Goal: Complete application form: Complete application form

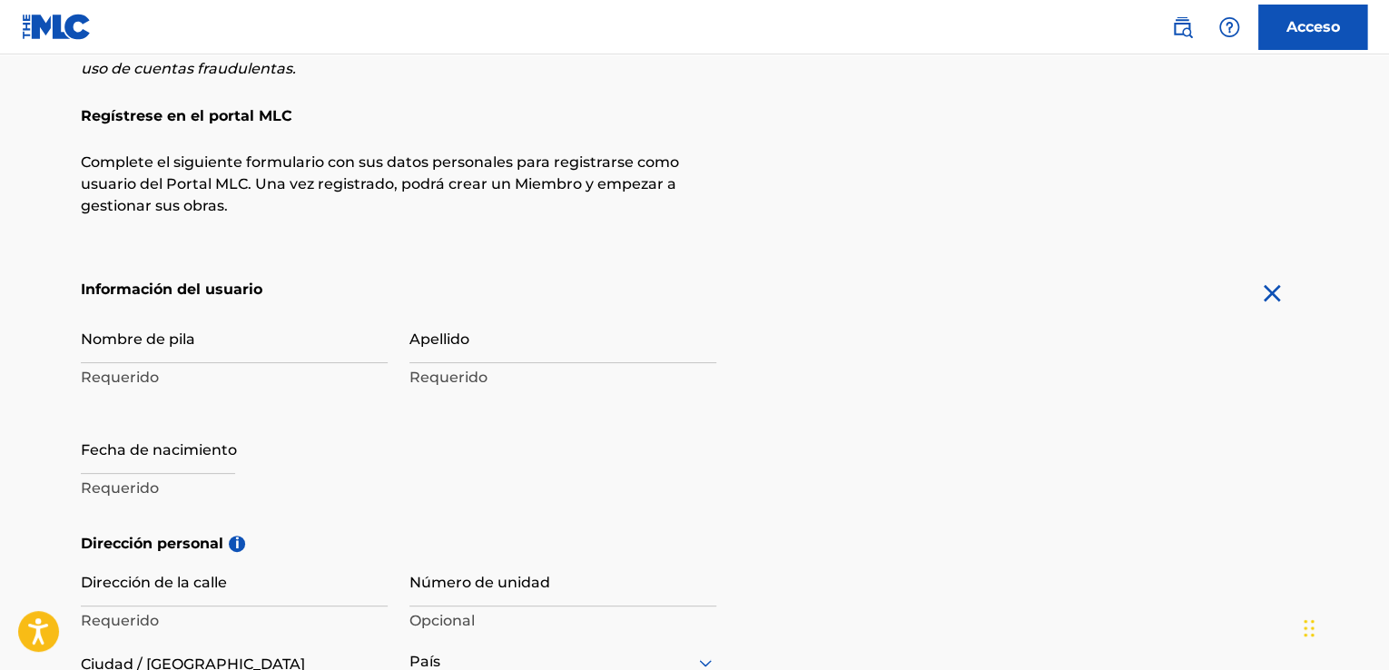
scroll to position [185, 0]
click at [236, 328] on input "Nombre de pila" at bounding box center [234, 337] width 307 height 52
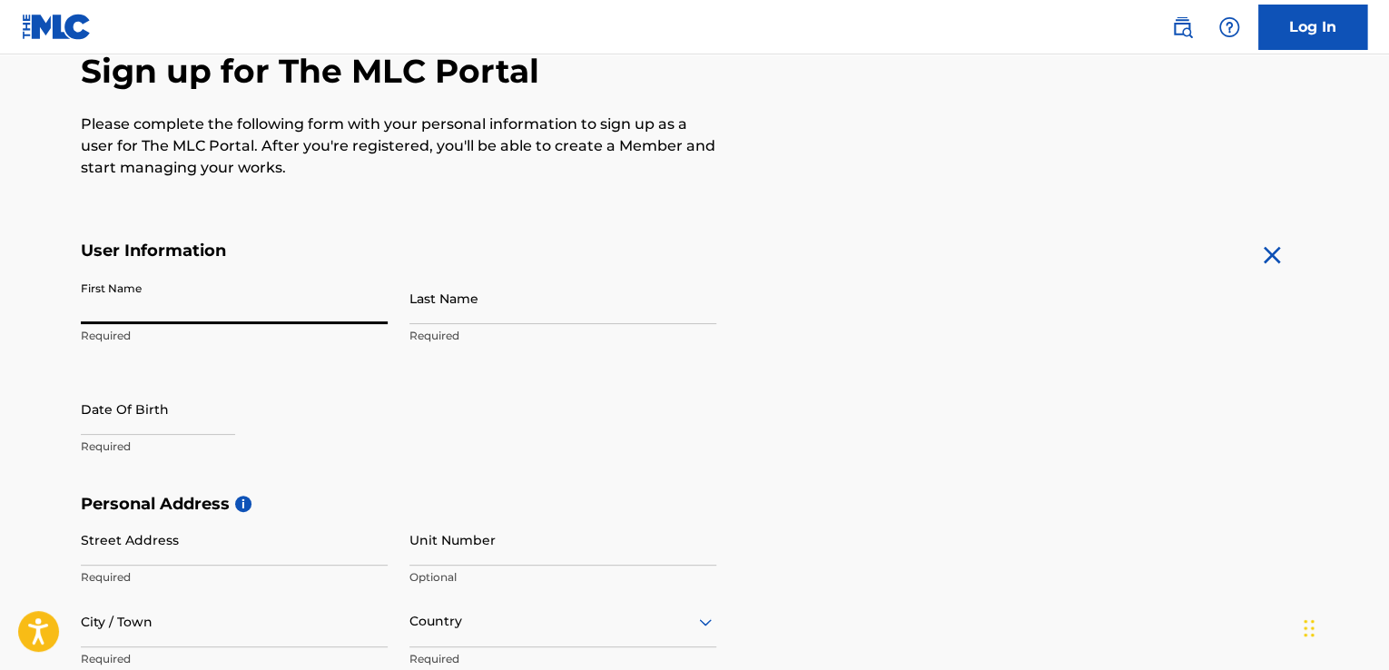
click at [270, 300] on input "First Name" at bounding box center [234, 298] width 307 height 52
type input "[PERSON_NAME]"
click at [454, 302] on input "Last Name" at bounding box center [562, 298] width 307 height 52
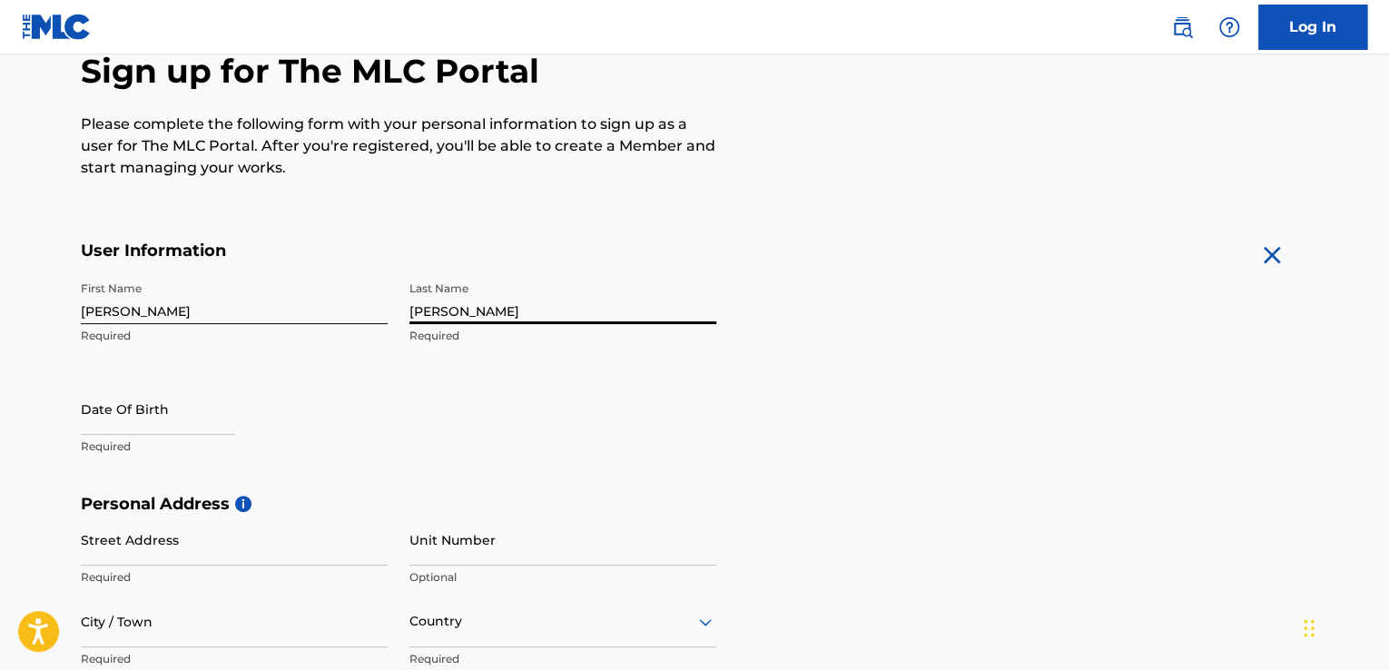
type input "[PERSON_NAME]"
click at [178, 416] on input "text" at bounding box center [158, 409] width 154 height 52
select select "7"
select select "2025"
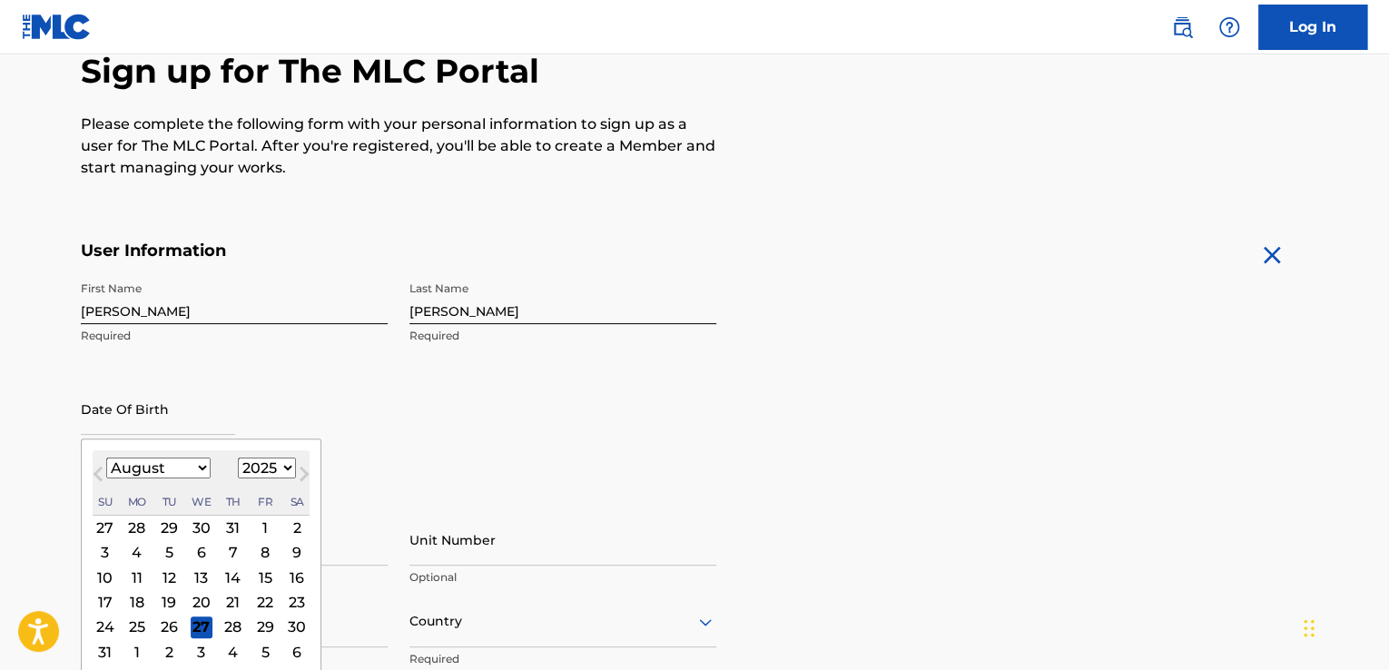
click at [198, 465] on select "January February March April May June July August September October November De…" at bounding box center [158, 467] width 104 height 21
select select "9"
click at [106, 457] on select "January February March April May June July August September October November De…" at bounding box center [158, 467] width 104 height 21
click at [274, 467] on select "1899 1900 1901 1902 1903 1904 1905 1906 1907 1908 1909 1910 1911 1912 1913 1914…" at bounding box center [267, 467] width 58 height 21
select select "1996"
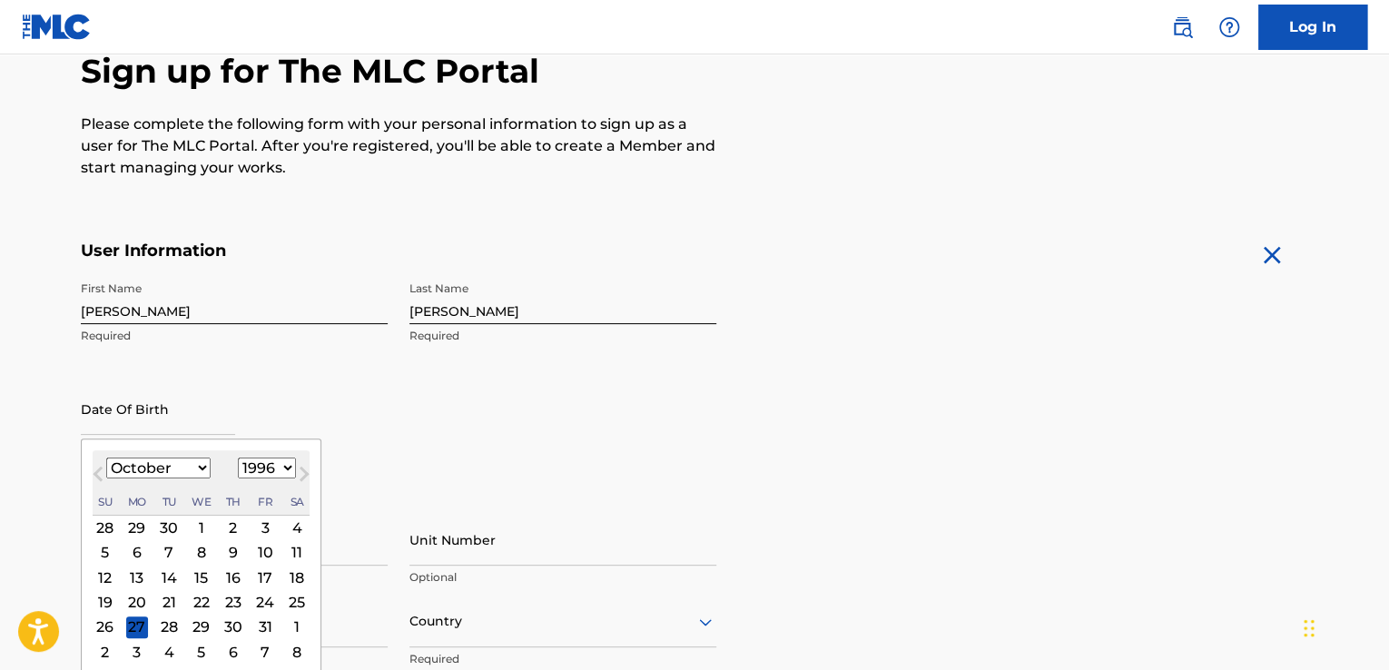
click at [238, 457] on select "1899 1900 1901 1902 1903 1904 1905 1906 1907 1908 1909 1910 1911 1912 1913 1914…" at bounding box center [267, 467] width 58 height 21
click at [135, 580] on div "14" at bounding box center [137, 577] width 22 height 22
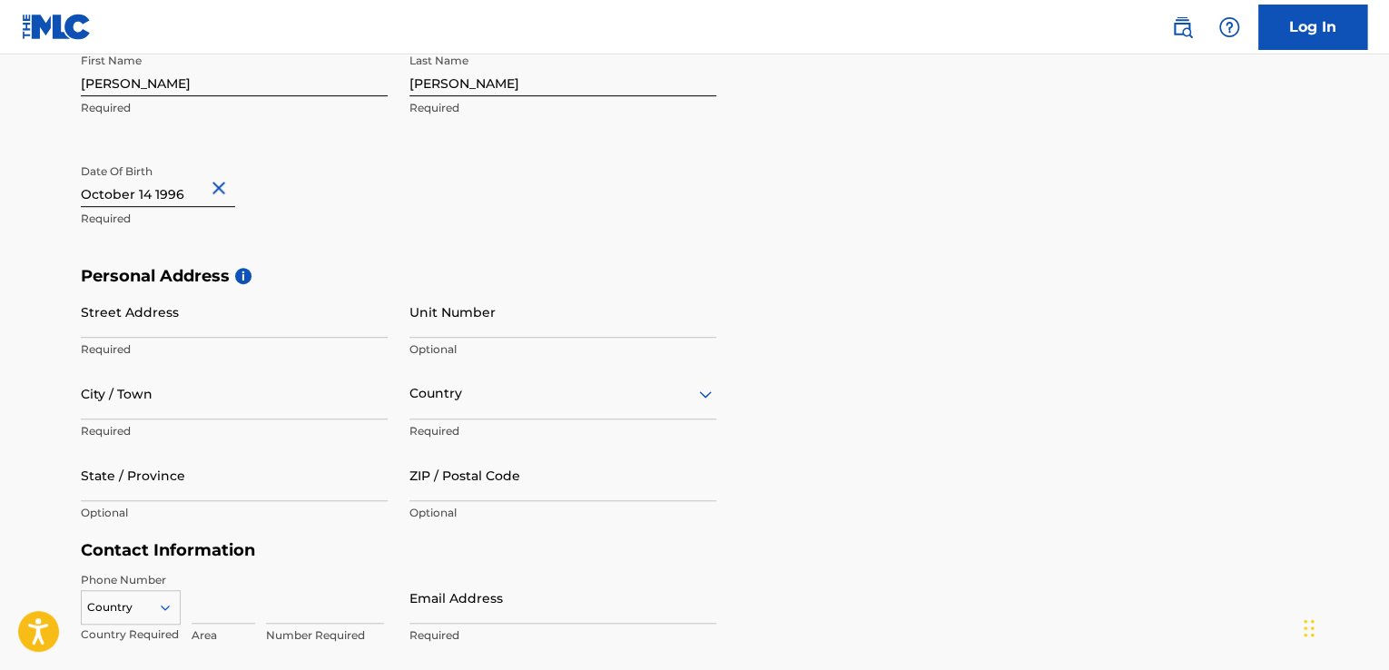
scroll to position [374, 0]
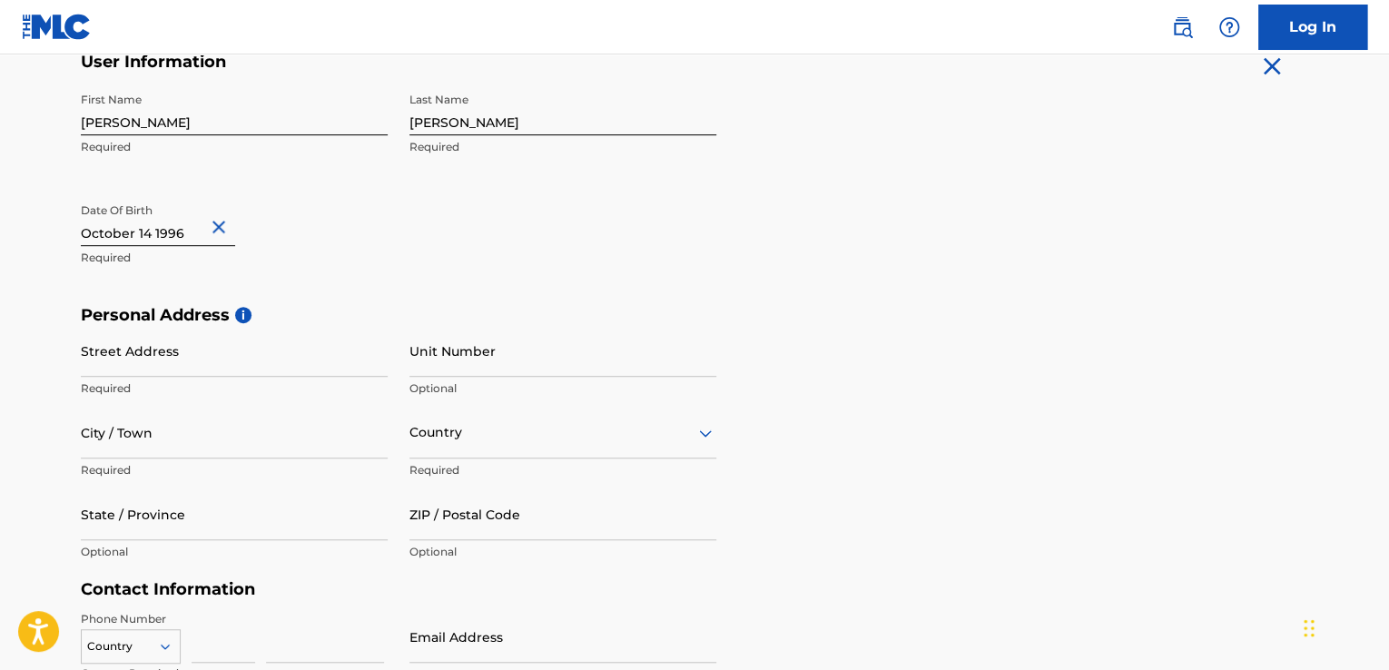
click at [211, 360] on input "Street Address" at bounding box center [234, 351] width 307 height 52
type input "Calle 21a #96c-66"
type input "apartamento 403"
type input "Bogotá"
type input "Colombia"
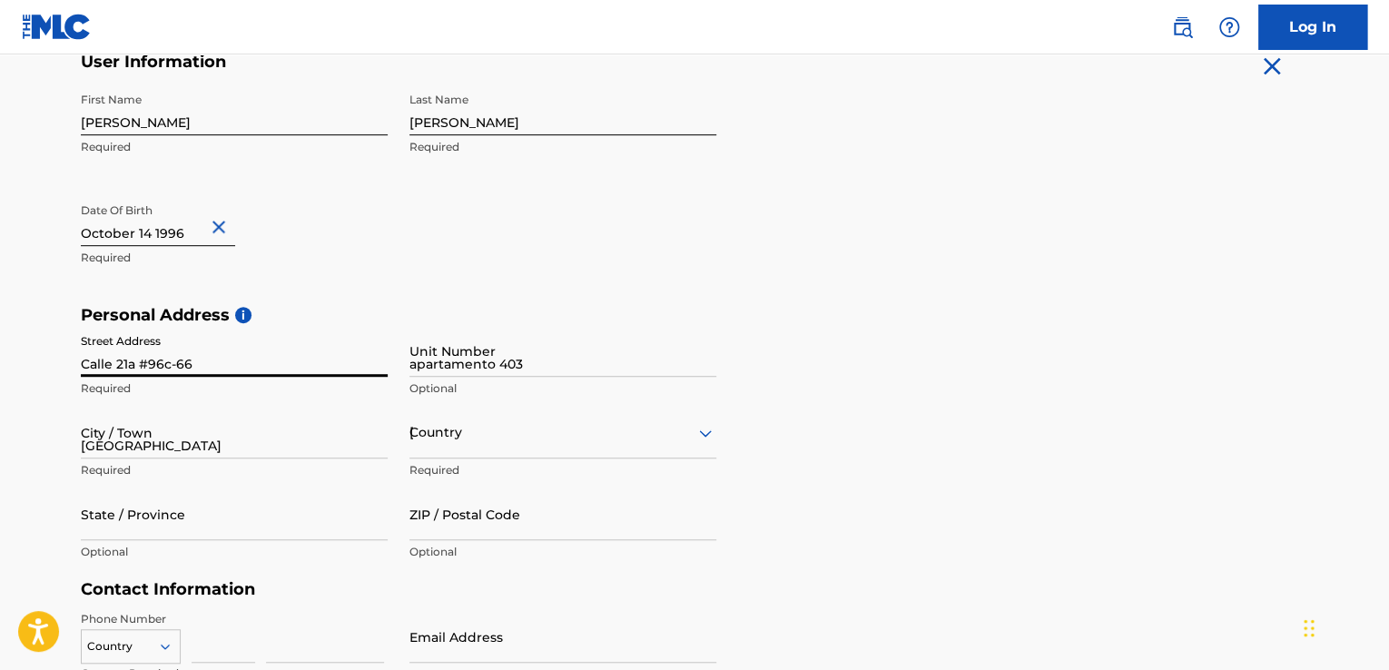
type input "Bogotá"
type input "110921"
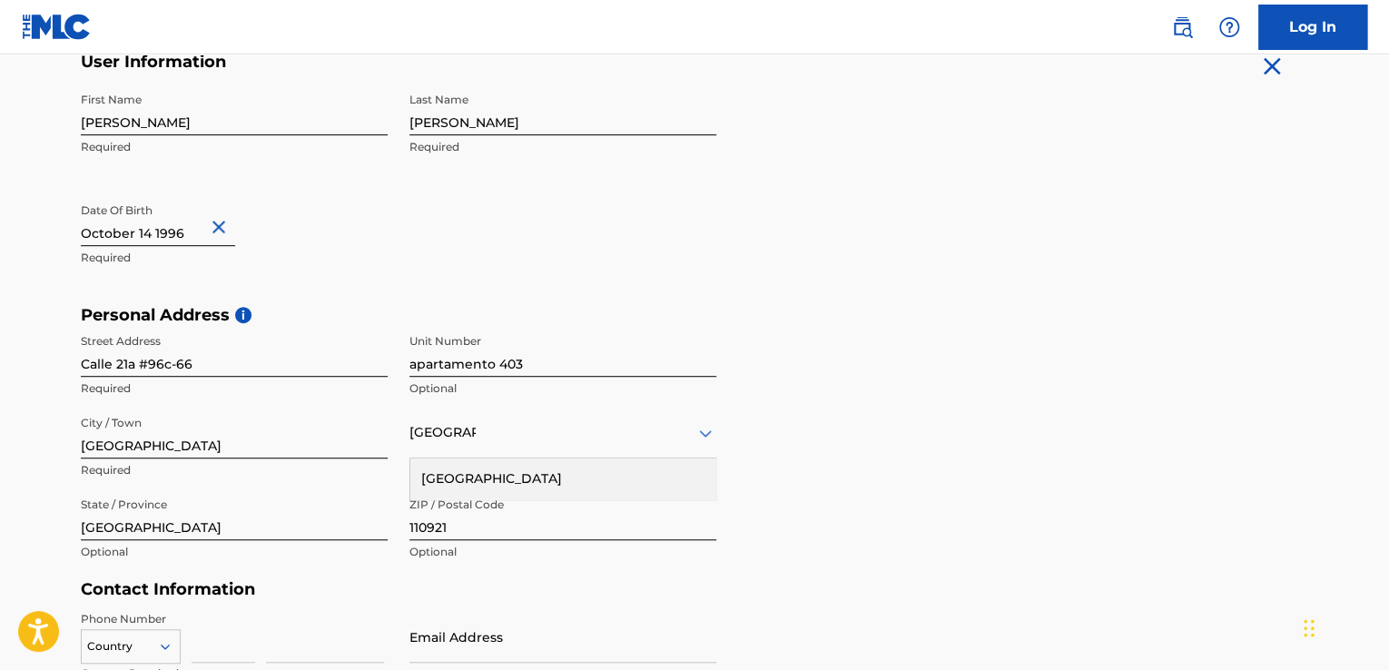
click at [566, 473] on div "Colombia" at bounding box center [562, 478] width 305 height 41
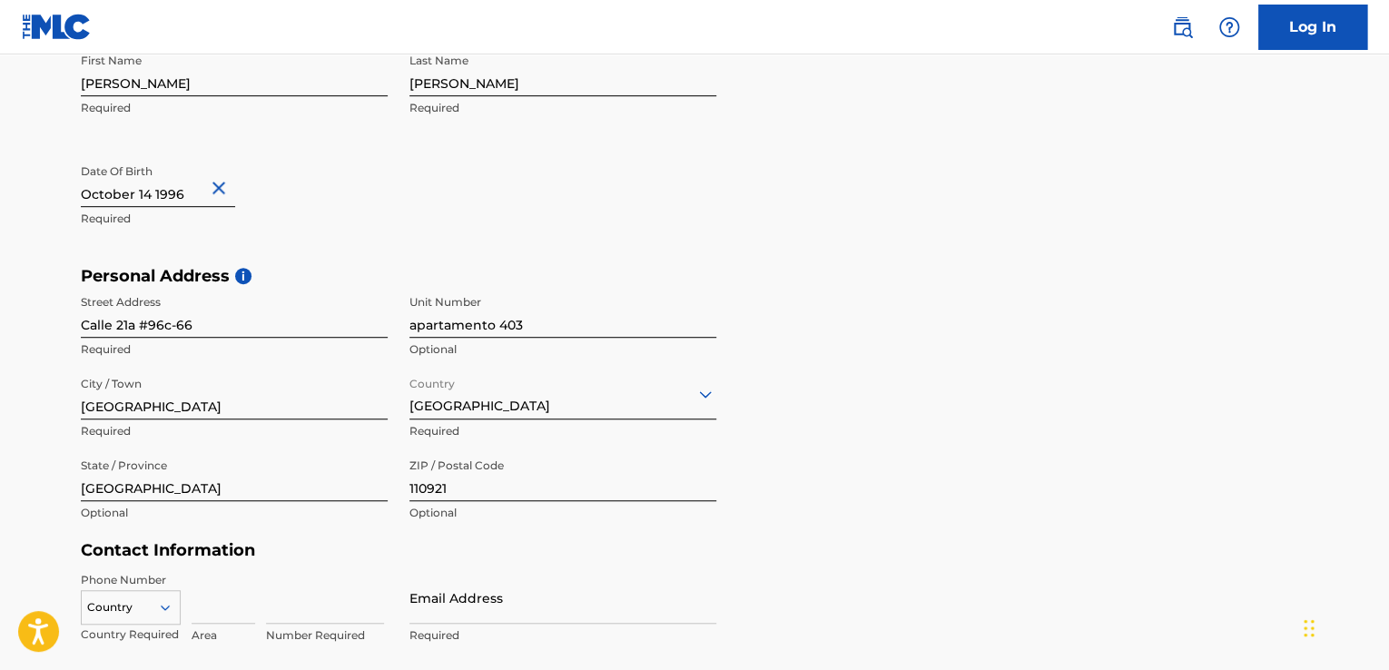
scroll to position [419, 0]
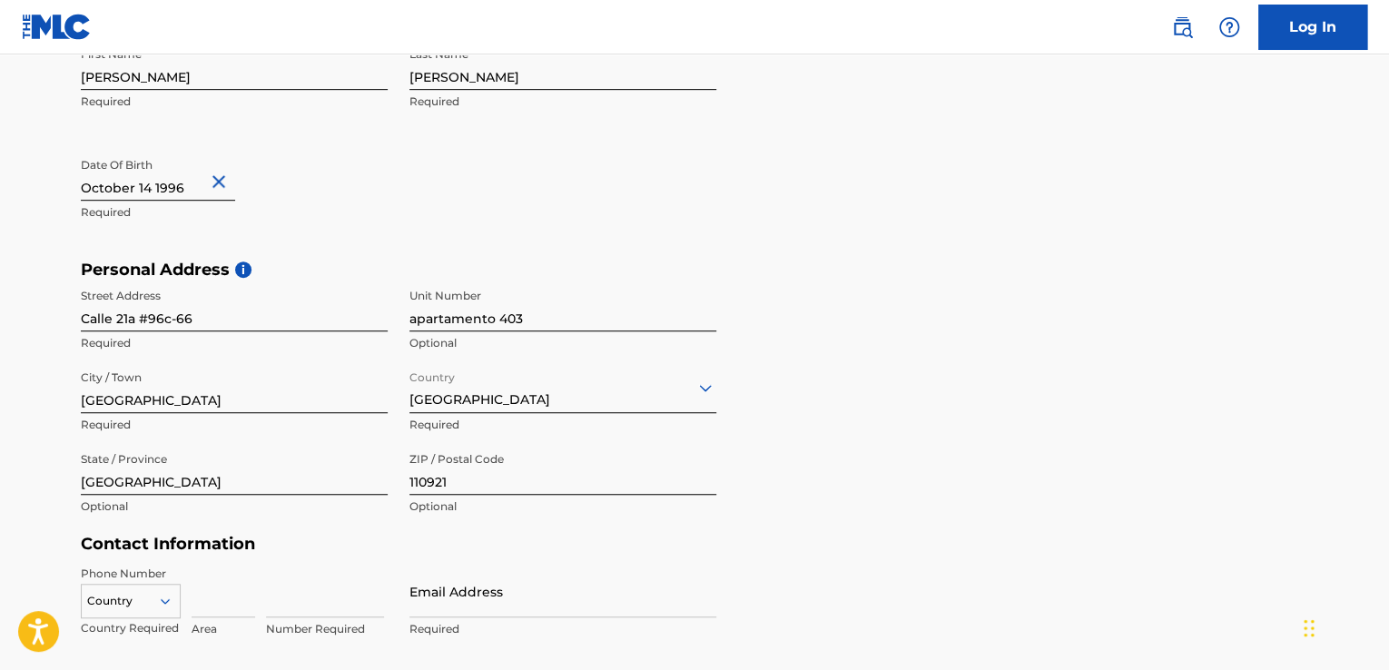
click at [228, 402] on input "Bogotá" at bounding box center [234, 387] width 307 height 52
type input "Bogota"
click at [132, 480] on input "Bogotá" at bounding box center [234, 469] width 307 height 52
type input "Bogota"
click at [890, 465] on div "Personal Address i Street Address Calle 21a #96c-66 Required Unit Number aparta…" at bounding box center [694, 397] width 1227 height 275
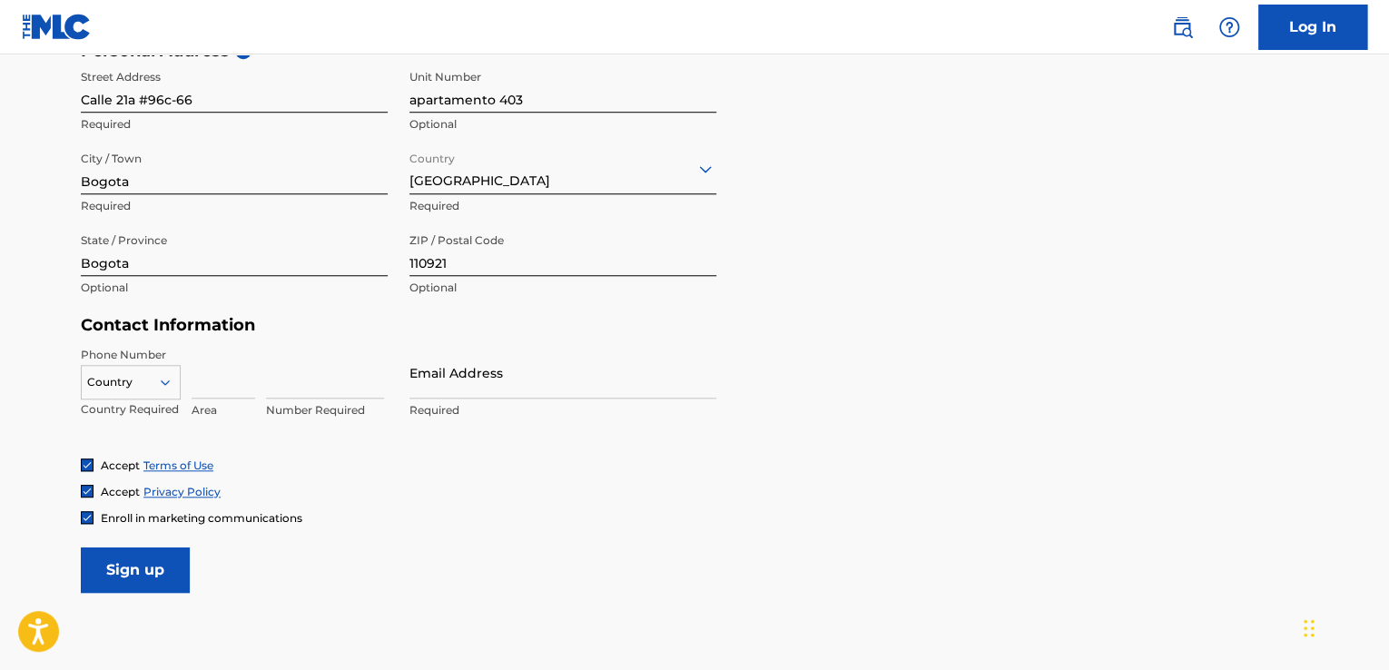
scroll to position [648, 0]
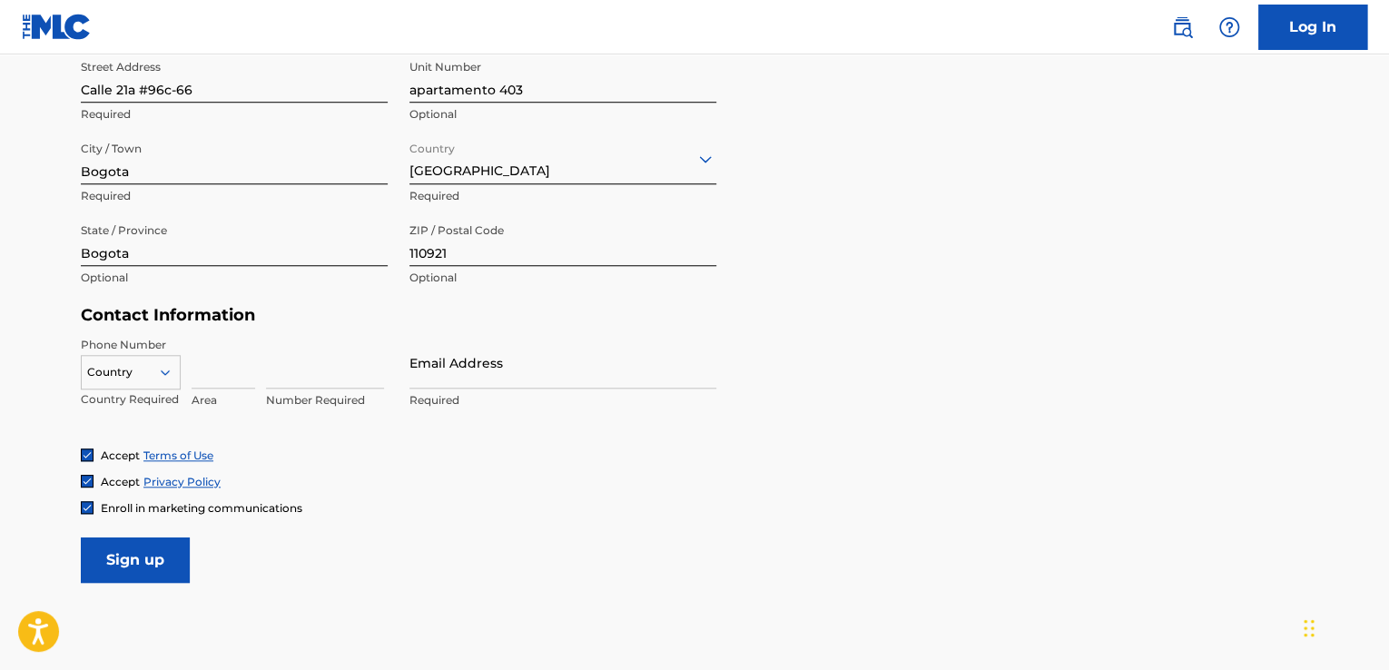
click at [163, 374] on icon at bounding box center [165, 371] width 9 height 5
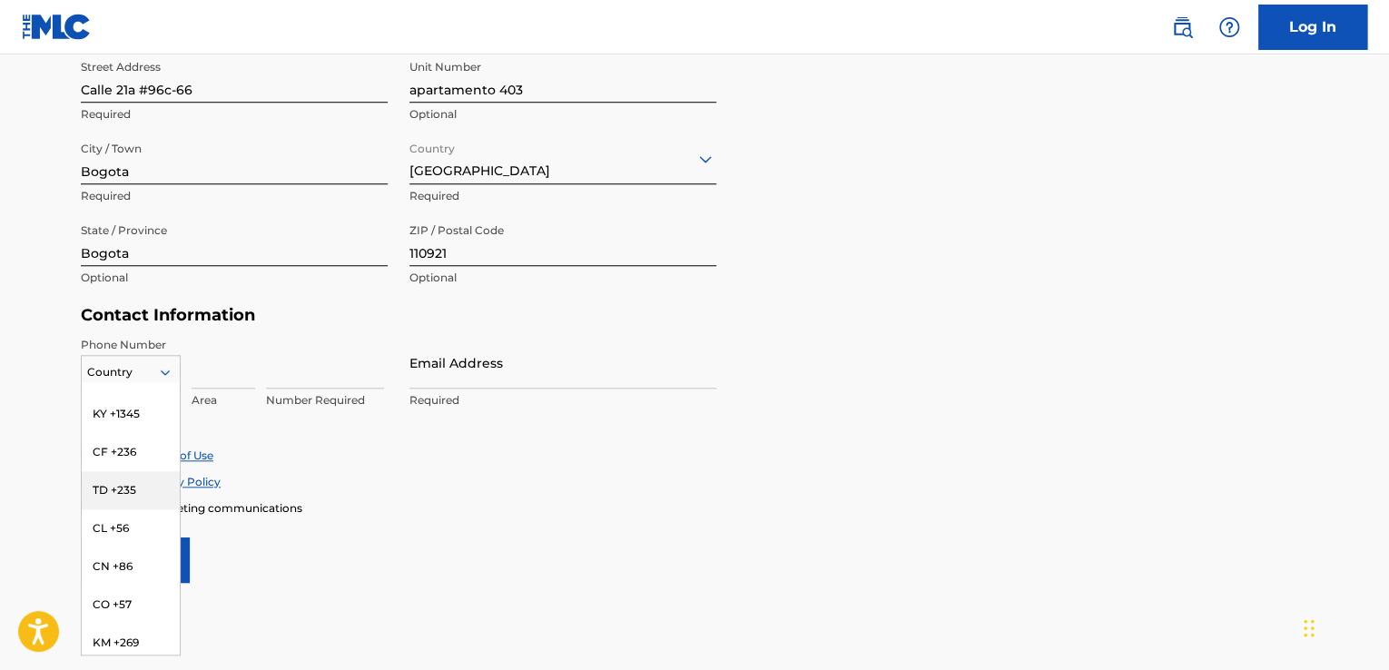
scroll to position [1356, 0]
click at [111, 584] on div "CO +57" at bounding box center [131, 603] width 98 height 38
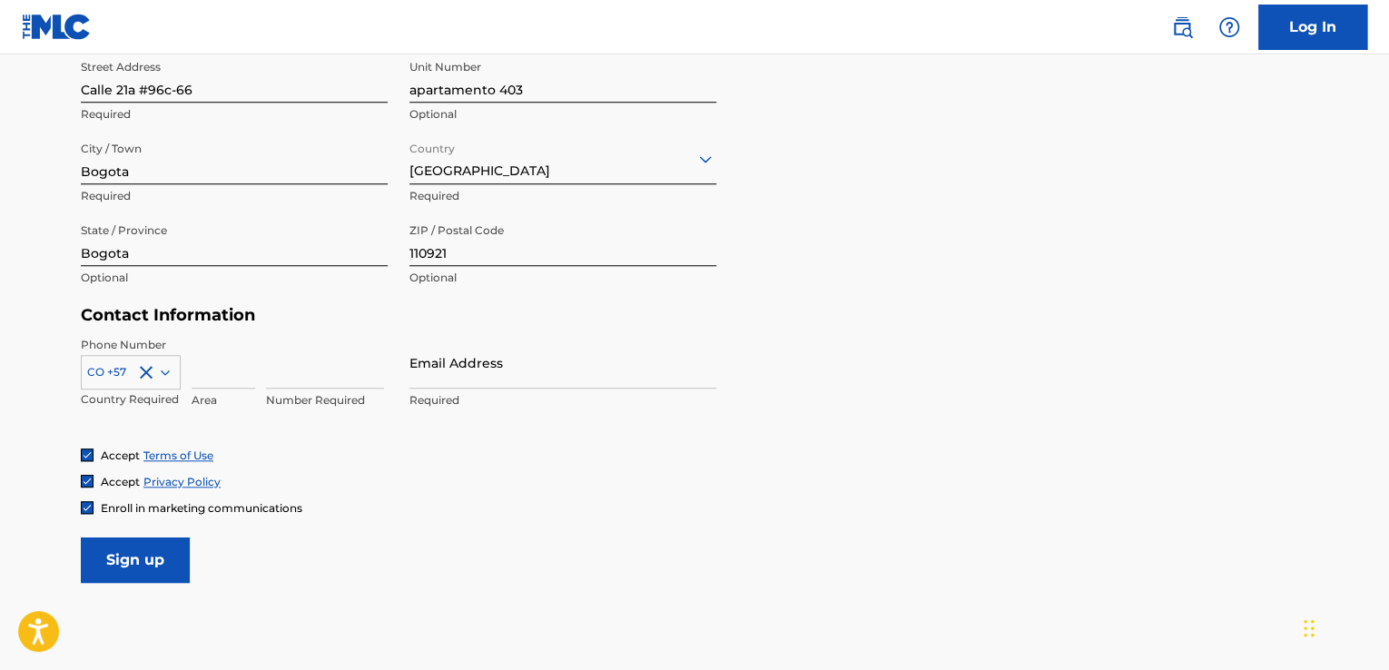
click at [309, 368] on input at bounding box center [325, 363] width 118 height 52
type input "3102827850"
click at [482, 372] on input "Email Address" at bounding box center [562, 363] width 307 height 52
type input "[EMAIL_ADDRESS][DOMAIN_NAME]"
click at [145, 546] on input "Sign up" at bounding box center [135, 559] width 109 height 45
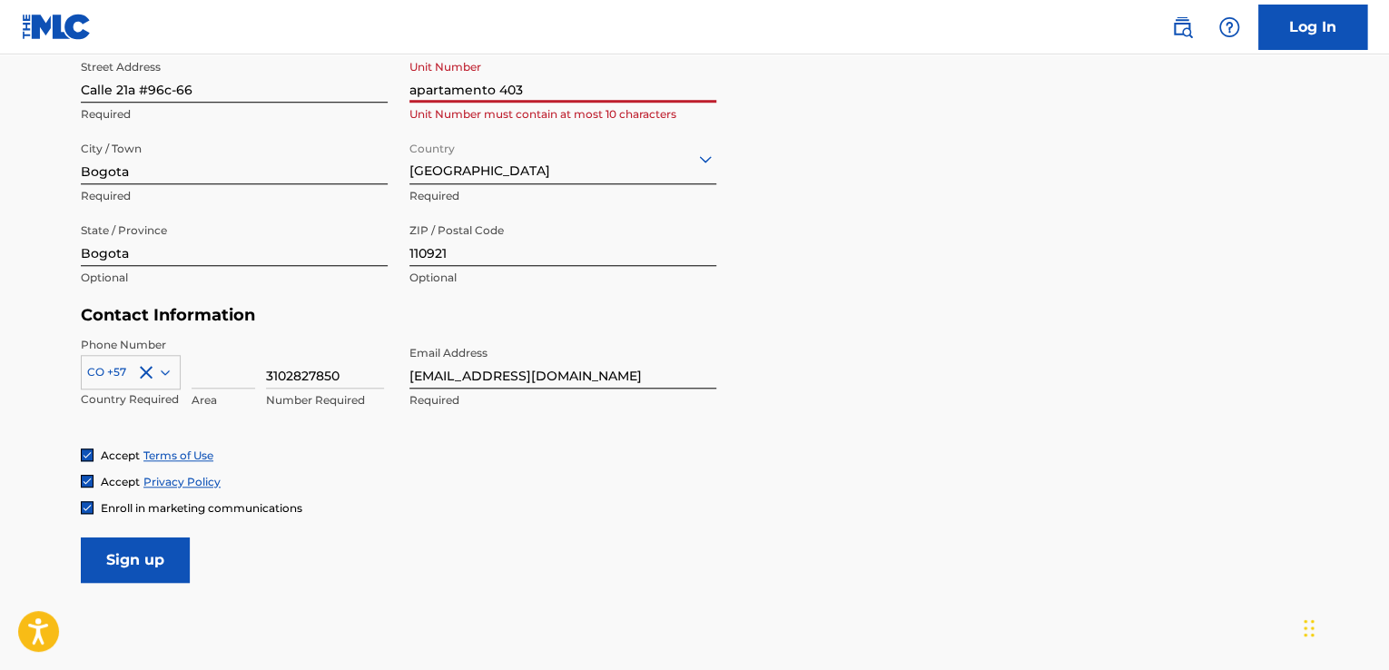
drag, startPoint x: 534, startPoint y: 86, endPoint x: 370, endPoint y: 84, distance: 163.4
click at [370, 84] on div "Street Address Calle 21a #96c-66 Required Unit Number apartamento 403 Unit Numb…" at bounding box center [398, 173] width 635 height 245
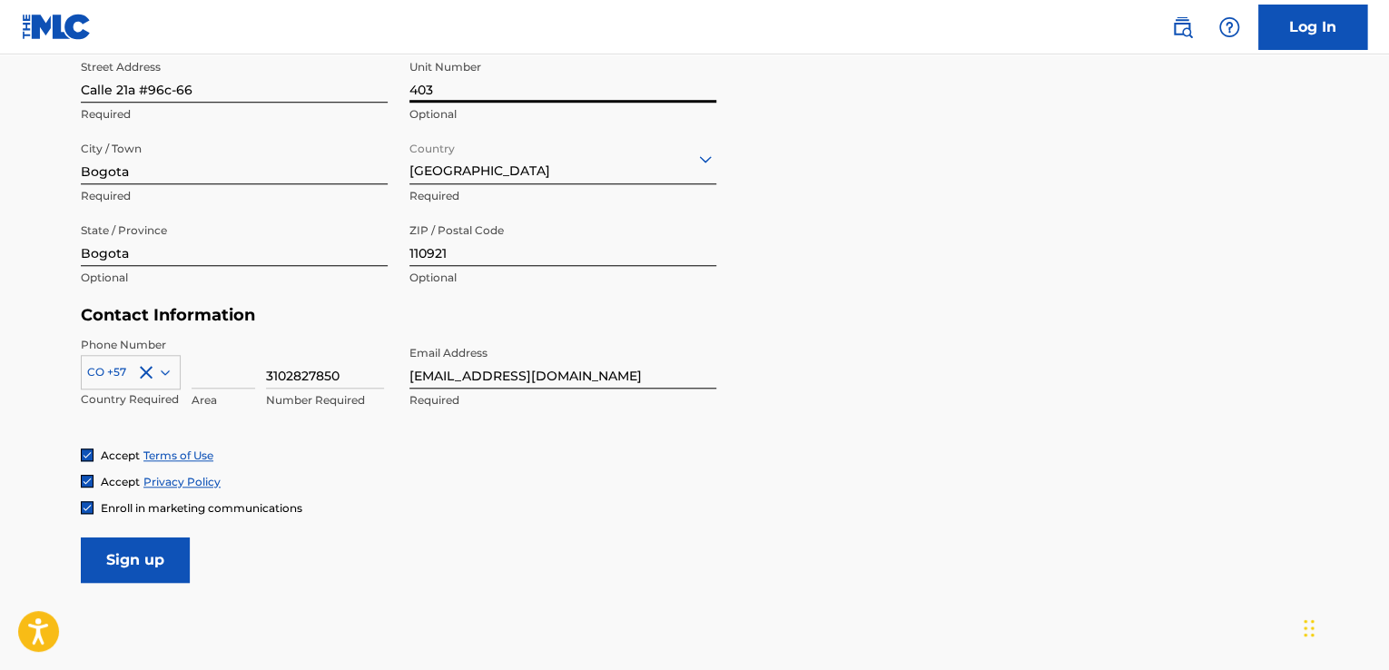
type input "403"
click at [127, 560] on input "Sign up" at bounding box center [135, 559] width 109 height 45
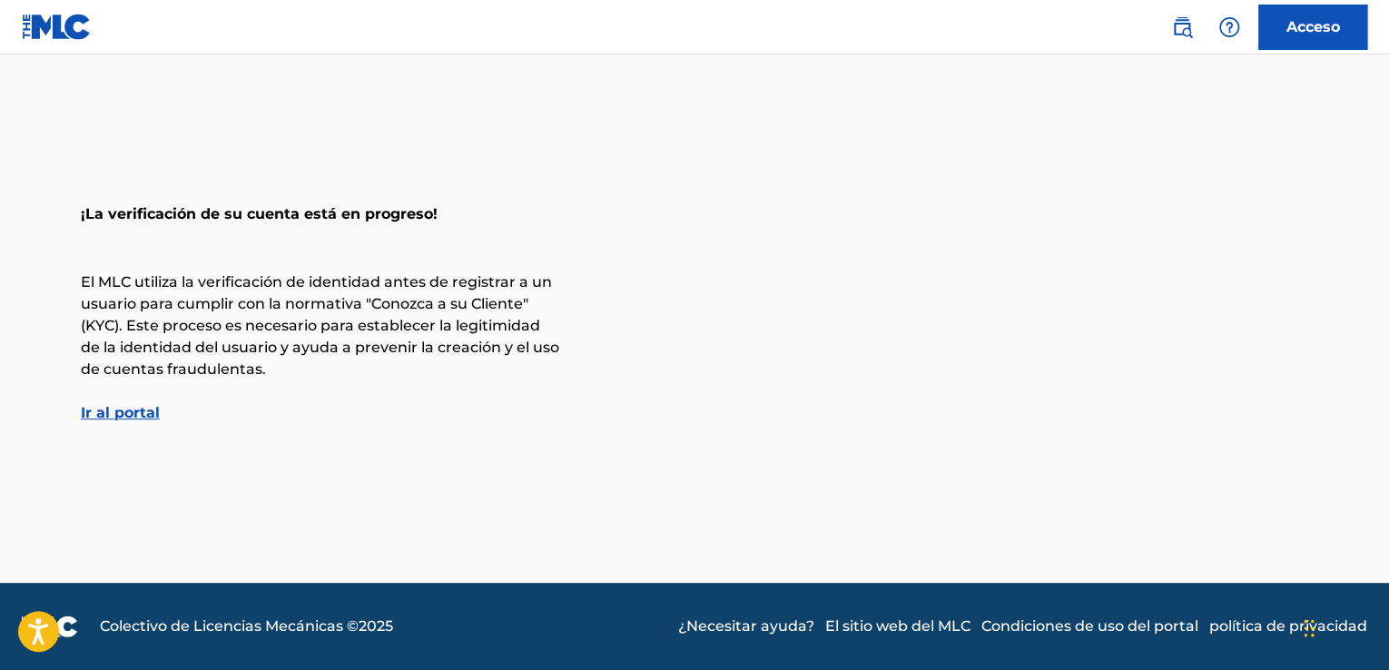
click at [105, 408] on font "Ir al portal" at bounding box center [120, 412] width 79 height 17
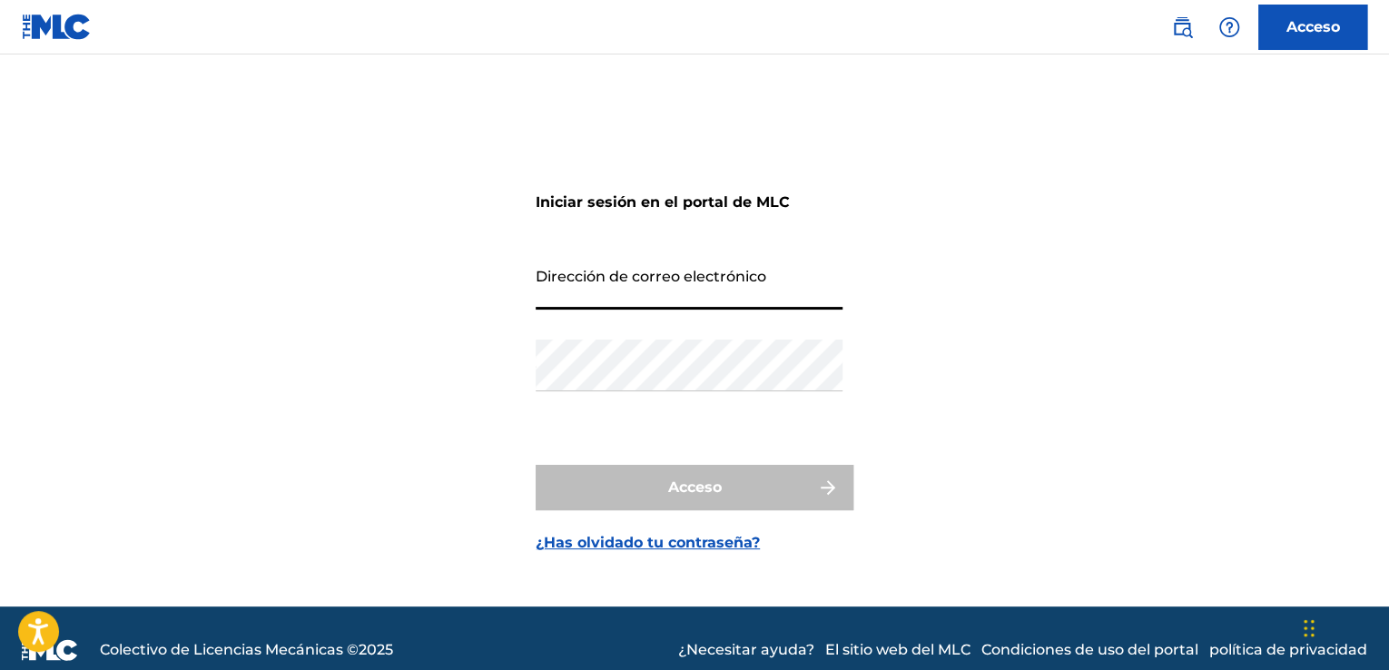
click at [598, 286] on input "Dirección de correo electrónico" at bounding box center [688, 284] width 307 height 52
type input "[EMAIL_ADDRESS][DOMAIN_NAME]"
click at [589, 542] on font "¿Has olvidado tu contraseña?" at bounding box center [647, 542] width 224 height 17
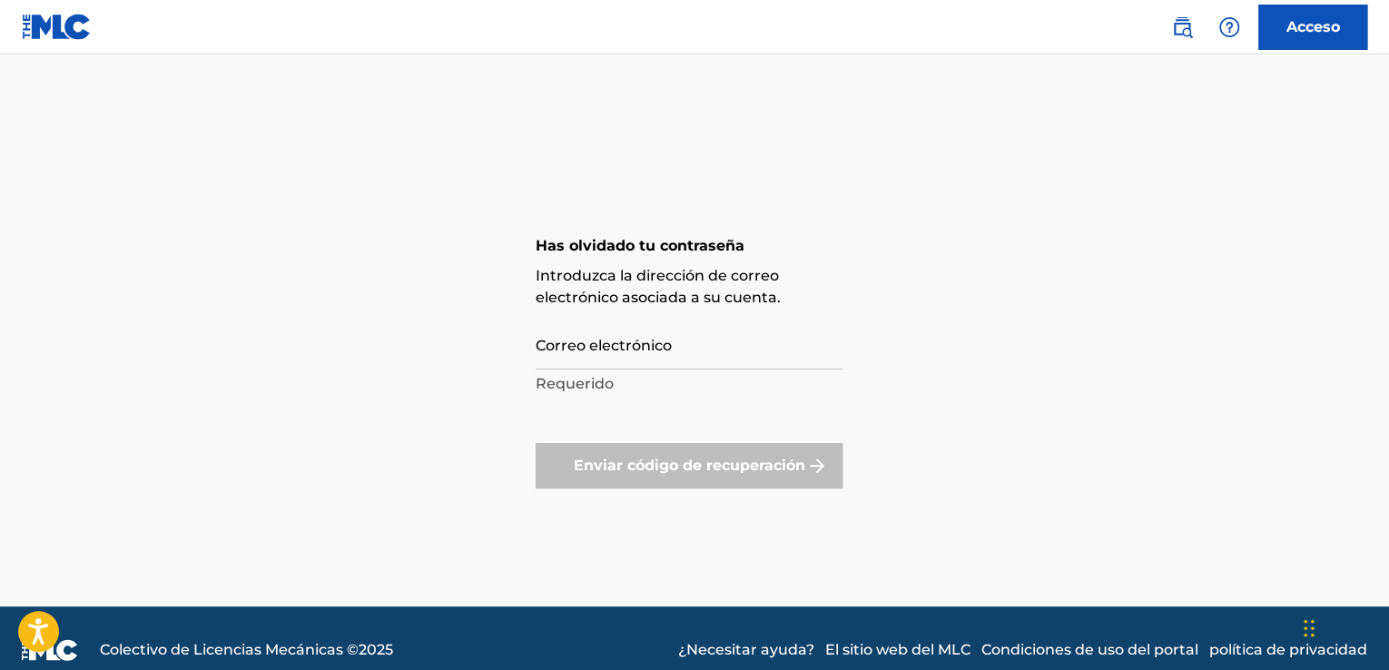
click at [615, 357] on input "Correo electrónico" at bounding box center [688, 344] width 307 height 52
type input "[EMAIL_ADDRESS][DOMAIN_NAME]"
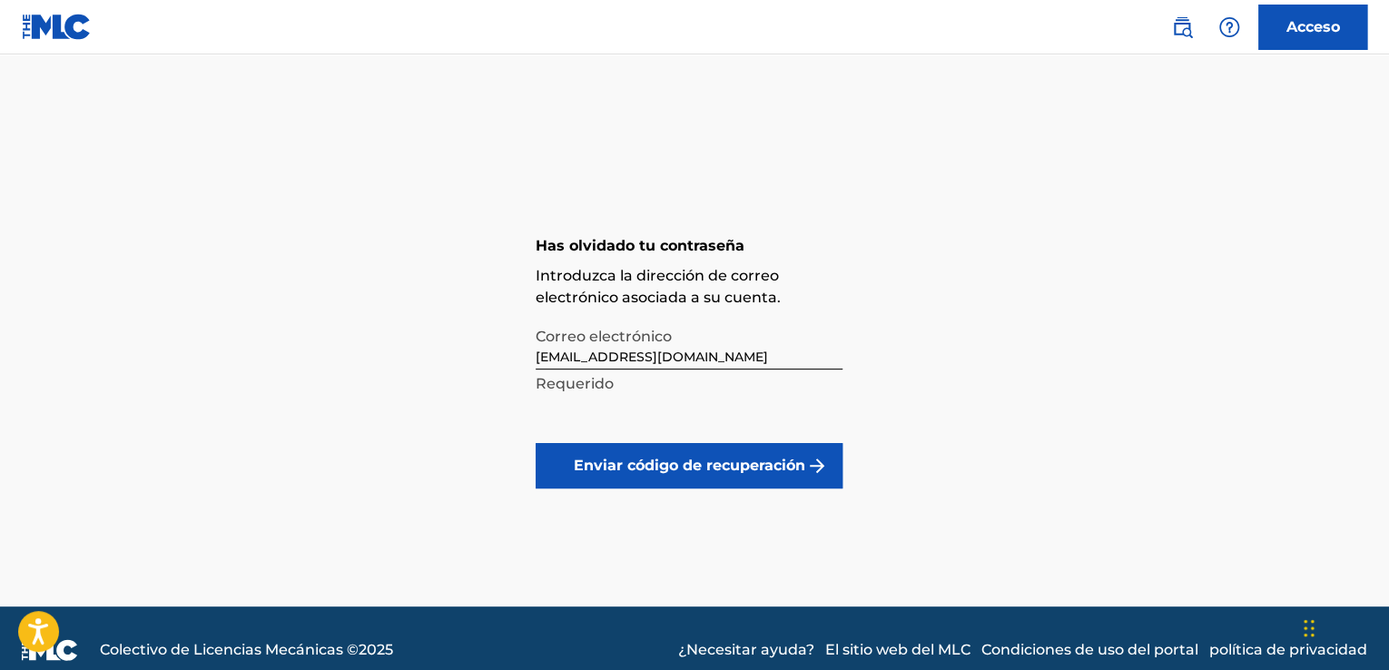
click at [696, 485] on button "Enviar código de recuperación" at bounding box center [688, 465] width 307 height 45
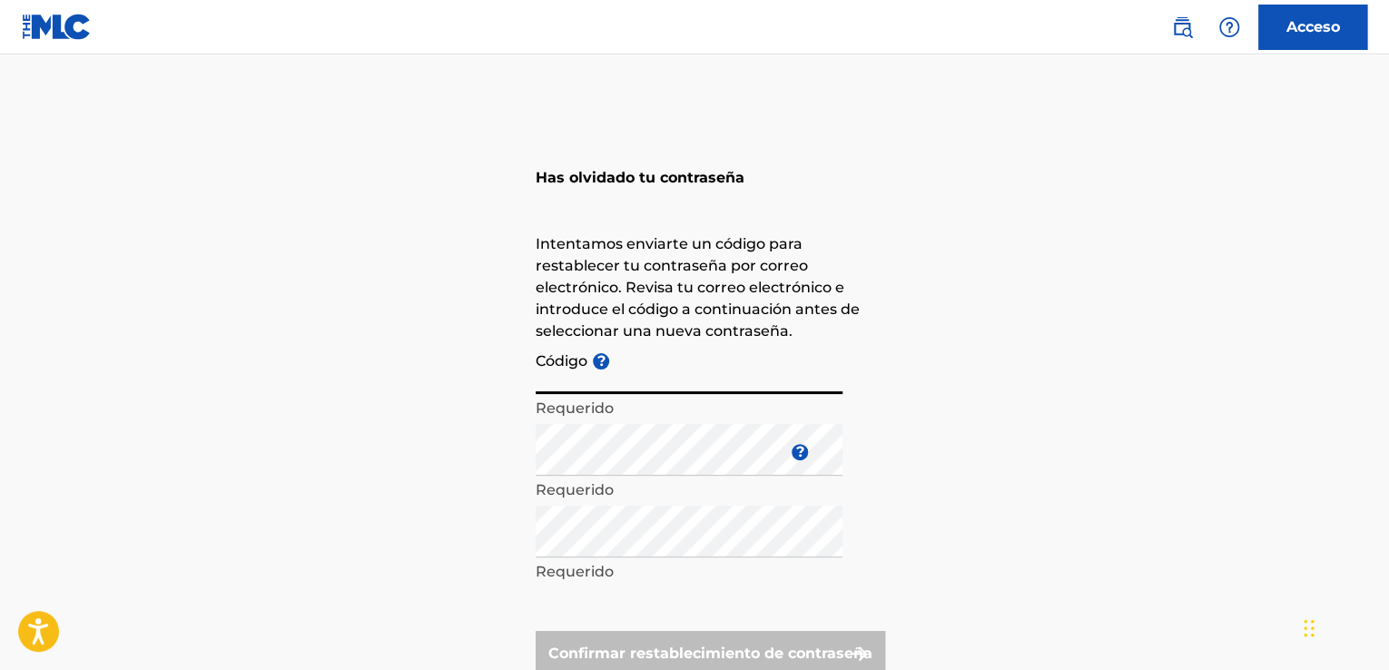
click at [663, 383] on input "Código ?" at bounding box center [688, 368] width 307 height 52
paste input "FP_eef8eb2a5d77a57ec47ad71de80b"
type input "FP_eef8eb2a5d77a57ec47ad71de80b"
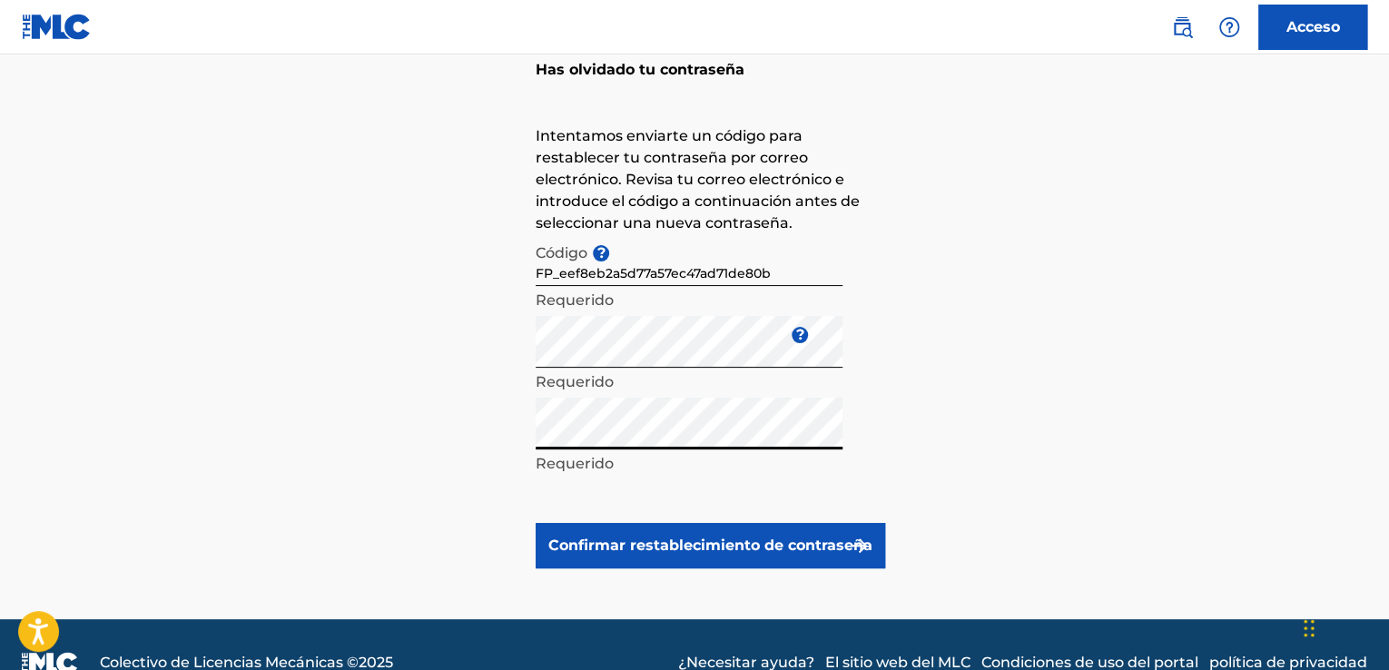
scroll to position [113, 0]
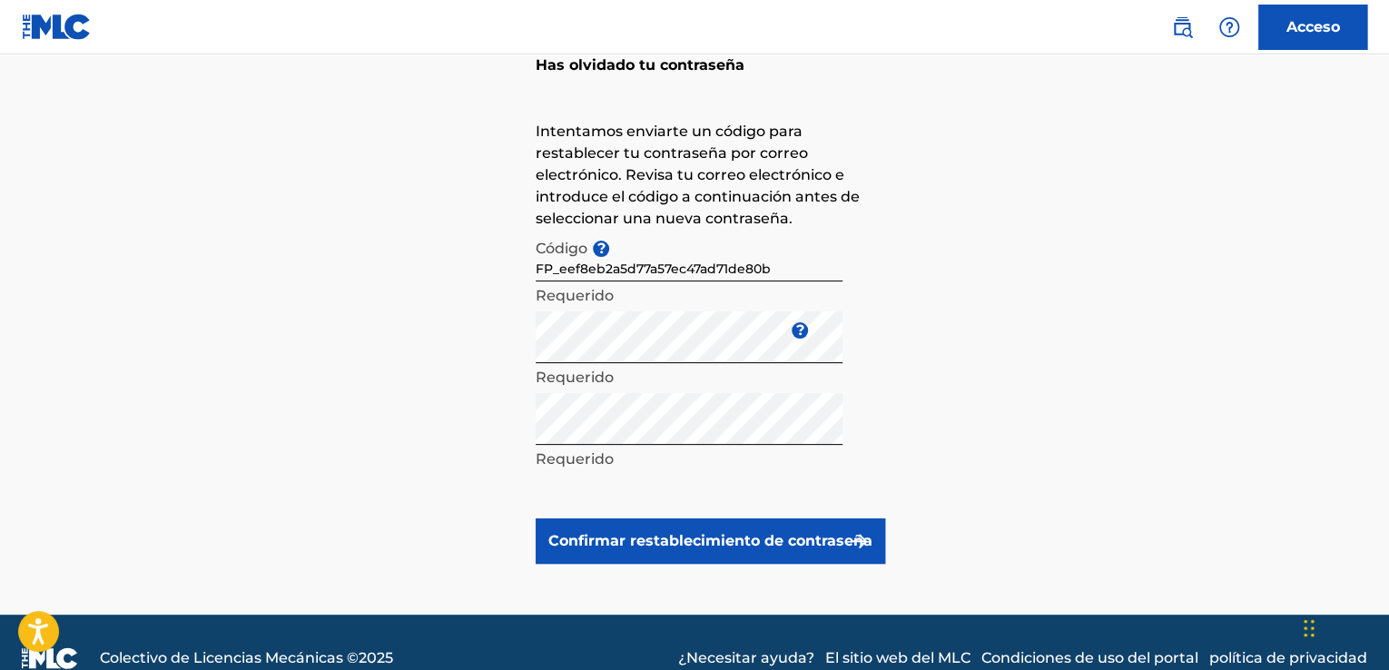
click at [786, 530] on font "Confirmar restablecimiento de contraseña" at bounding box center [710, 541] width 324 height 22
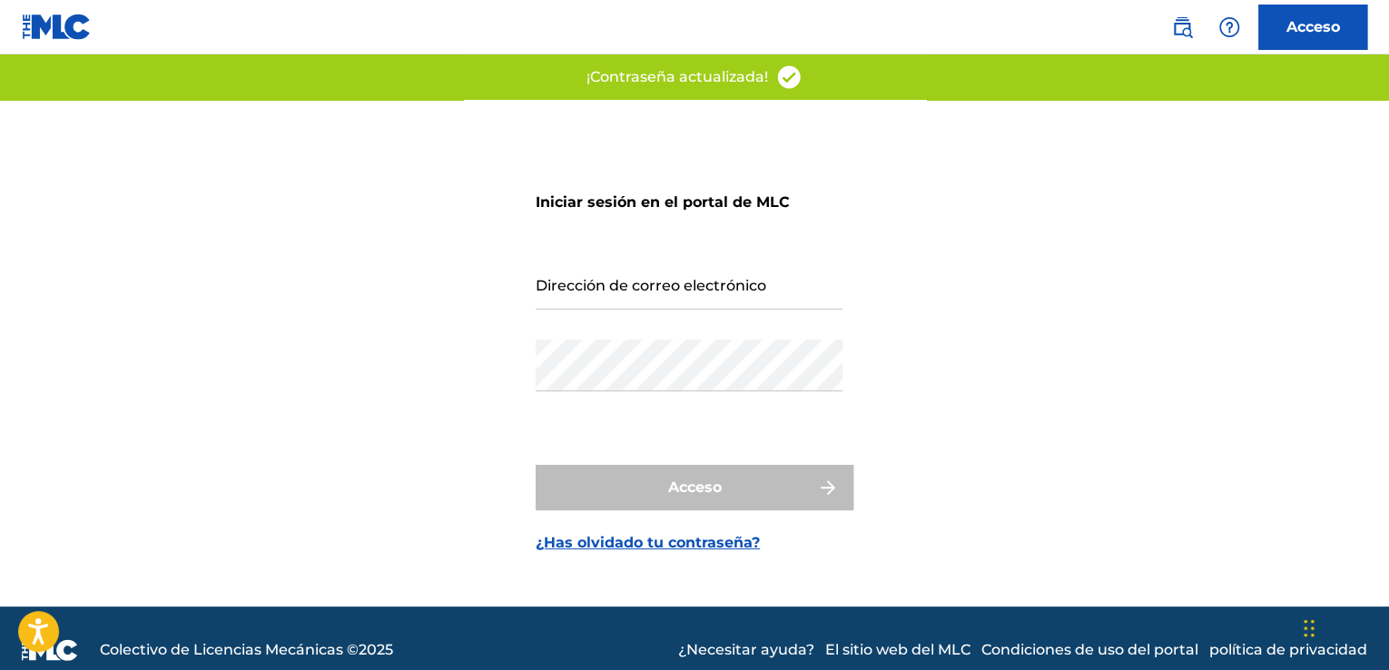
click at [712, 286] on input "Dirección de correo electrónico" at bounding box center [688, 284] width 307 height 52
type input "[EMAIL_ADDRESS][DOMAIN_NAME]"
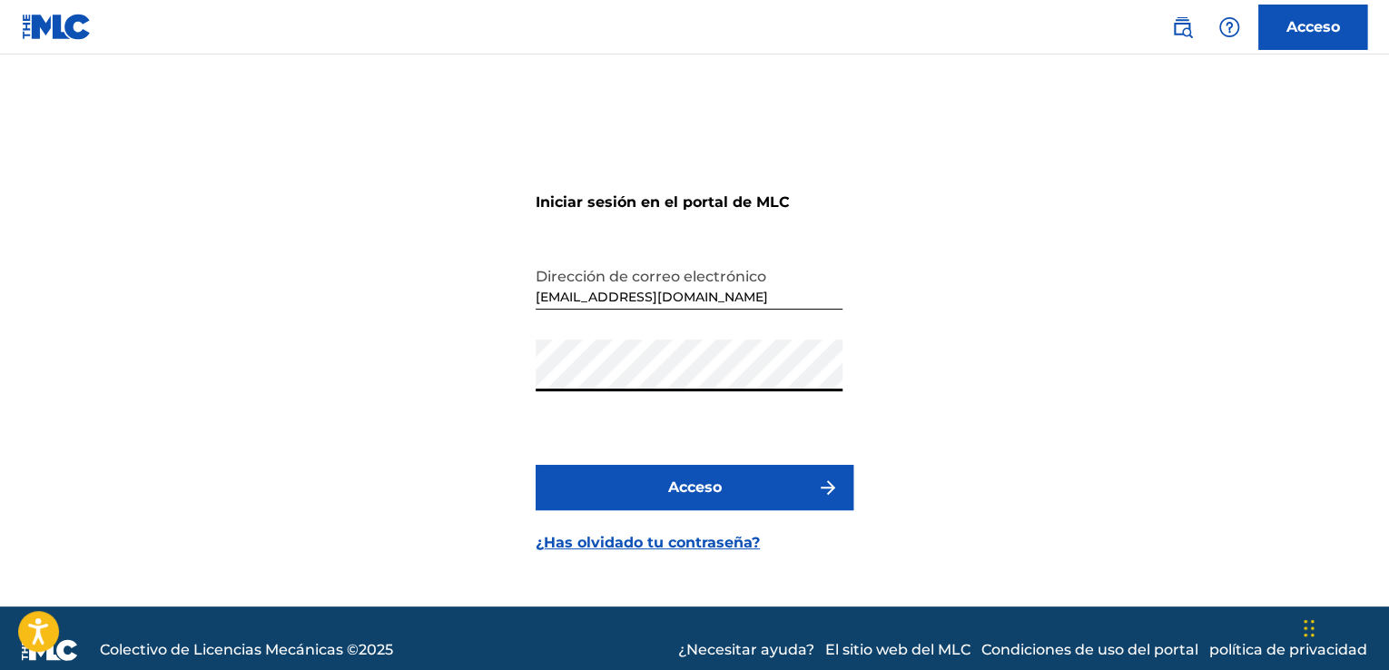
click at [710, 495] on font "Acceso" at bounding box center [695, 486] width 54 height 17
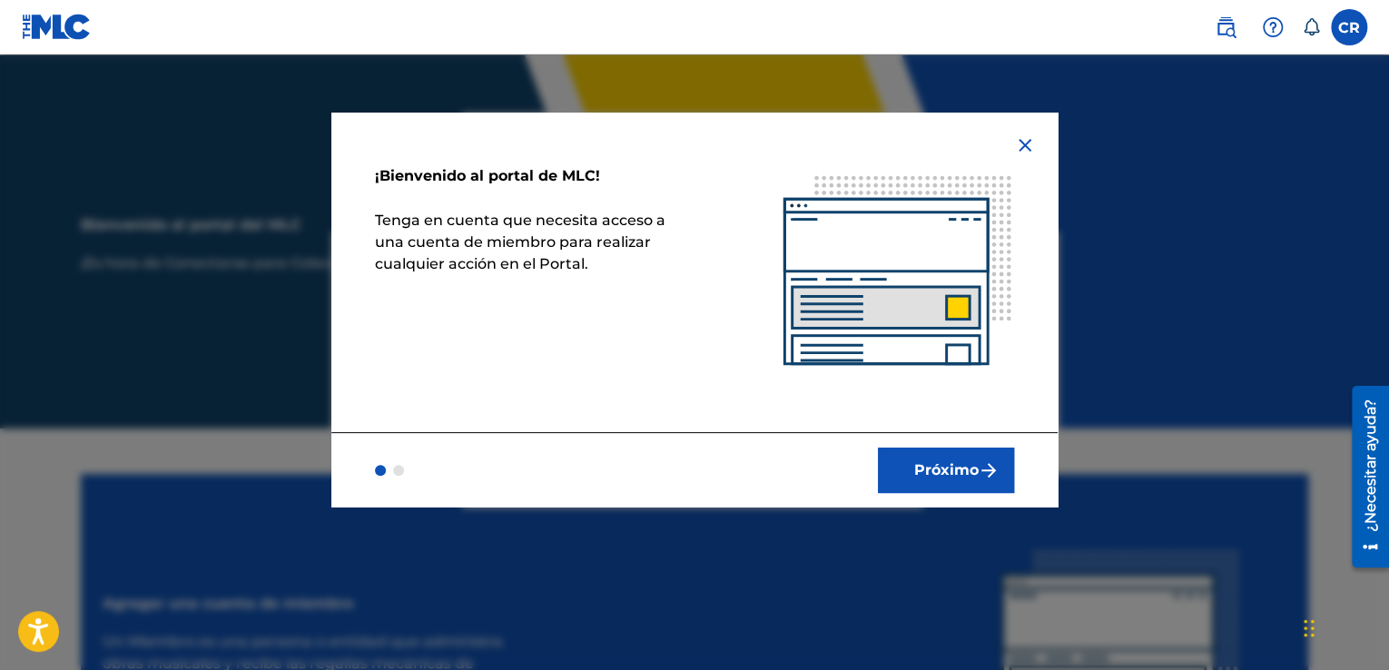
click at [958, 468] on font "Próximo" at bounding box center [946, 469] width 64 height 17
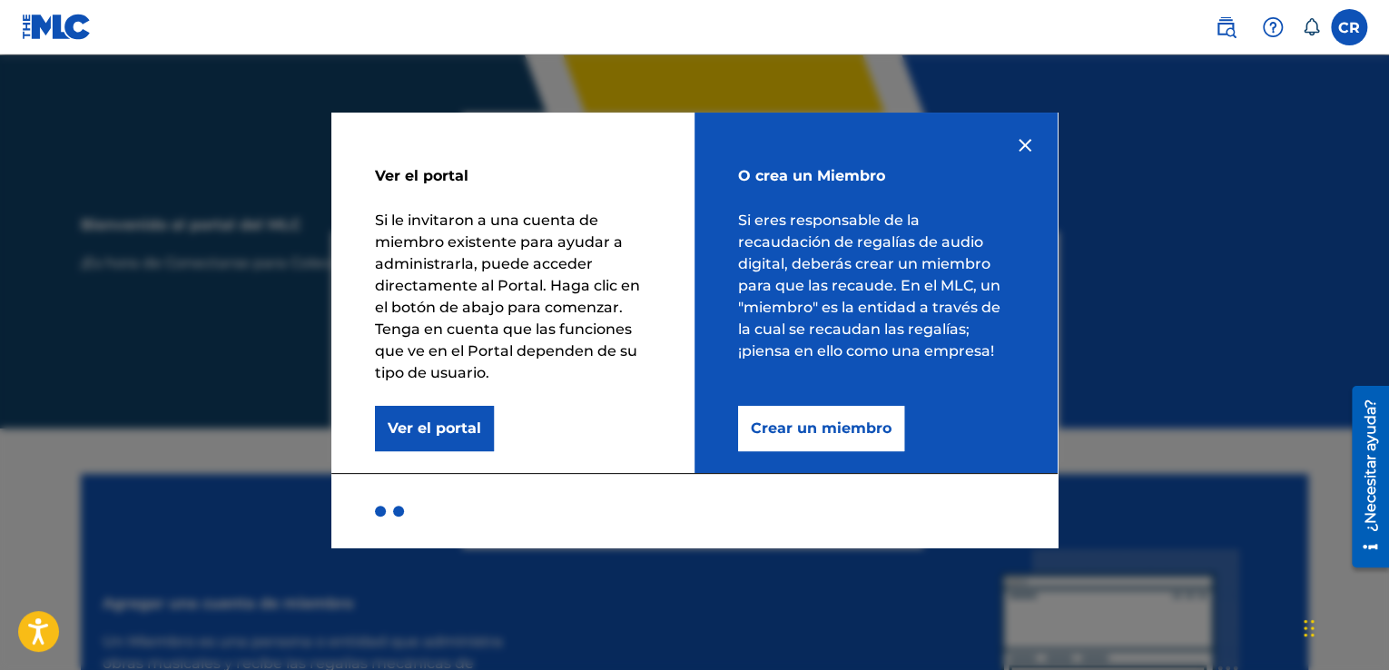
click at [826, 438] on font "Crear un miembro" at bounding box center [821, 428] width 141 height 22
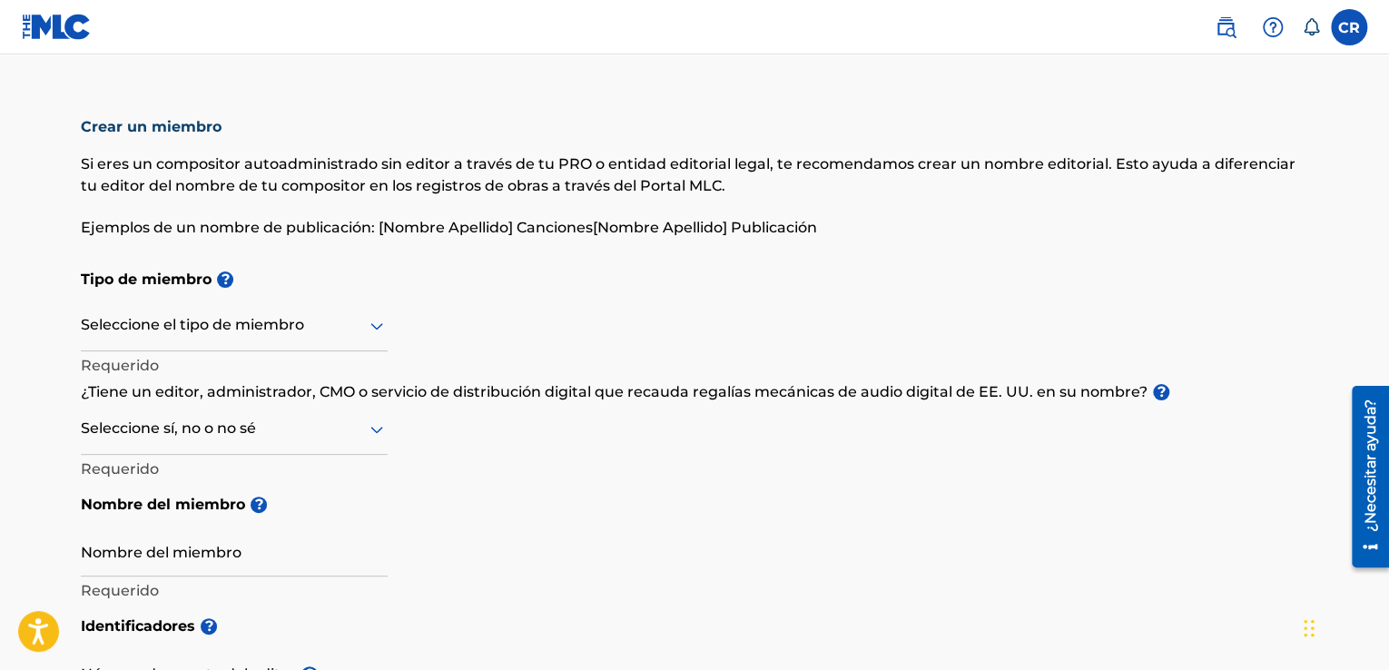
click at [345, 312] on div "Seleccione el tipo de miembro" at bounding box center [234, 326] width 307 height 52
drag, startPoint x: 473, startPoint y: 309, endPoint x: 309, endPoint y: 329, distance: 165.4
click at [309, 329] on div at bounding box center [234, 325] width 307 height 23
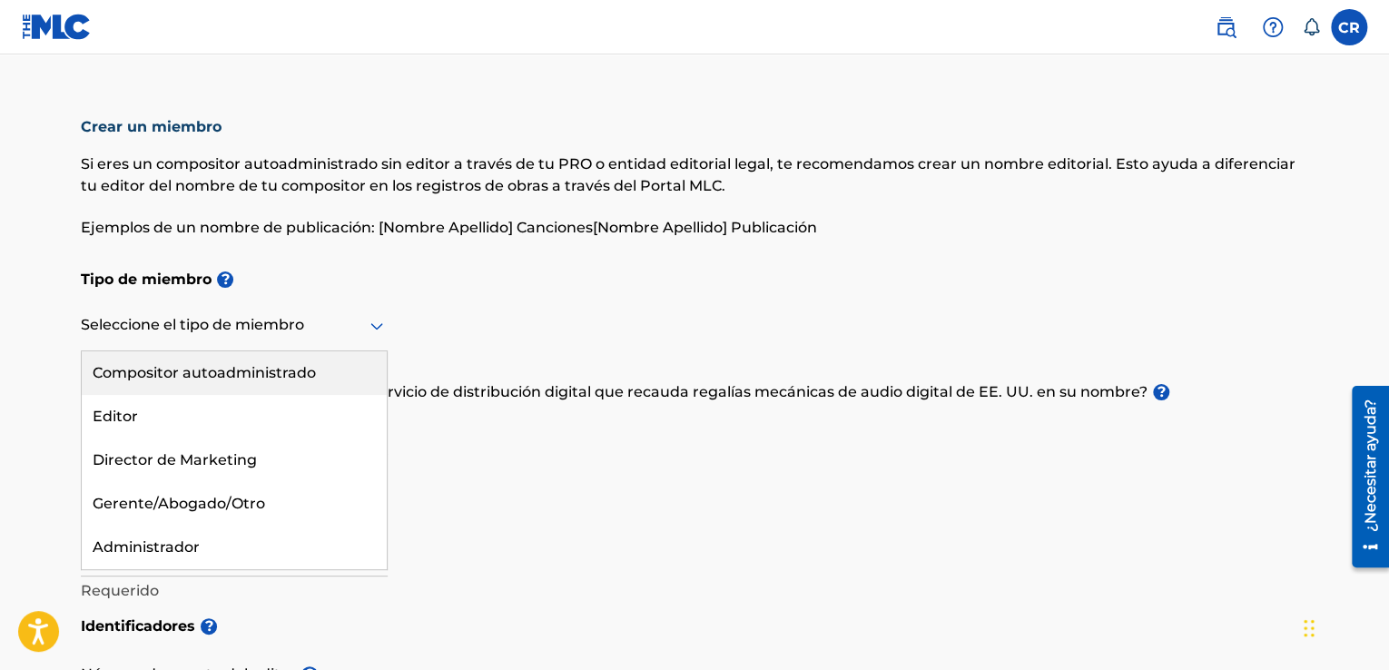
click at [243, 366] on font "Compositor autoadministrado" at bounding box center [204, 372] width 223 height 17
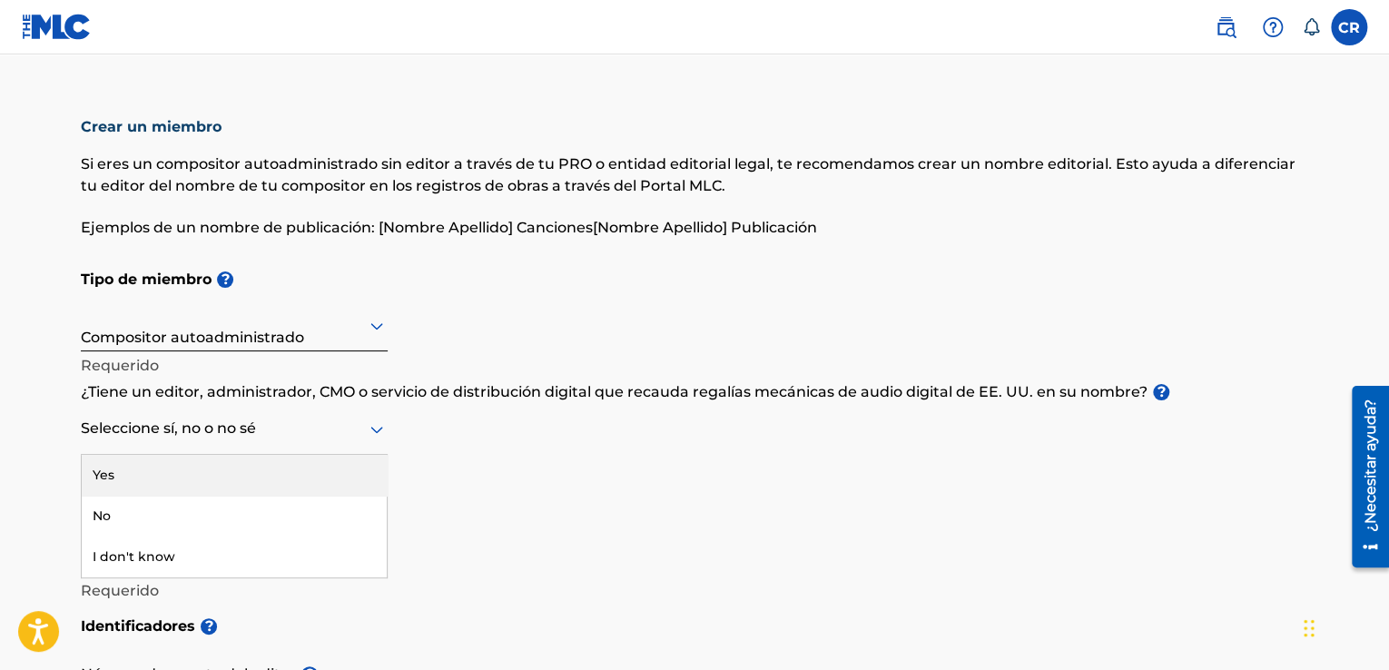
click at [333, 429] on div at bounding box center [234, 428] width 307 height 23
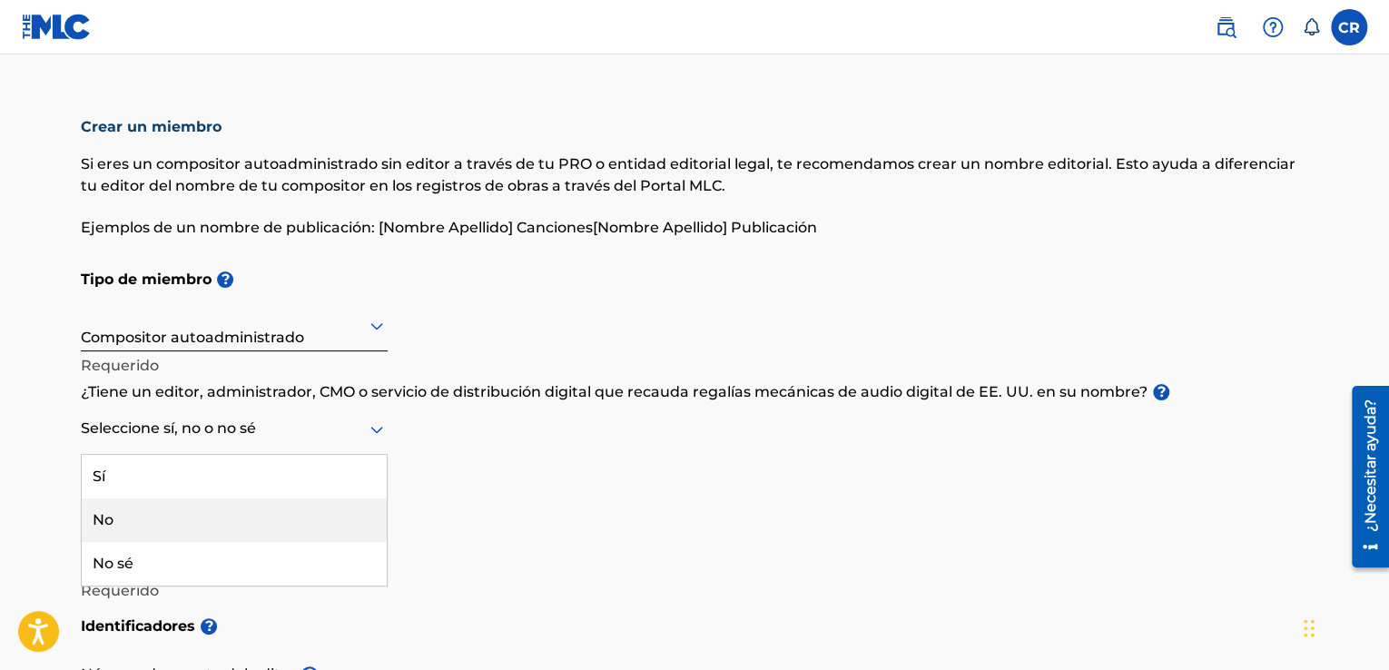
click at [243, 533] on div "No" at bounding box center [234, 520] width 305 height 44
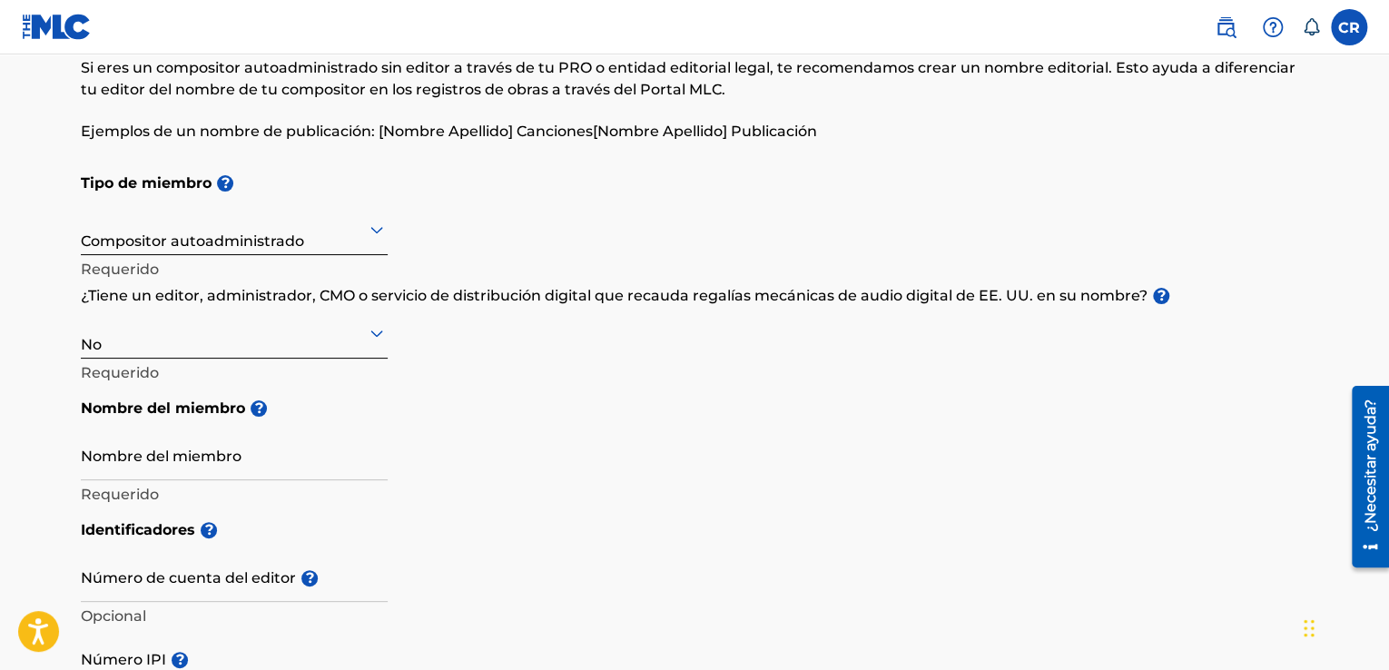
scroll to position [98, 0]
click at [250, 458] on input "Nombre del miembro" at bounding box center [234, 453] width 307 height 52
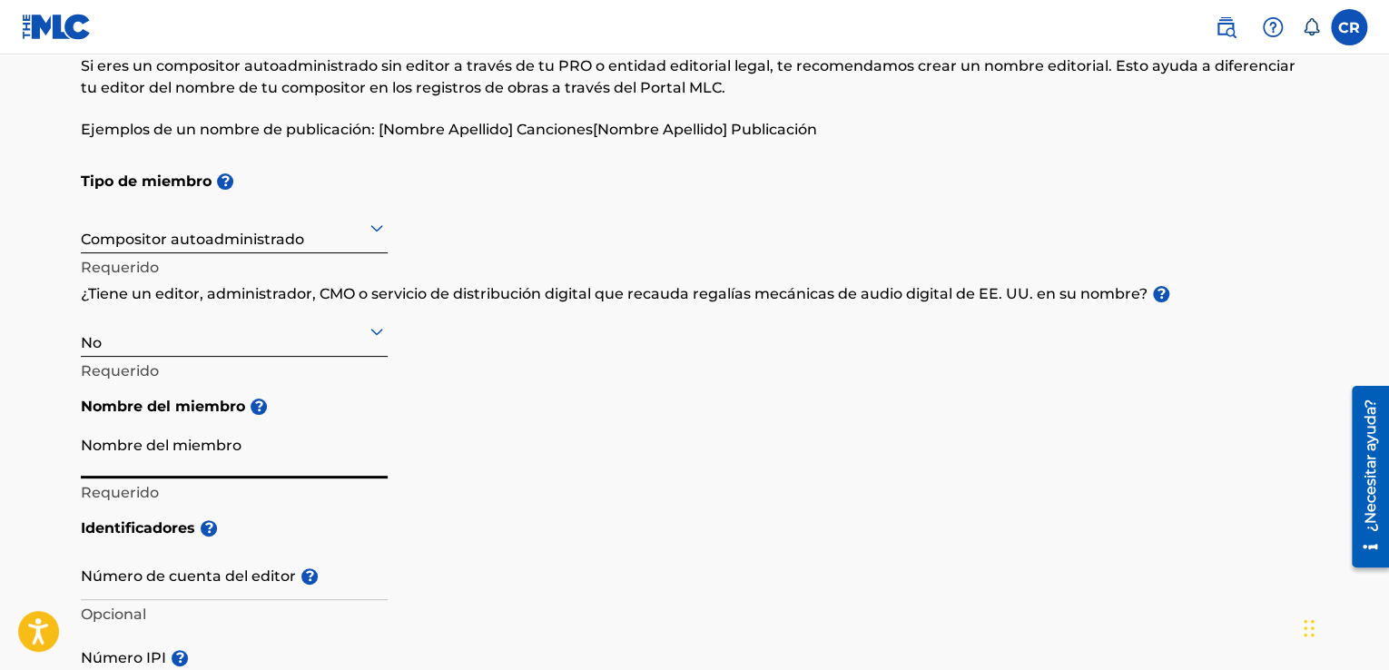
click at [492, 397] on h5 "Nombre del miembro ?" at bounding box center [694, 407] width 1227 height 40
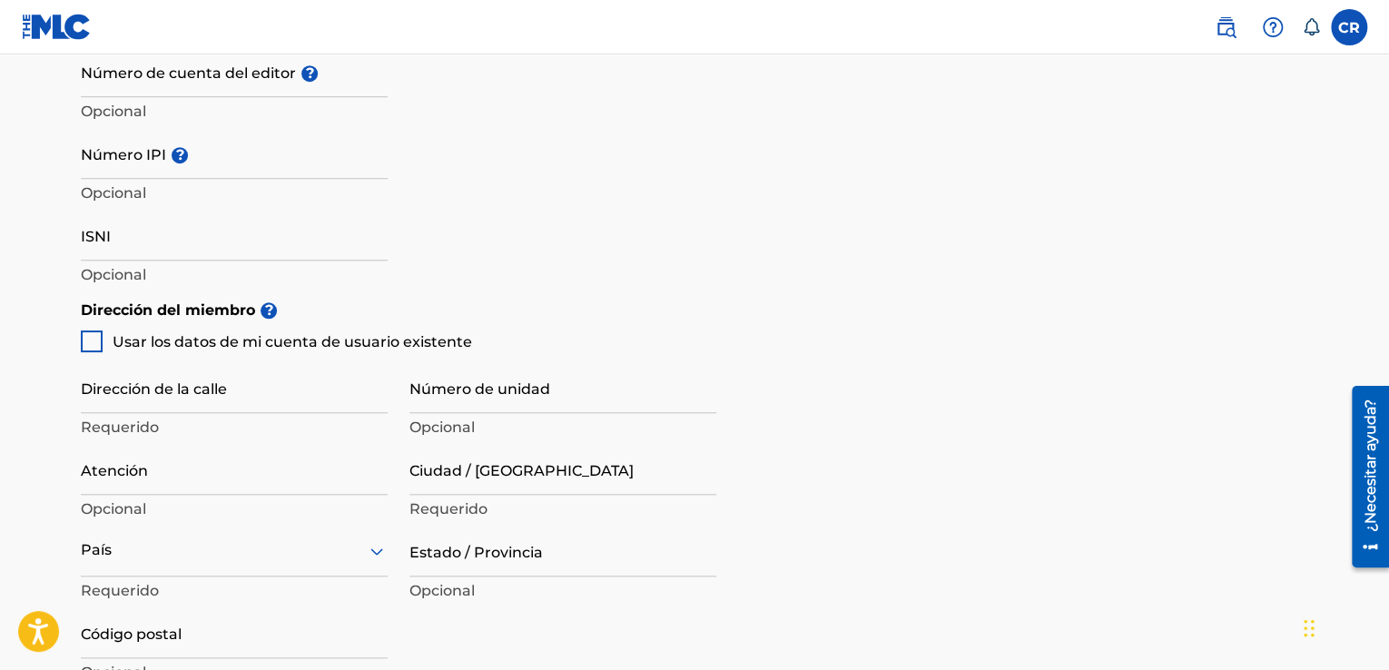
scroll to position [602, 0]
click at [91, 331] on div at bounding box center [92, 340] width 22 height 22
type input "Calle 21a #96c-66"
type input "Bogota"
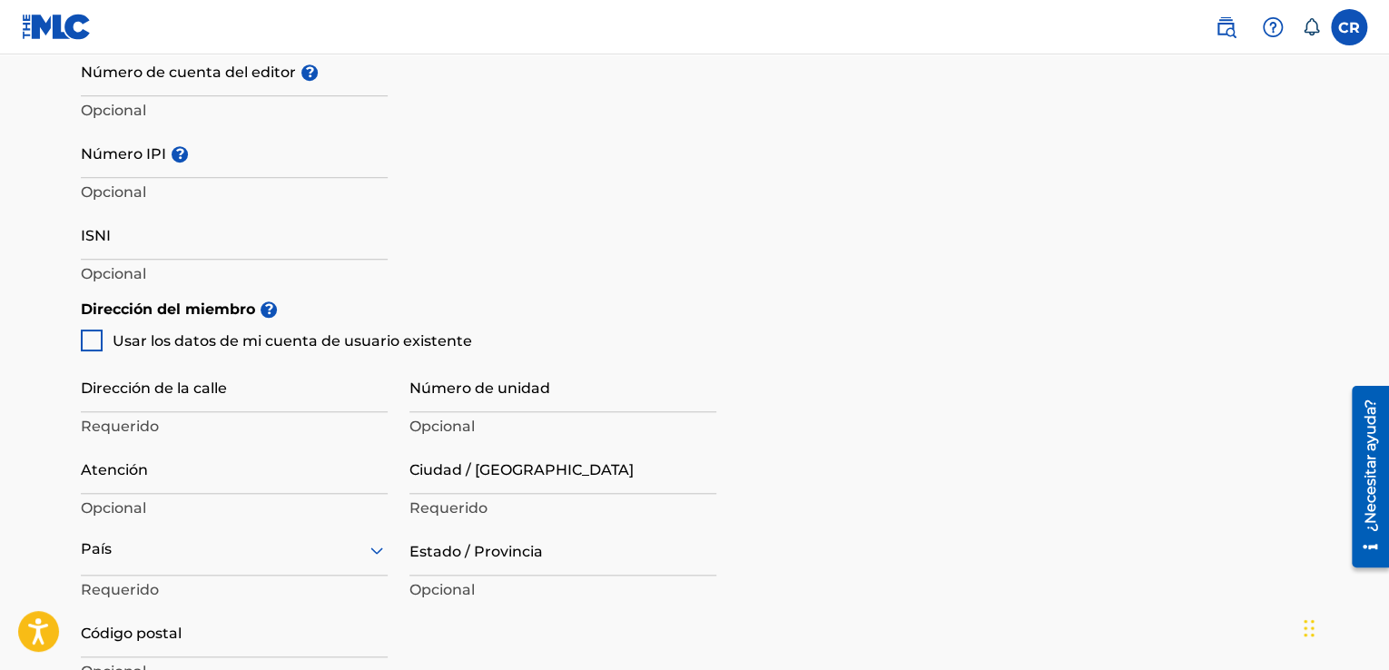
type input "110921"
type input "3102827850"
type input "[EMAIL_ADDRESS][DOMAIN_NAME]"
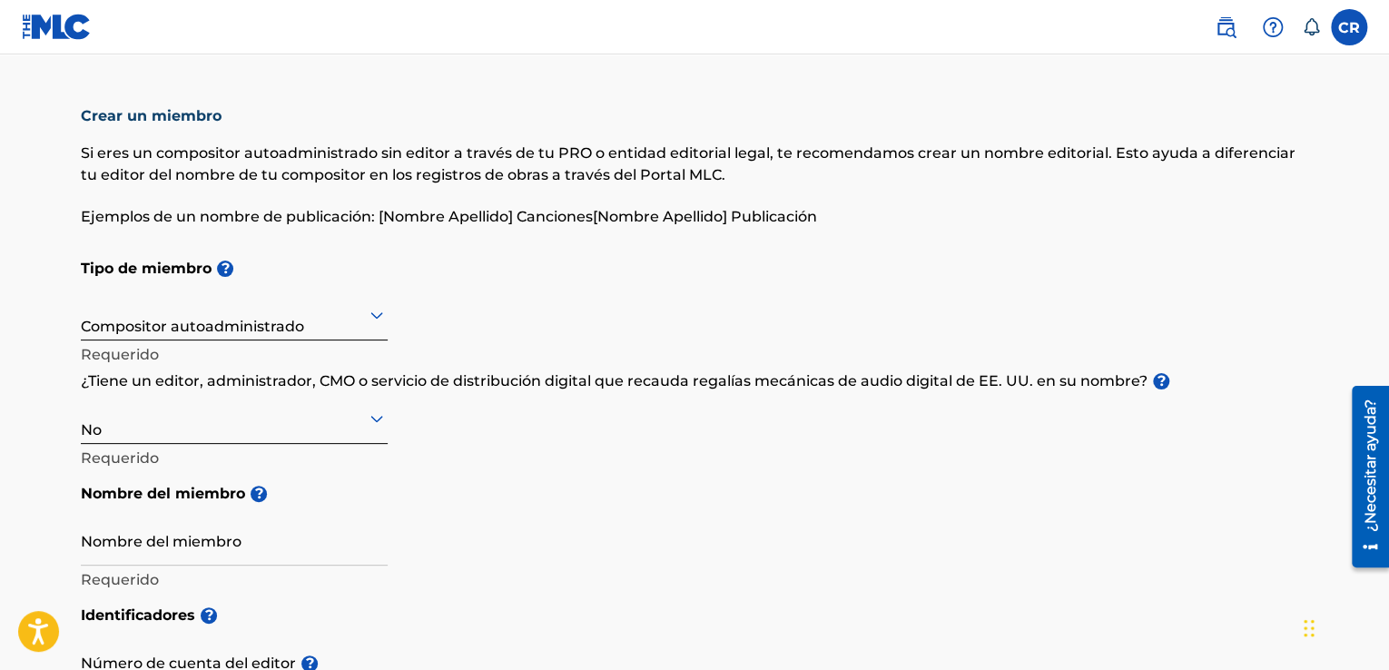
scroll to position [0, 0]
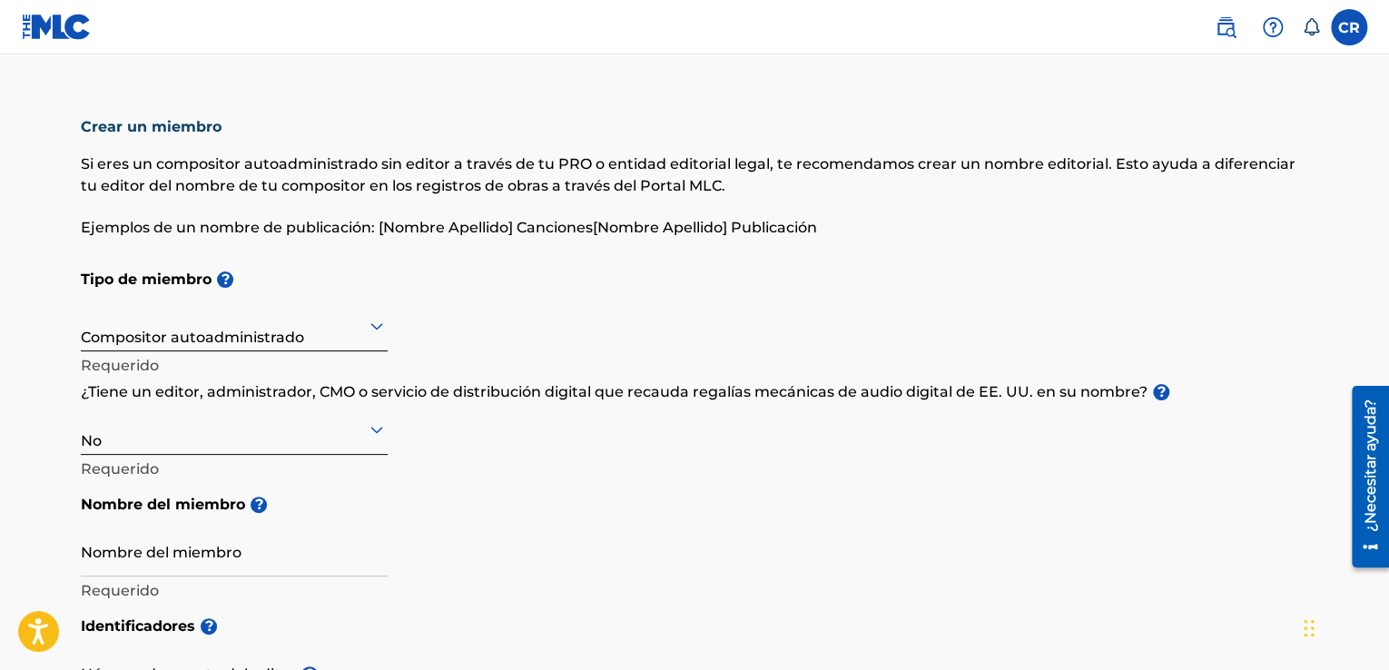
click at [377, 328] on icon at bounding box center [376, 325] width 13 height 7
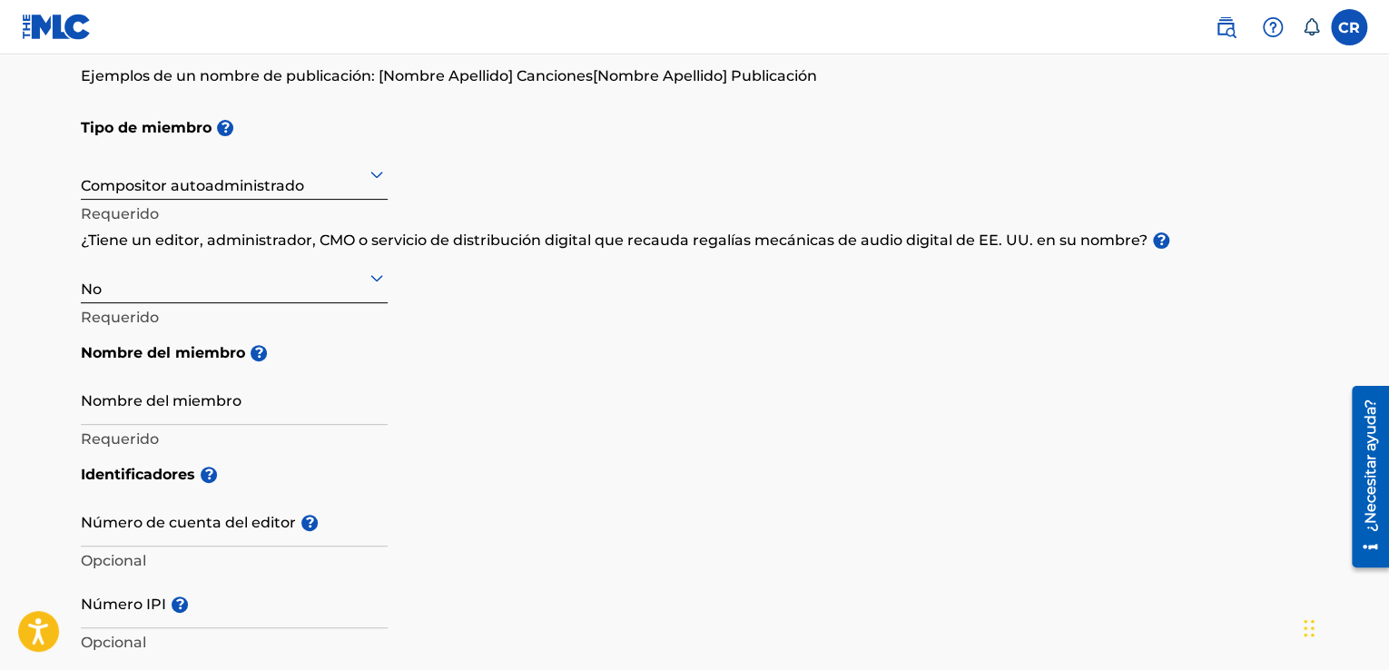
scroll to position [152, 0]
click at [233, 397] on input "Nombre del miembro" at bounding box center [234, 398] width 307 height 52
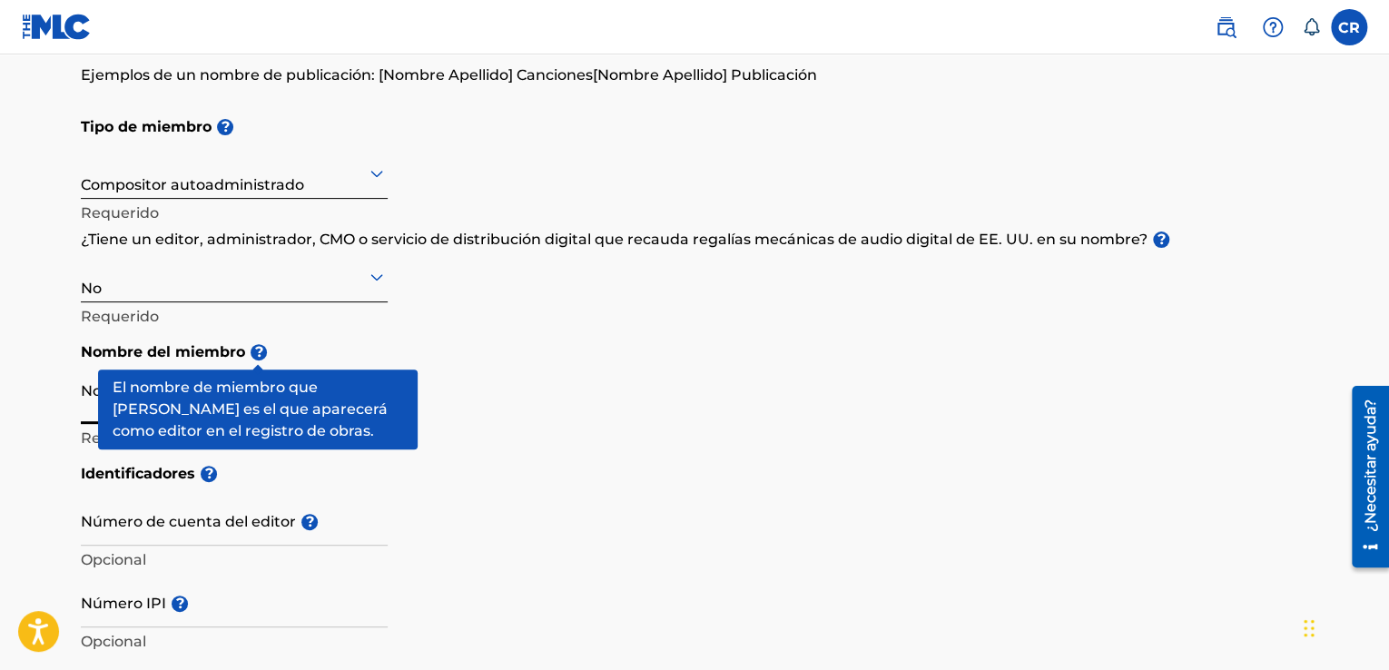
click at [336, 332] on h5 "Nombre del miembro ?" at bounding box center [694, 352] width 1227 height 40
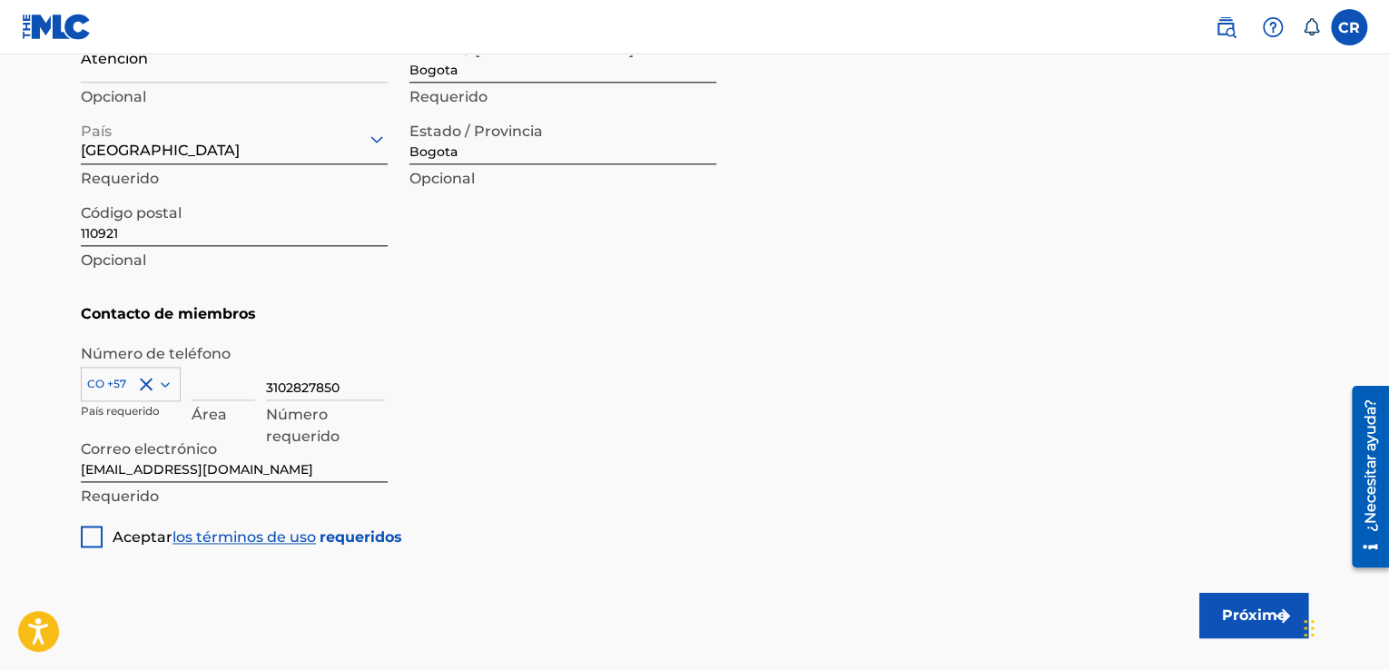
scroll to position [1018, 0]
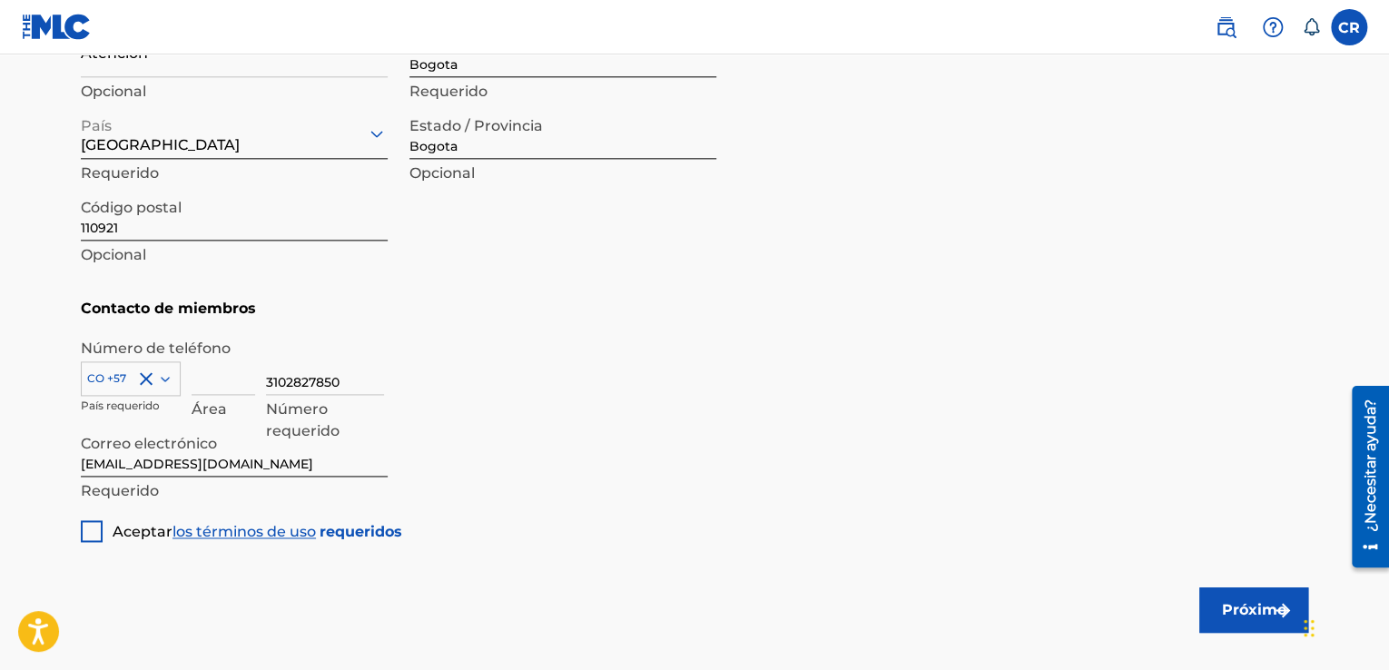
click at [94, 526] on div at bounding box center [92, 531] width 22 height 22
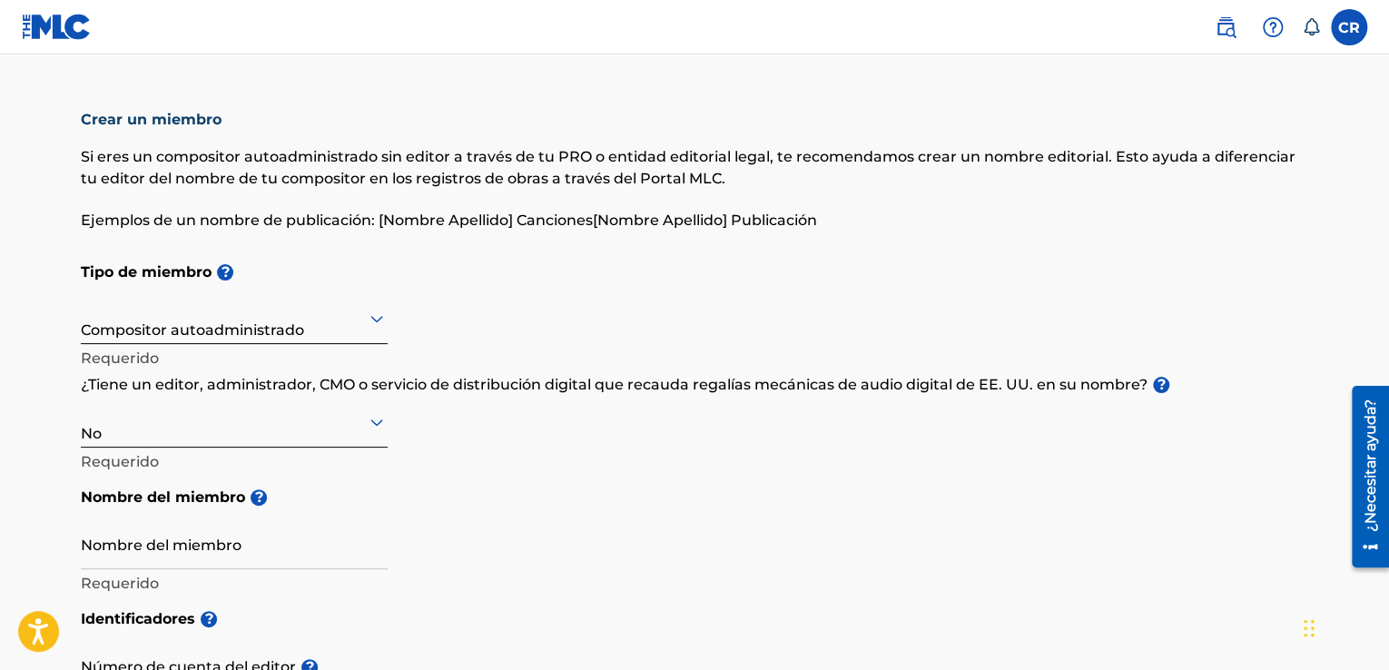
scroll to position [0, 0]
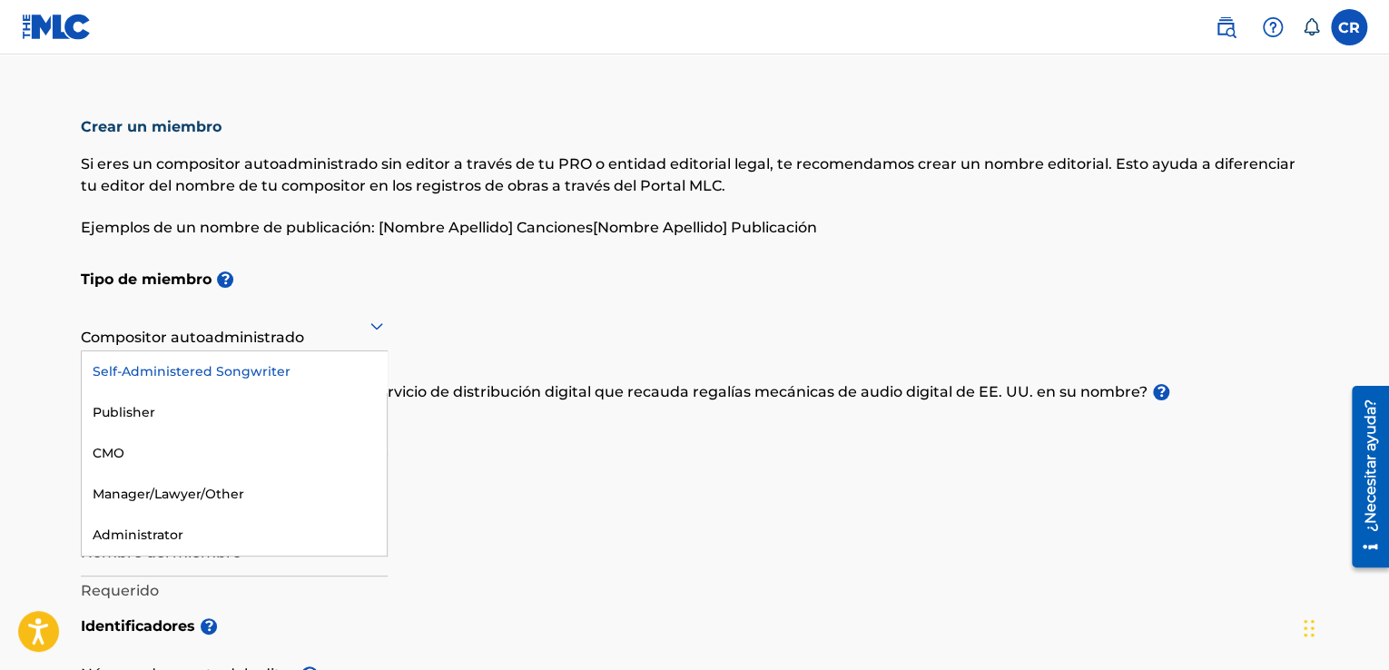
click at [209, 324] on div at bounding box center [234, 325] width 307 height 23
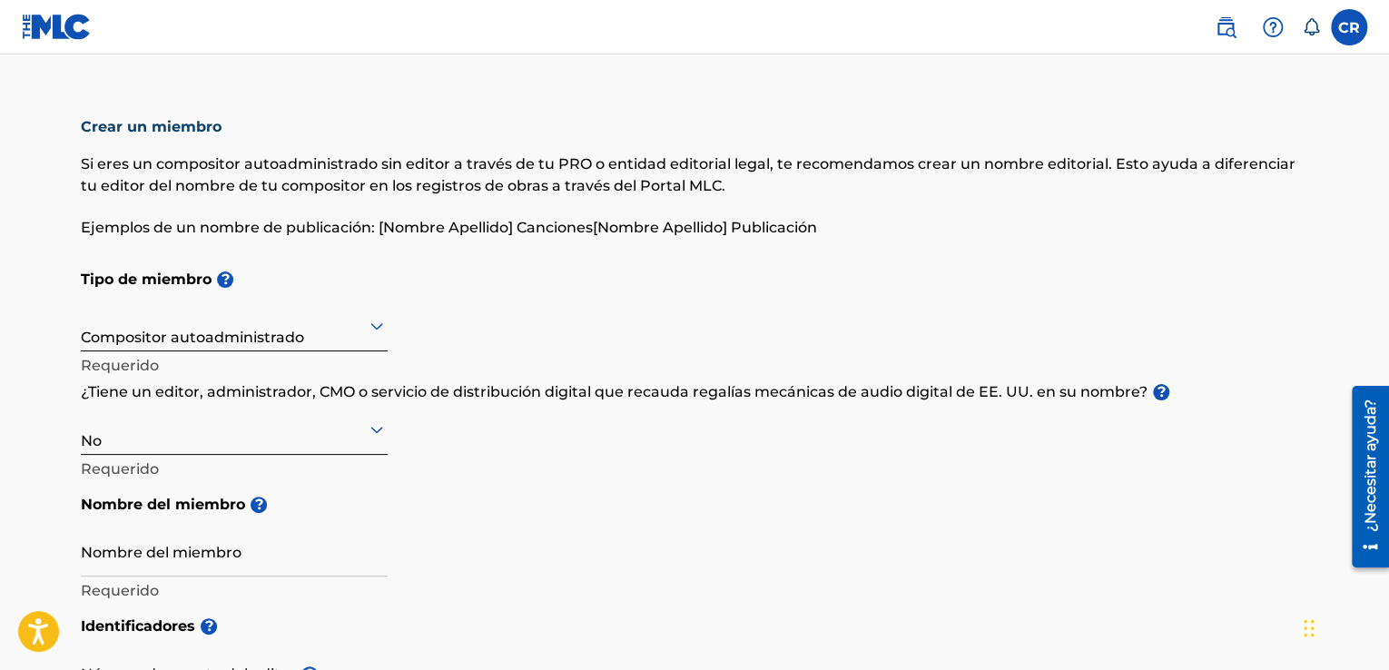
click at [401, 320] on div "Tipo de miembro ? Compositor autoadministrado Requerido ¿Tiene un editor, admin…" at bounding box center [694, 433] width 1227 height 347
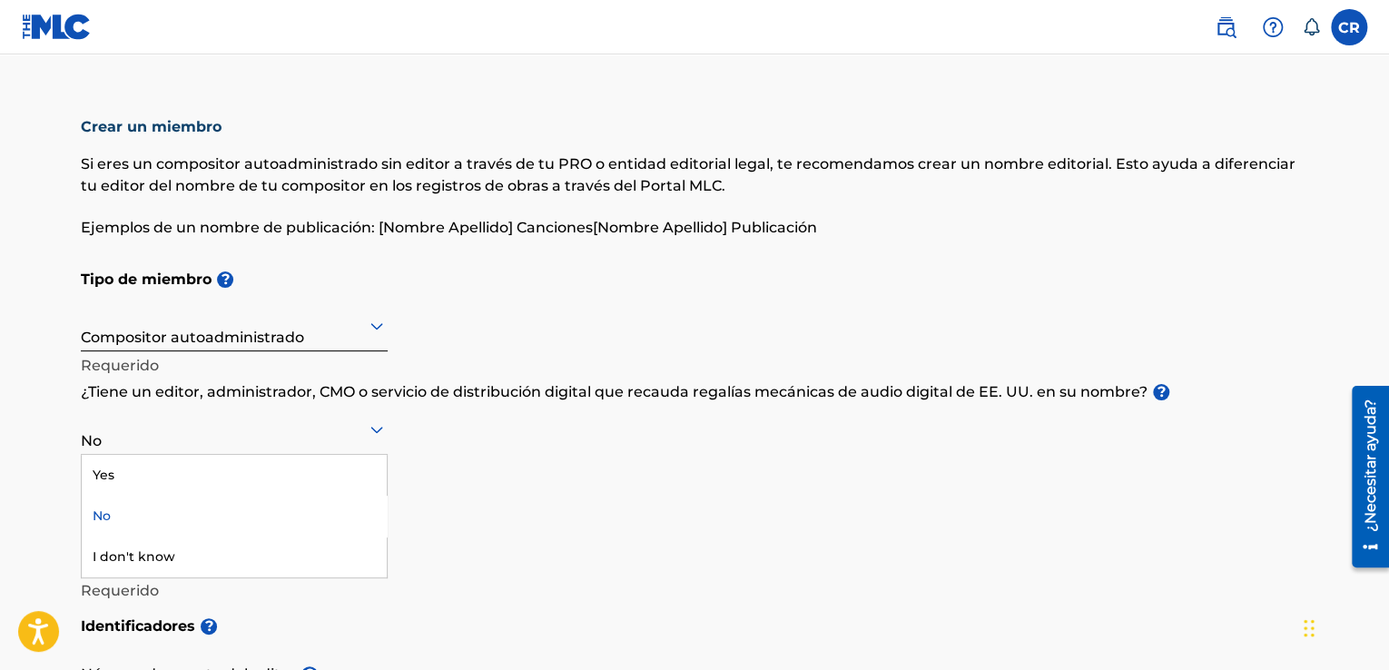
click at [343, 447] on div "No" at bounding box center [234, 428] width 307 height 47
click at [224, 526] on div "No" at bounding box center [234, 520] width 305 height 44
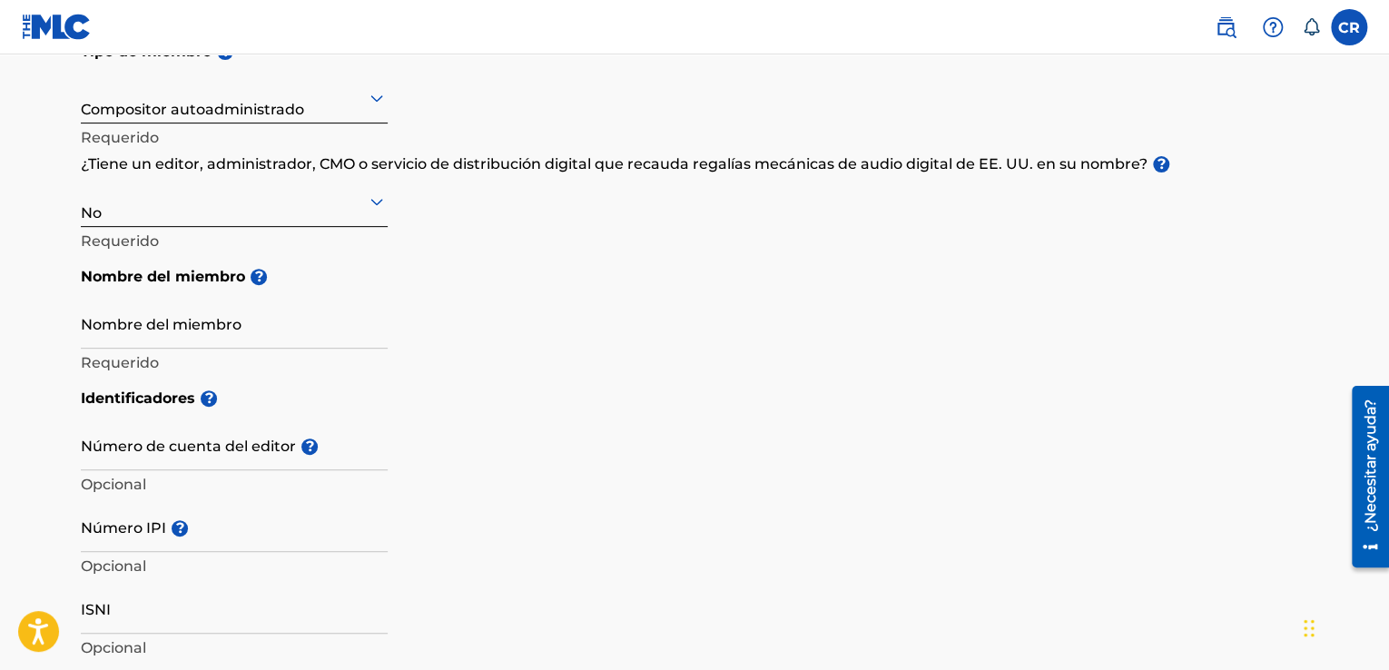
scroll to position [229, 0]
click at [236, 329] on input "Nombre del miembro" at bounding box center [234, 322] width 307 height 52
click at [552, 335] on div "Tipo de miembro ? Compositor autoadministrado Requerido ¿Tiene un editor, admin…" at bounding box center [694, 204] width 1227 height 347
click at [199, 339] on input "Nombre del miembro" at bounding box center [234, 322] width 307 height 52
type input "Laconemusic"
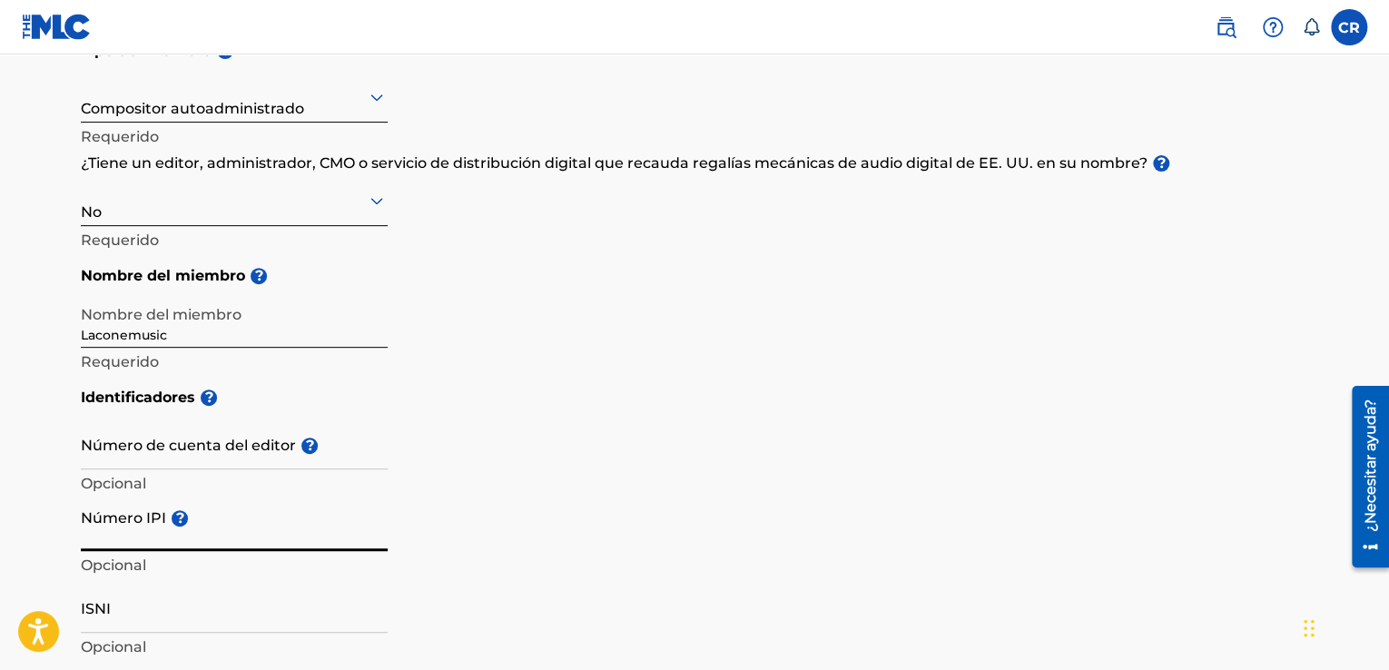
click at [230, 534] on input "Número IPI ?" at bounding box center [234, 525] width 307 height 52
paste input "1215876544"
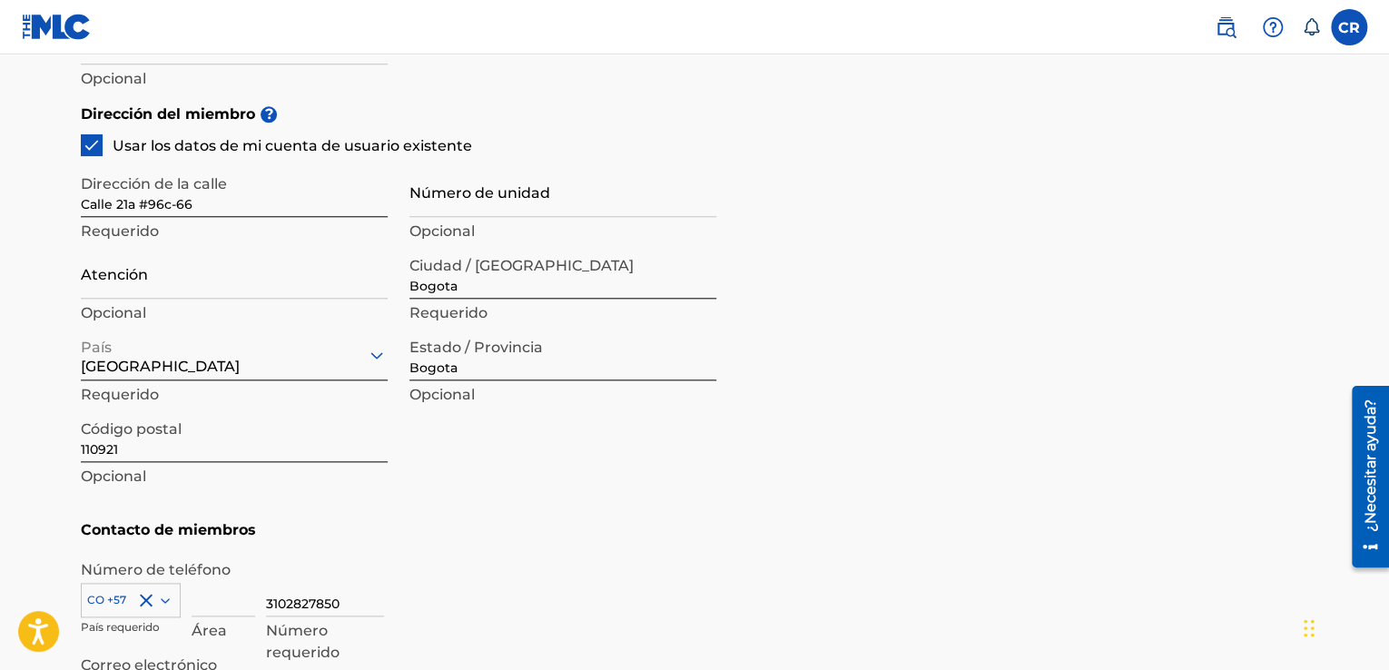
scroll to position [805, 0]
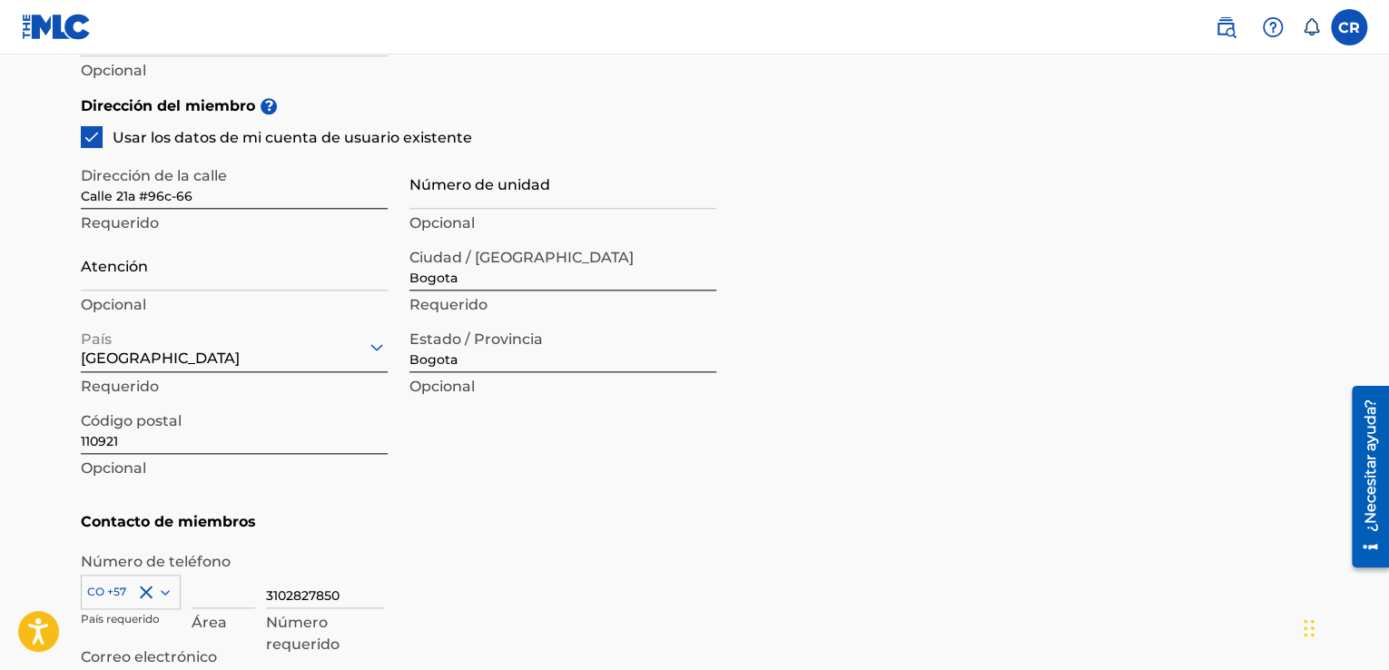
type input "1215876544"
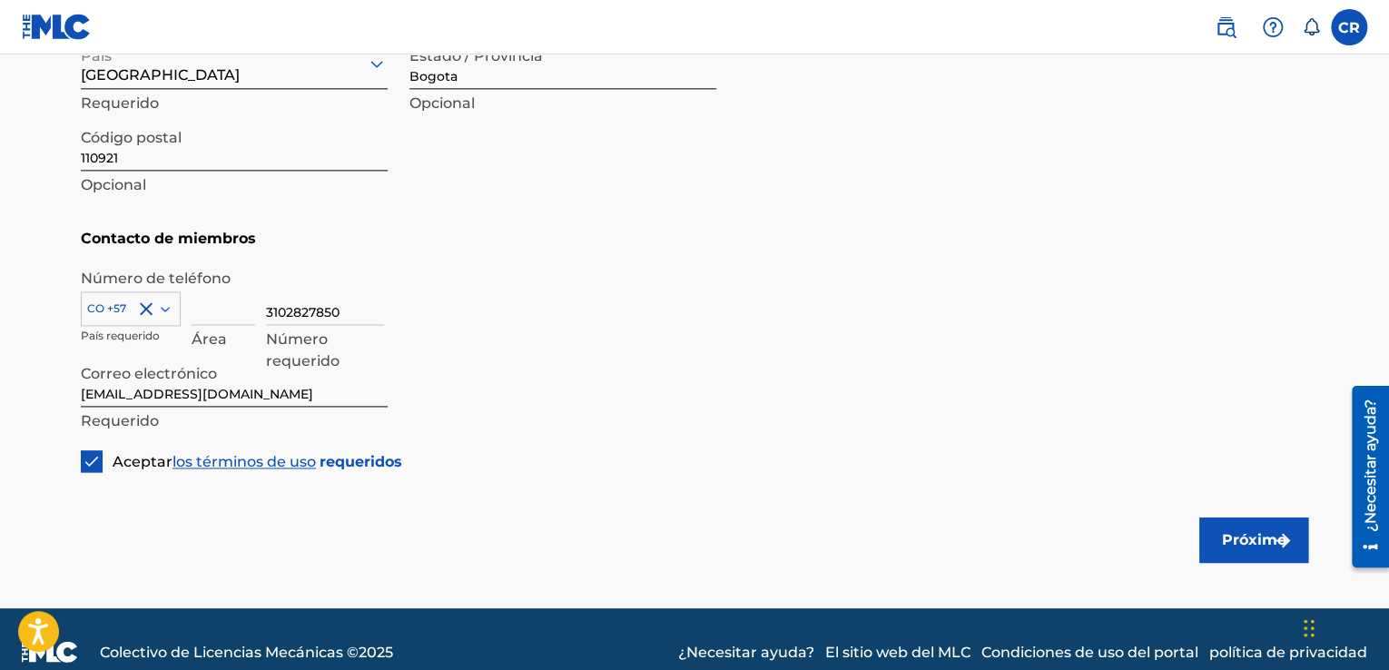
scroll to position [1114, 0]
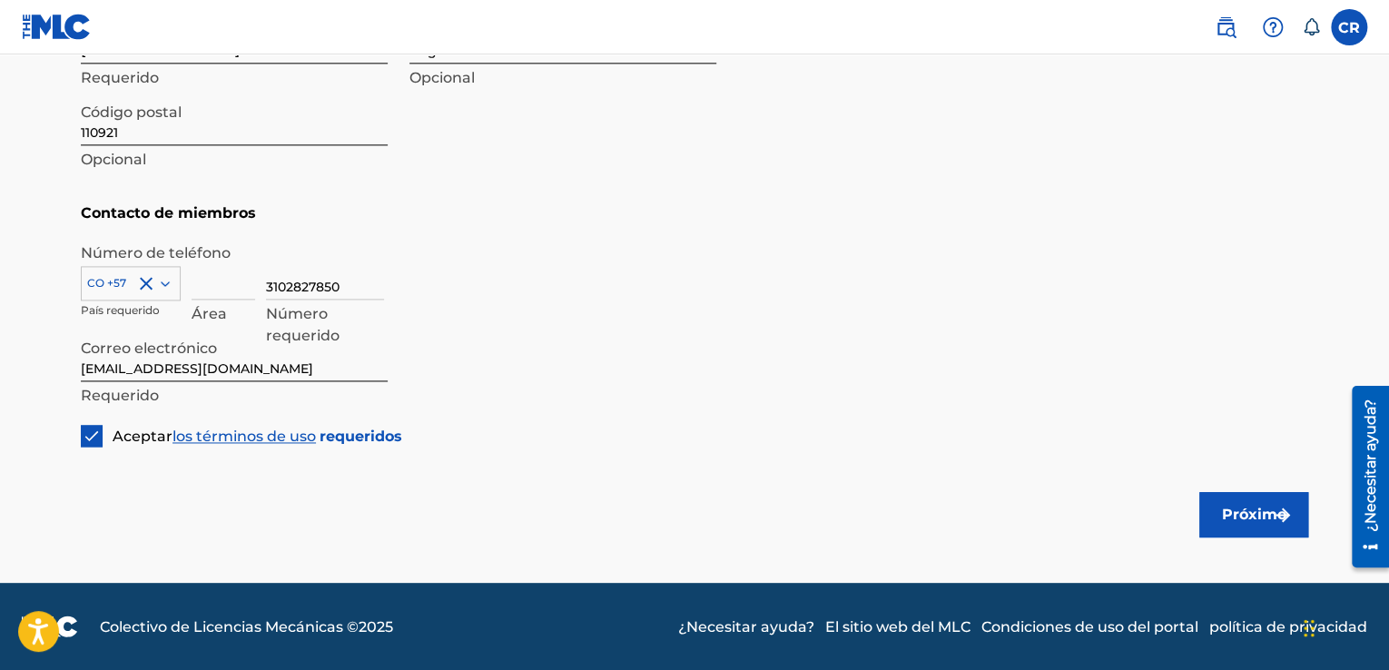
click at [1213, 511] on button "Próximo" at bounding box center [1253, 514] width 109 height 45
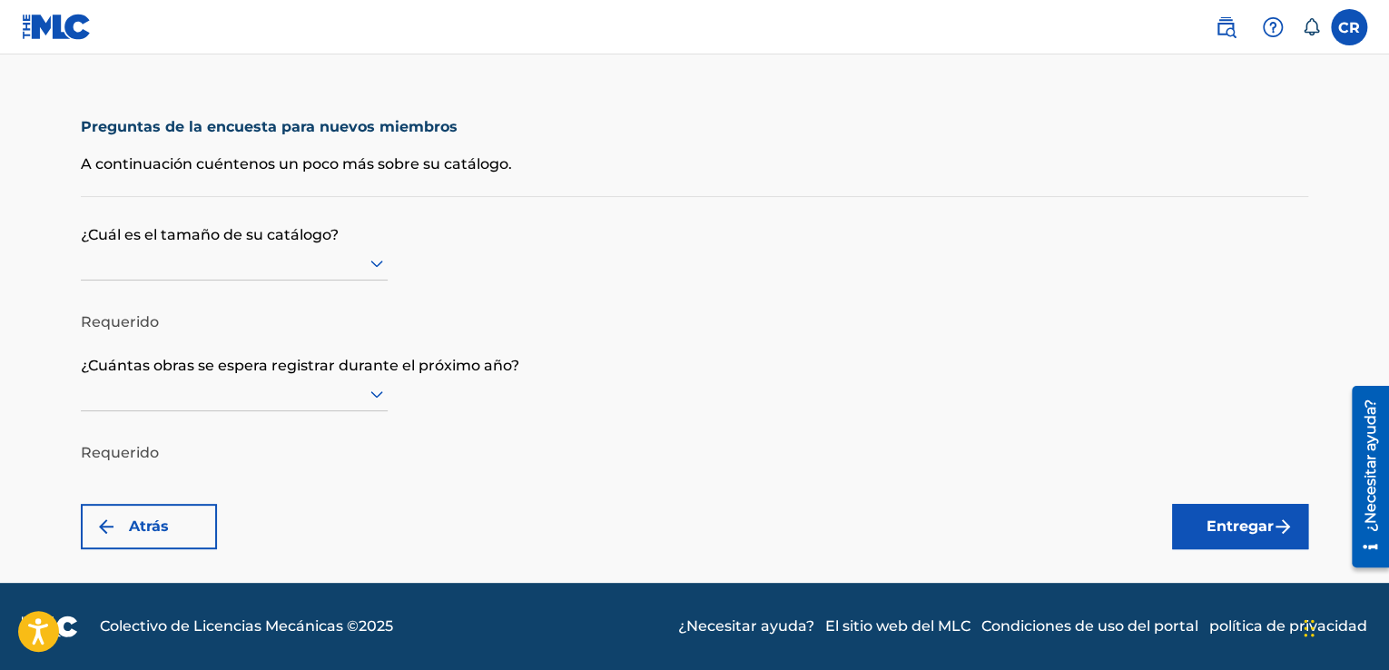
click at [391, 245] on p "¿Cuál es el tamaño de su catálogo?" at bounding box center [694, 221] width 1227 height 49
click at [382, 260] on icon at bounding box center [376, 263] width 13 height 7
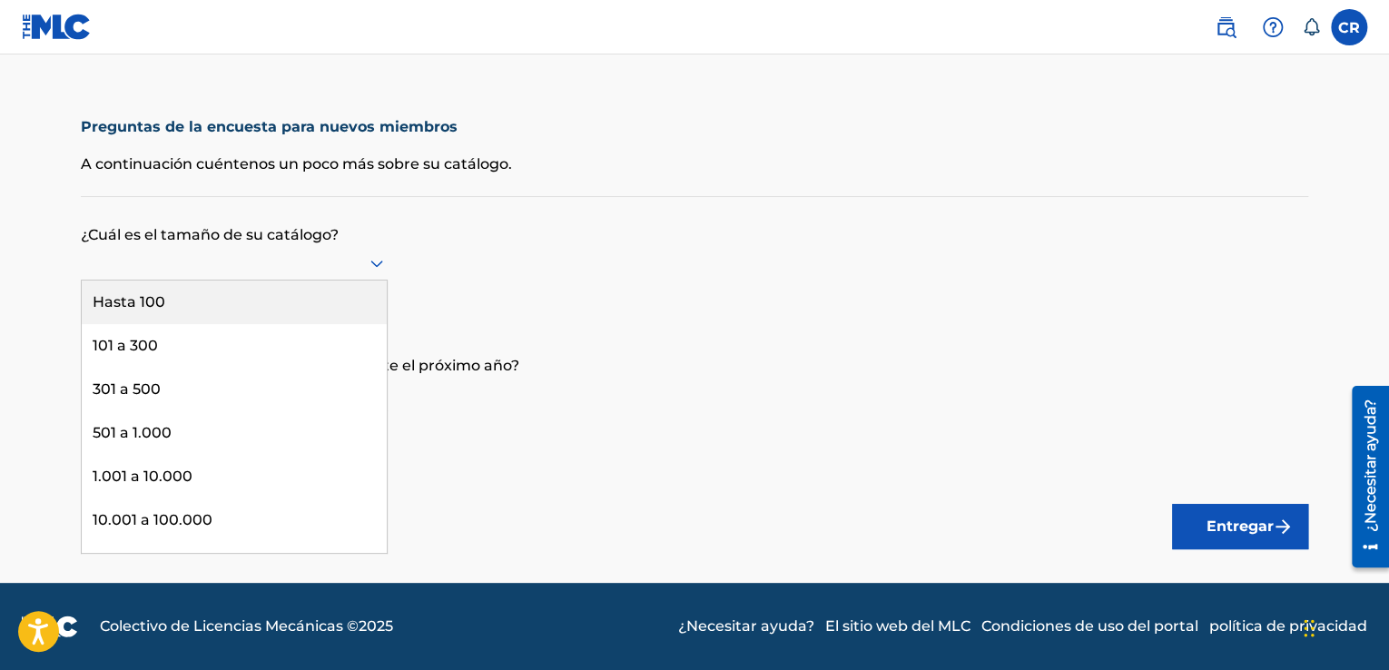
click at [356, 277] on div at bounding box center [234, 263] width 307 height 34
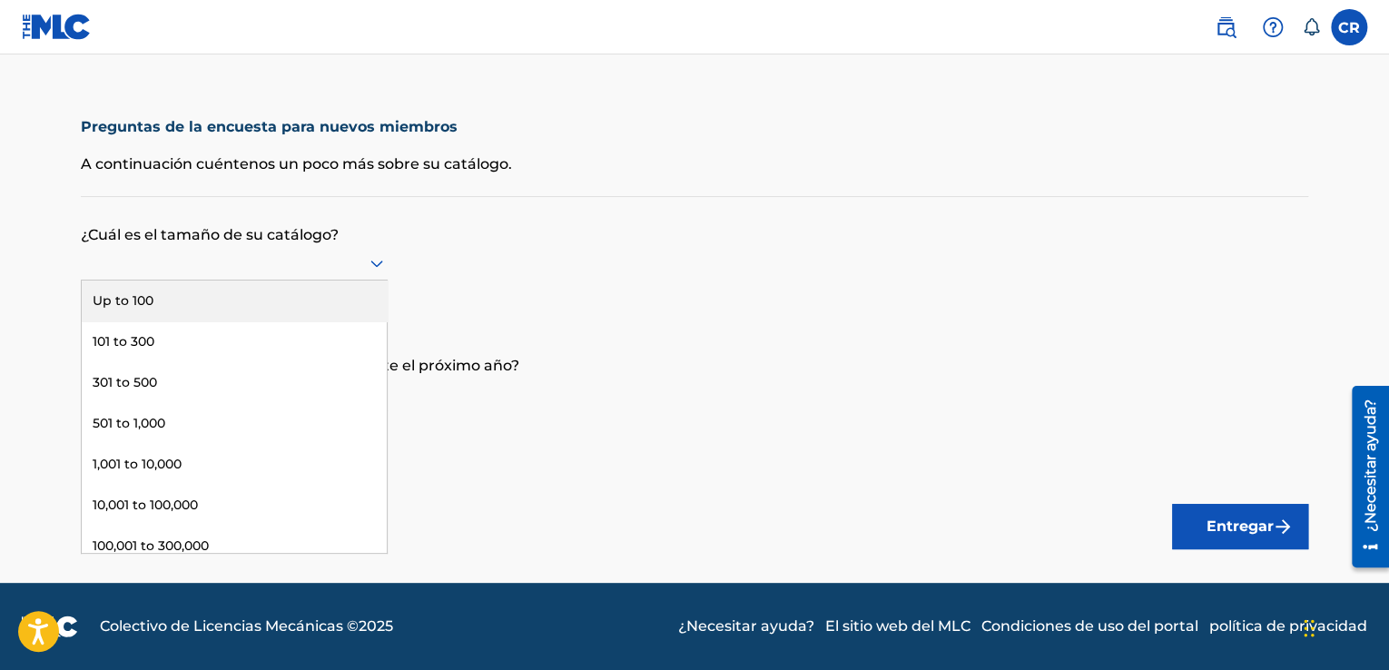
click at [376, 268] on icon at bounding box center [377, 263] width 22 height 22
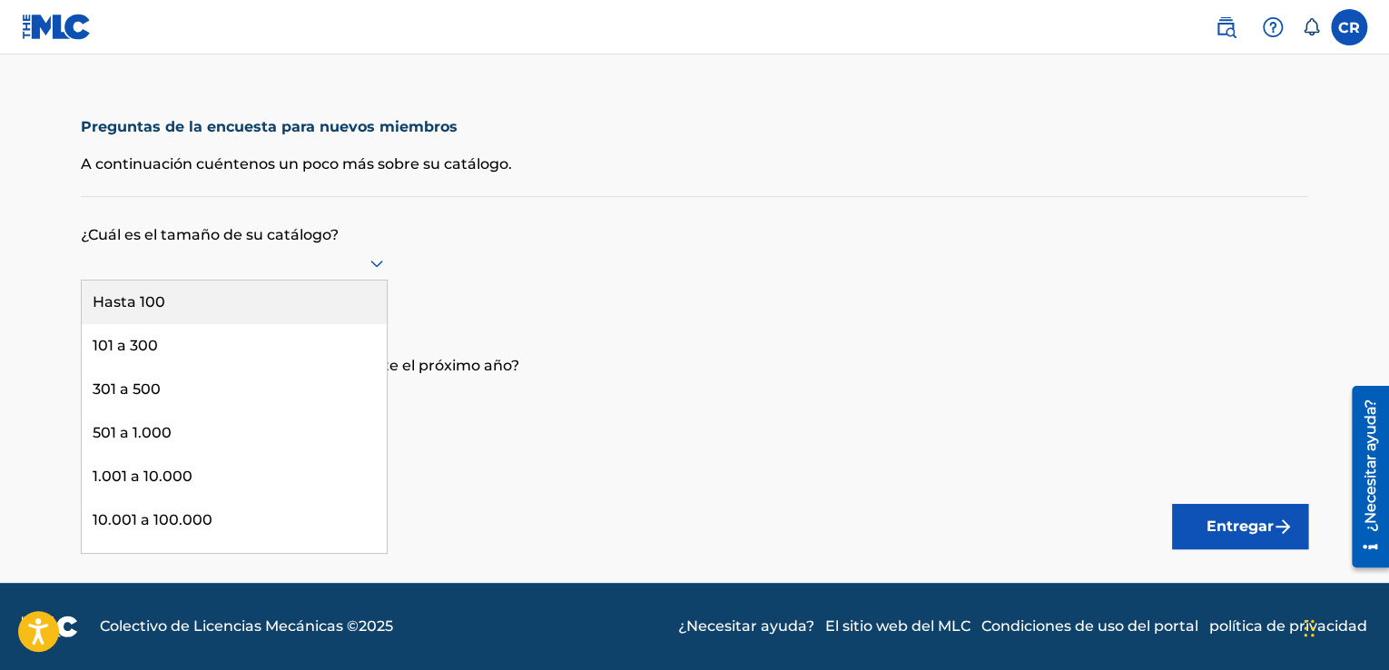
click at [309, 315] on div "Hasta 100" at bounding box center [234, 302] width 305 height 44
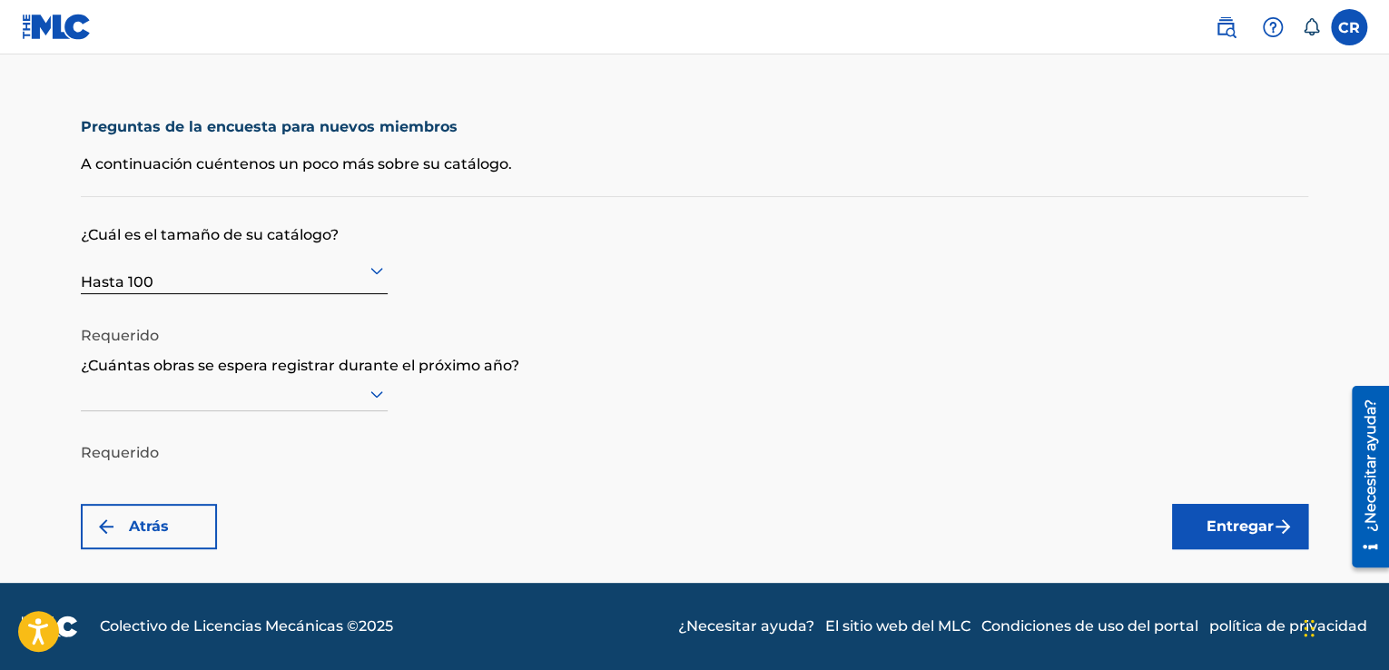
click at [380, 395] on icon at bounding box center [377, 394] width 22 height 22
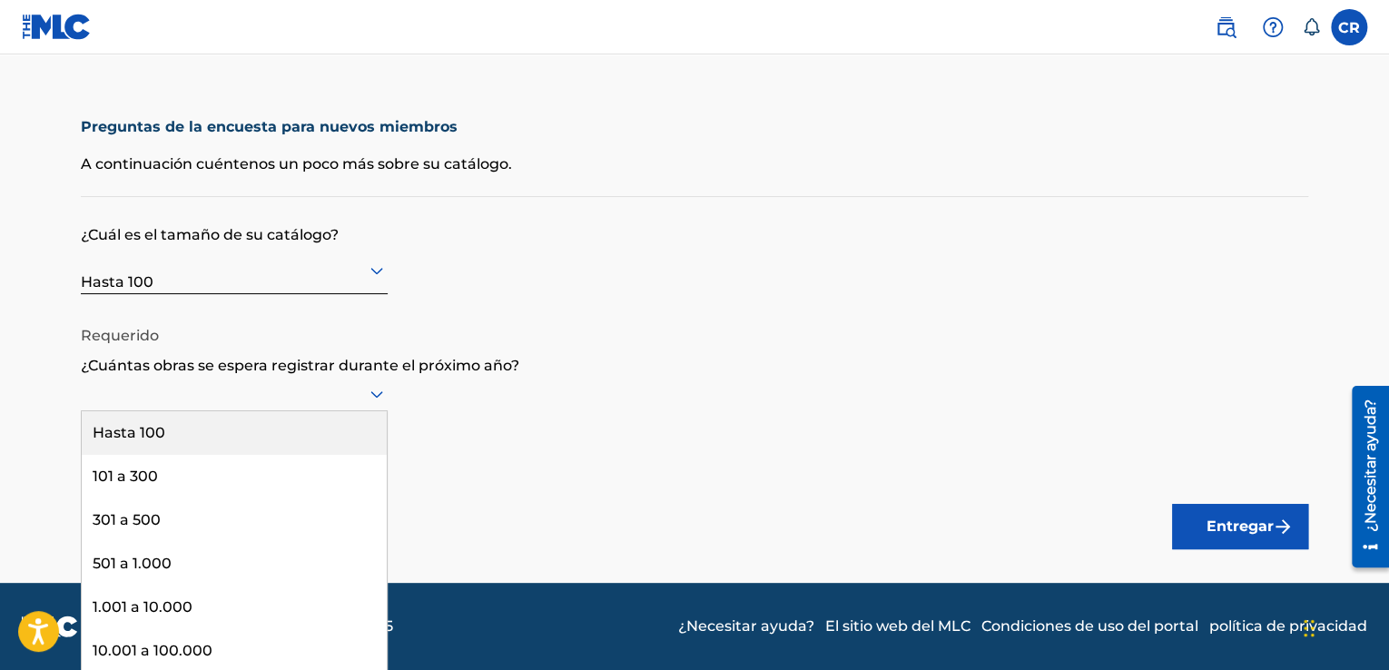
click at [328, 419] on div "Hasta 100" at bounding box center [234, 433] width 305 height 44
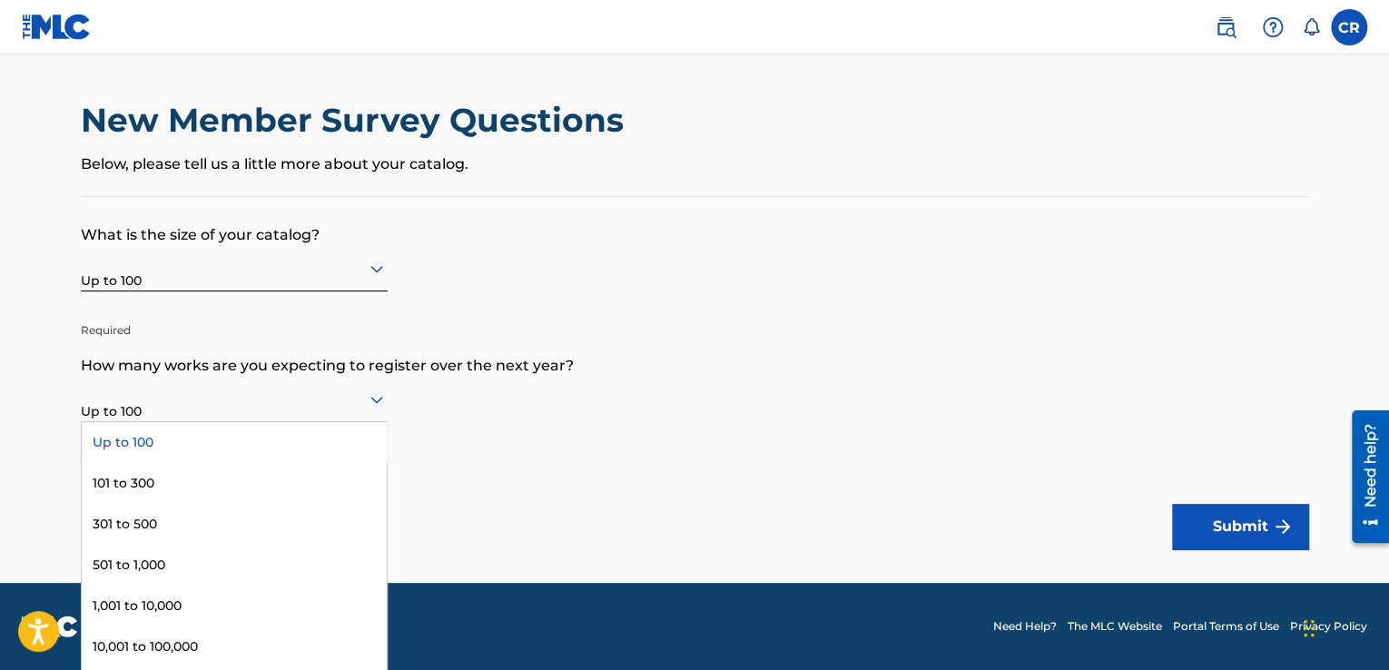
click at [379, 403] on icon at bounding box center [377, 399] width 22 height 22
click at [381, 401] on icon at bounding box center [377, 399] width 22 height 22
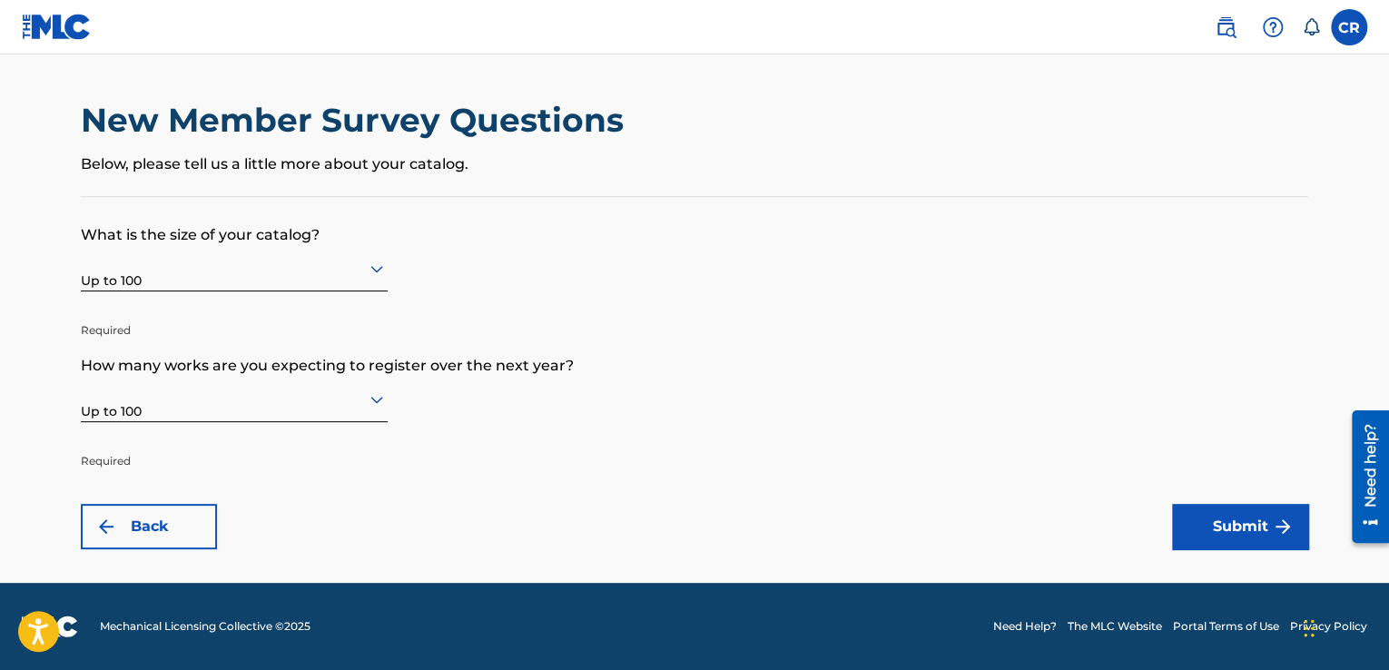
click at [1231, 518] on button "Submit" at bounding box center [1240, 526] width 136 height 45
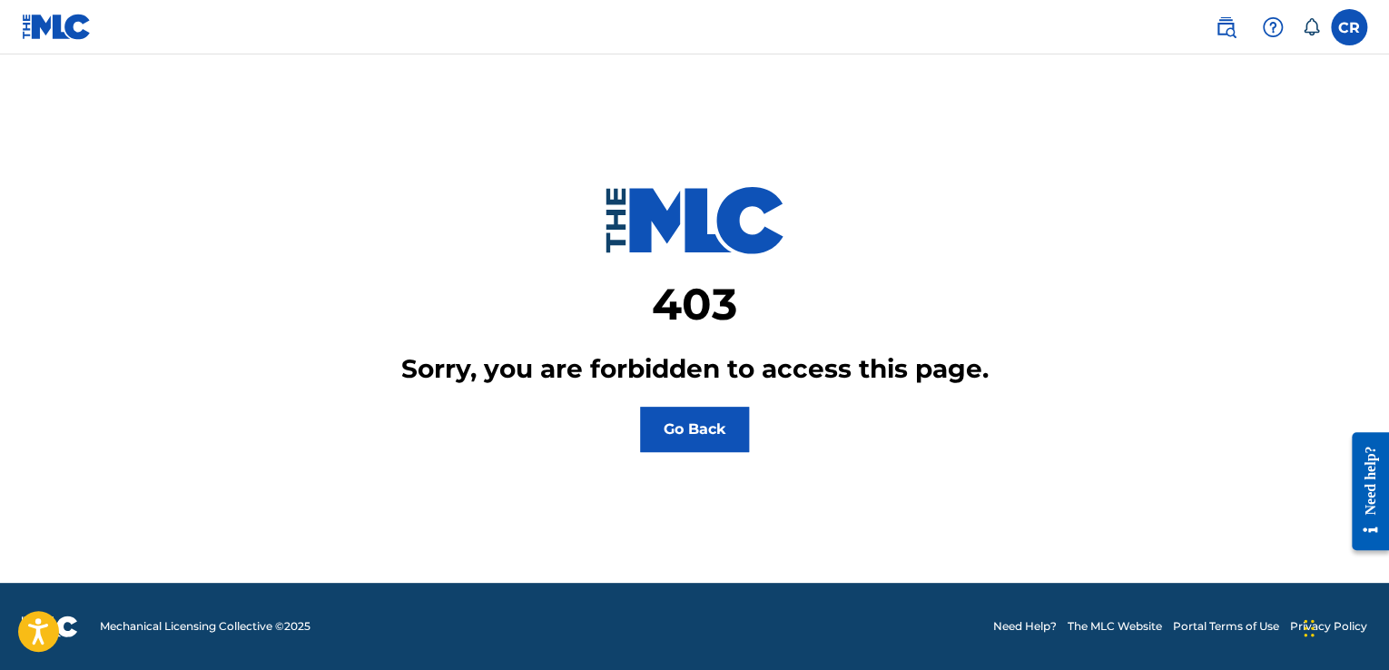
click at [709, 423] on button "Go Back" at bounding box center [694, 429] width 109 height 45
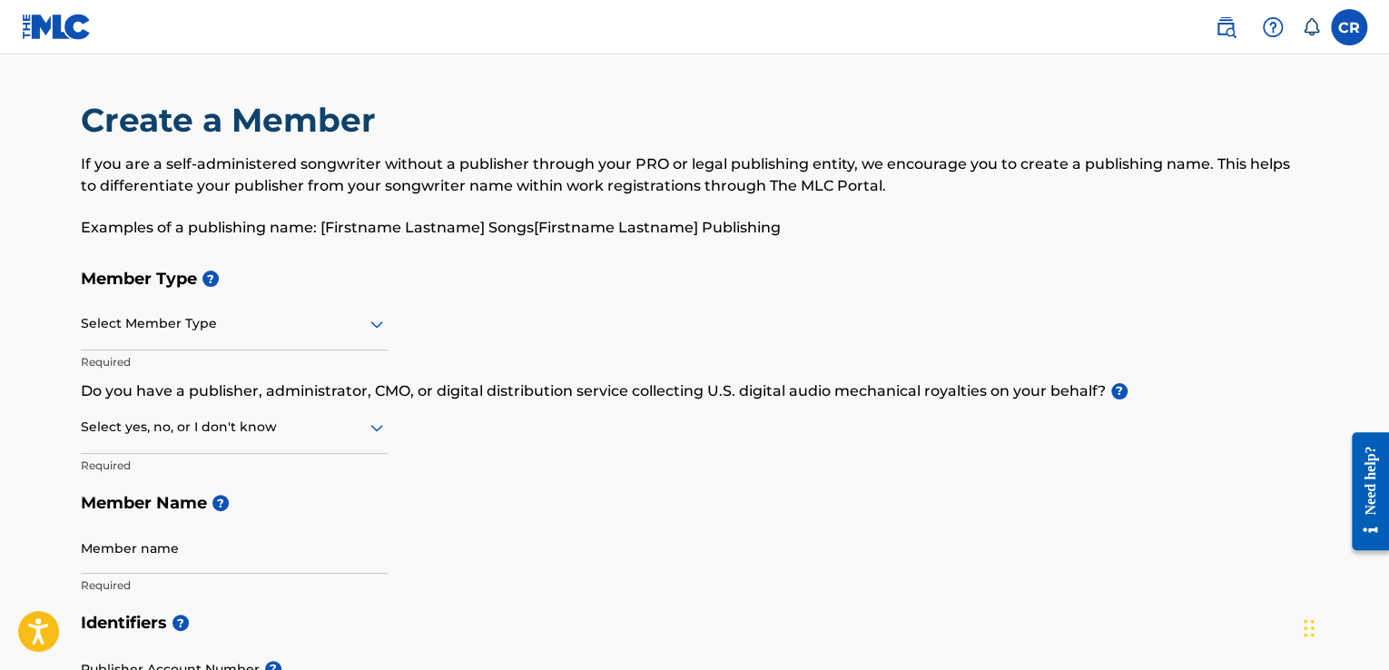
click at [277, 317] on div at bounding box center [234, 323] width 307 height 23
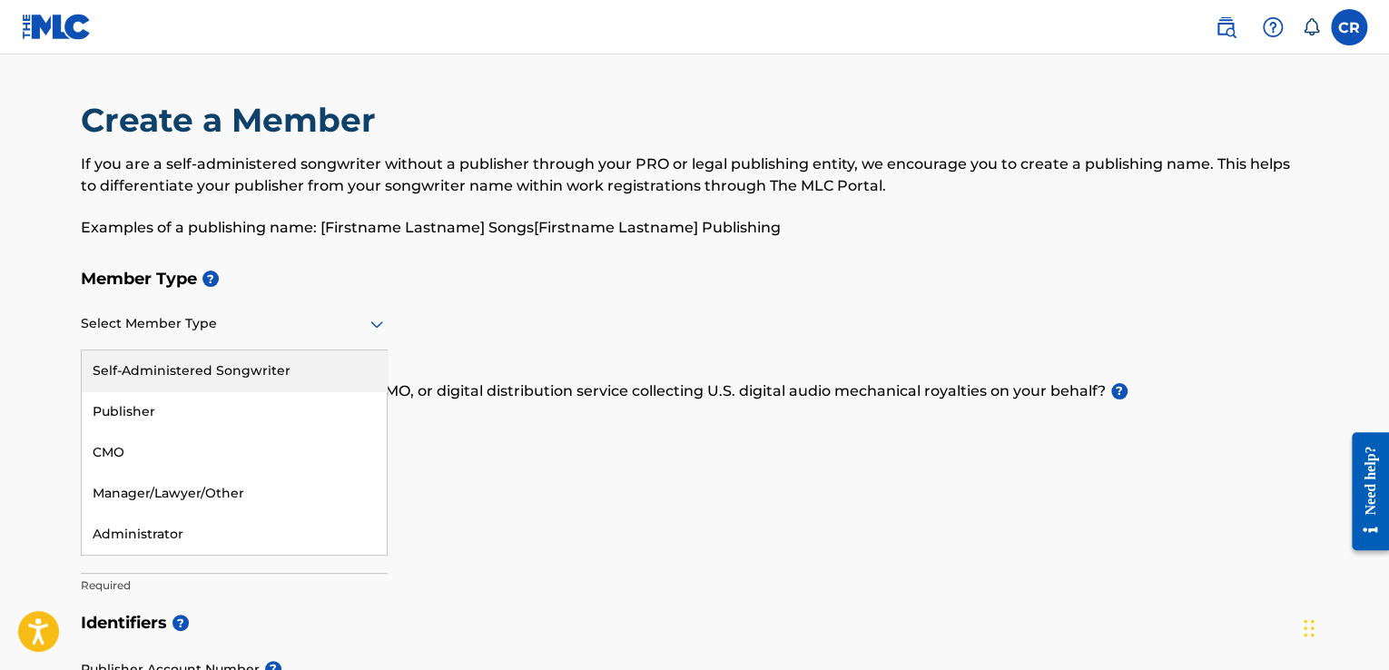
click at [256, 383] on div "Self-Administered Songwriter" at bounding box center [234, 370] width 305 height 41
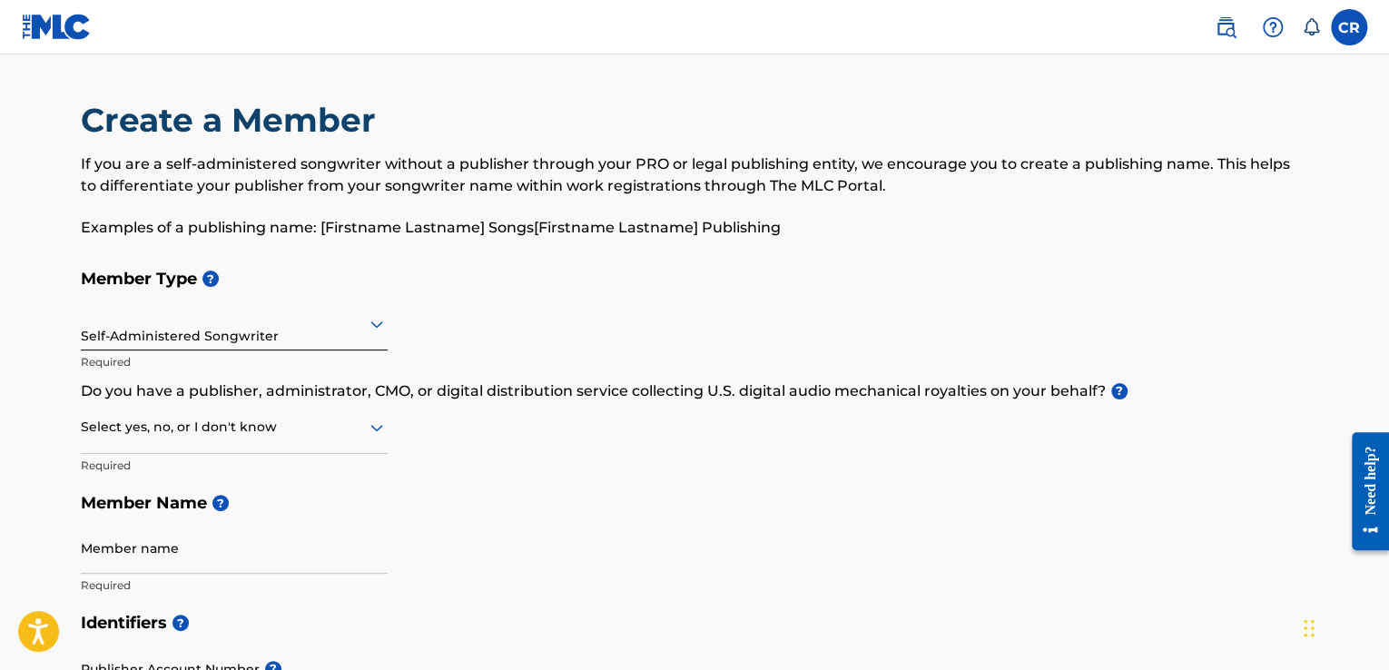
click at [248, 416] on div at bounding box center [234, 427] width 307 height 23
click at [221, 503] on div "No" at bounding box center [234, 515] width 305 height 41
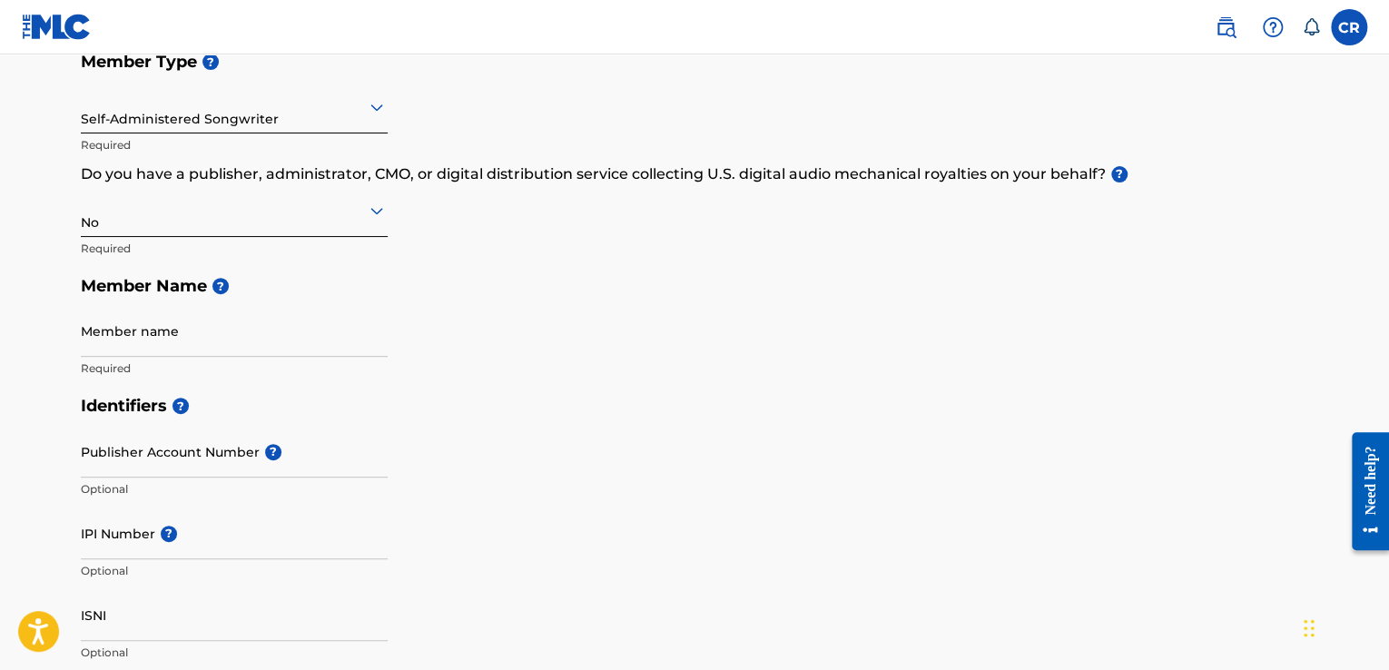
scroll to position [218, 0]
click at [296, 346] on input "Member name" at bounding box center [234, 330] width 307 height 52
type input "LACONEMUSIC"
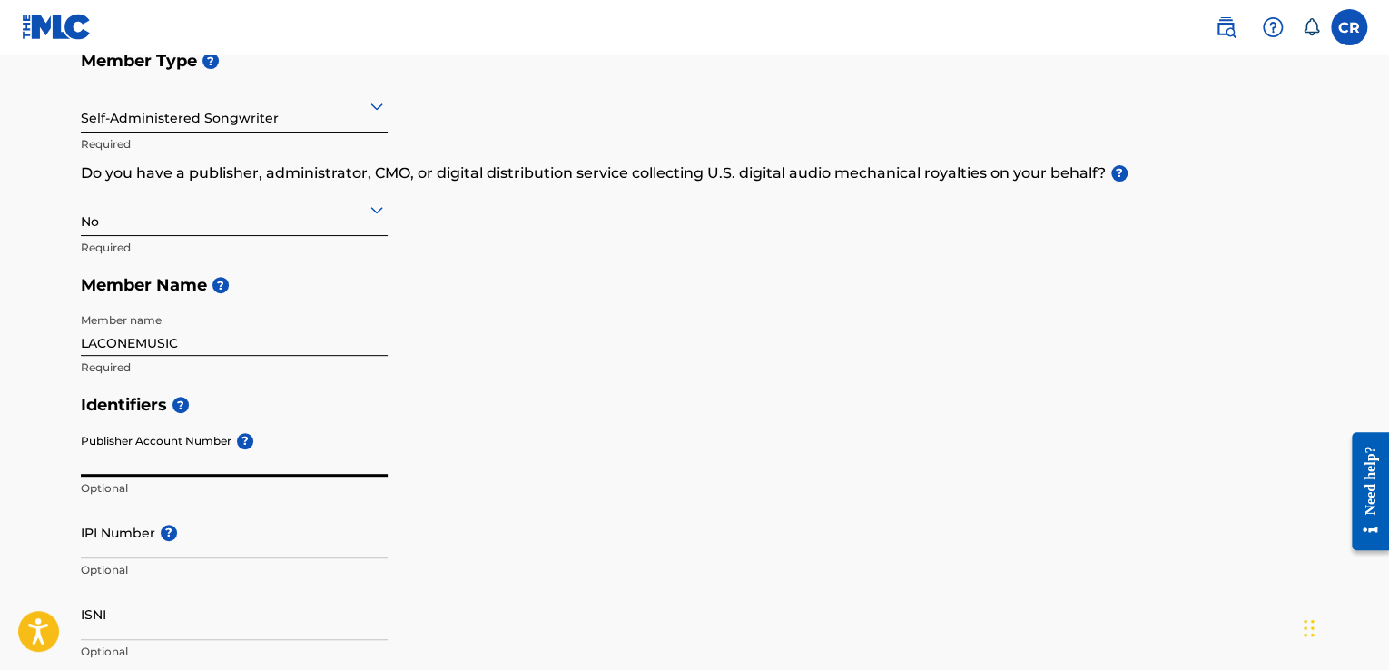
click at [207, 456] on input "Publisher Account Number ?" at bounding box center [234, 451] width 307 height 52
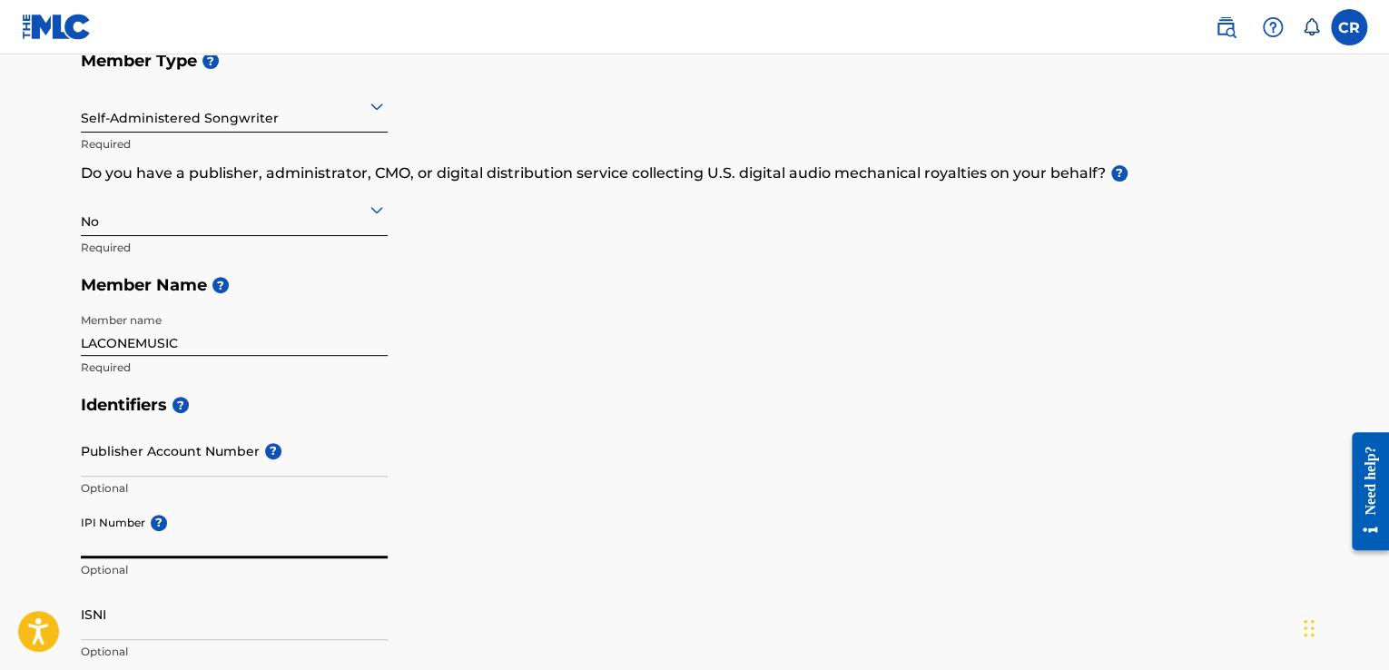
click at [242, 539] on input "IPI Number ?" at bounding box center [234, 532] width 307 height 52
type input "1215876544"
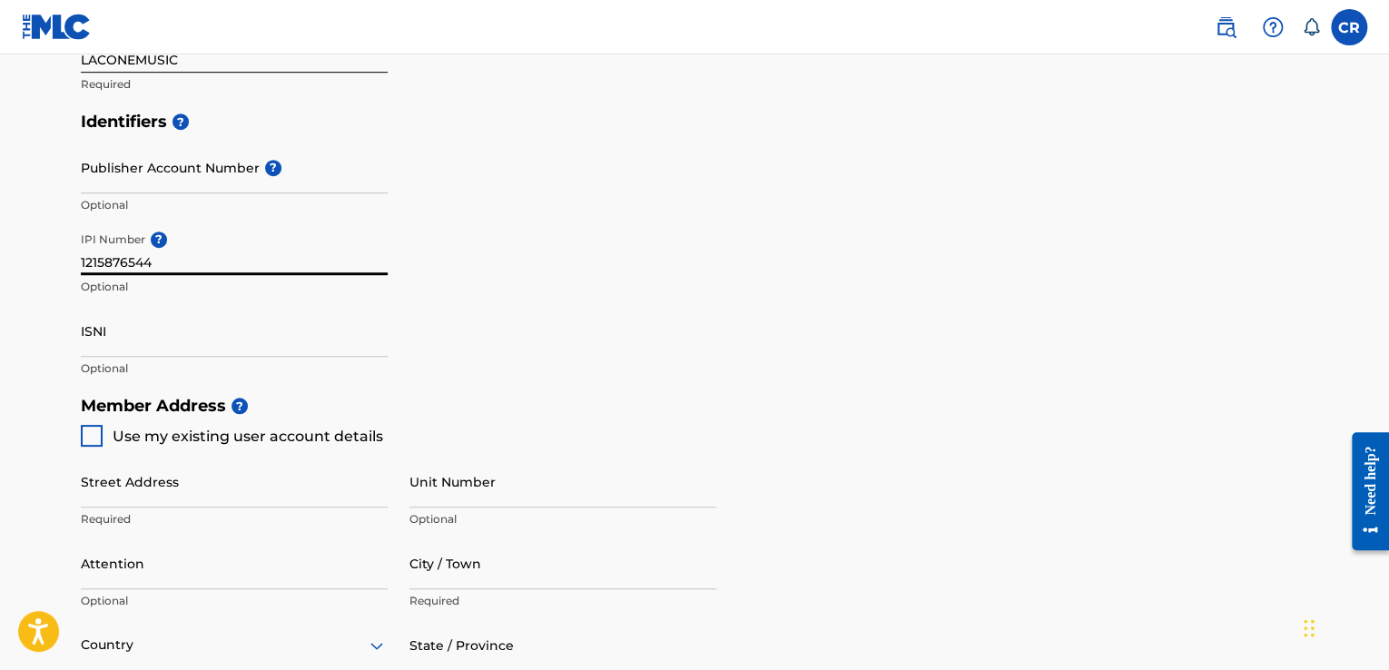
scroll to position [512, 0]
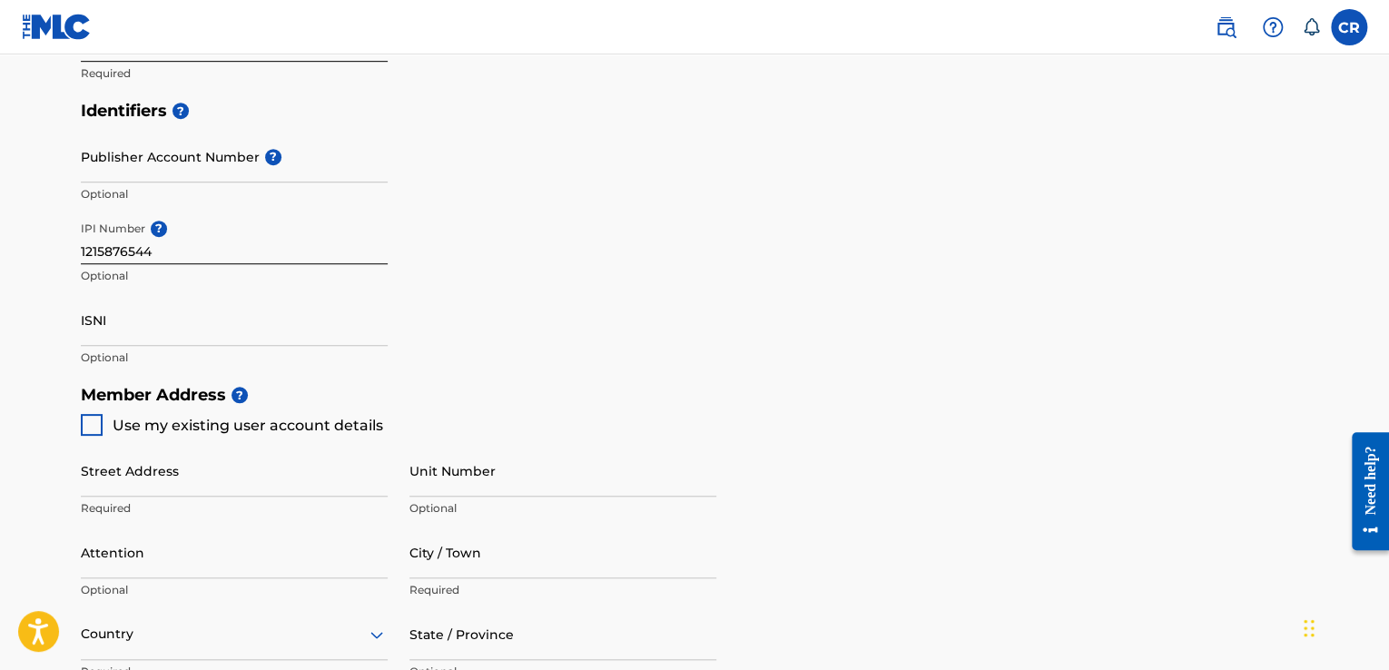
click at [85, 433] on div at bounding box center [92, 425] width 22 height 22
type input "Calle 21a #96c-66"
type input "Bogota"
type input "110921"
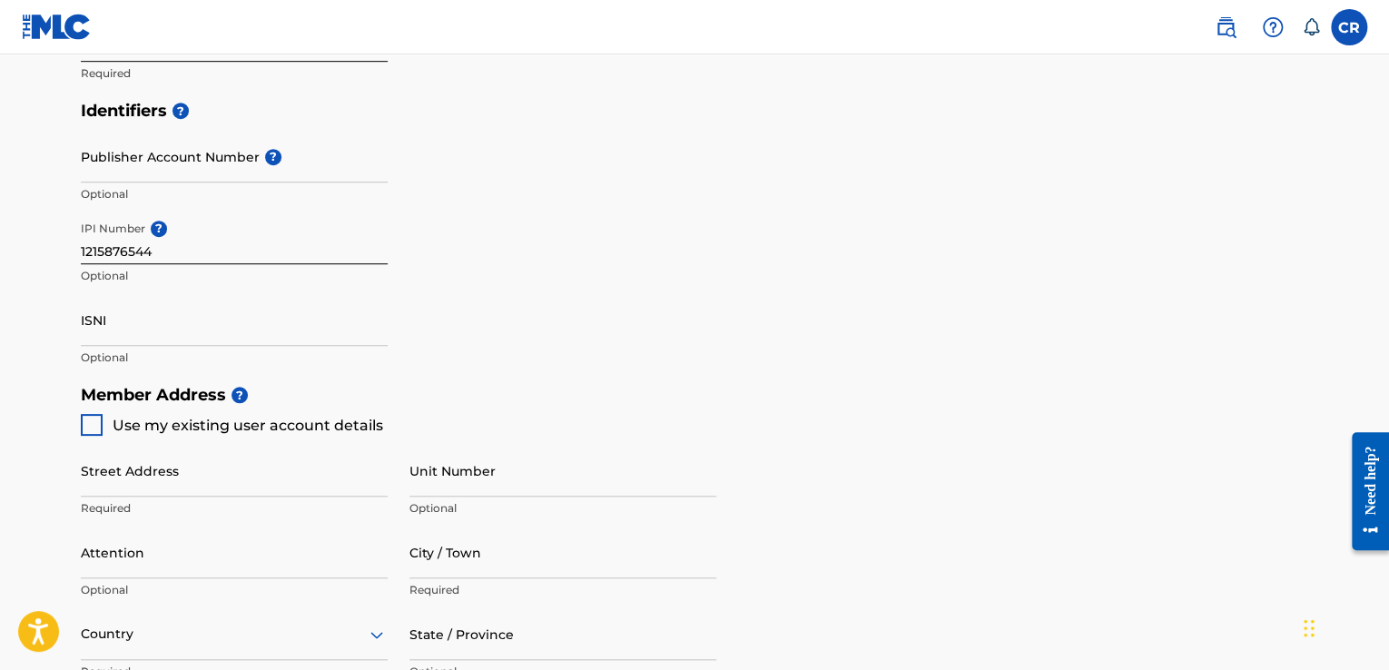
type input "3102827850"
type input "[EMAIL_ADDRESS][DOMAIN_NAME]"
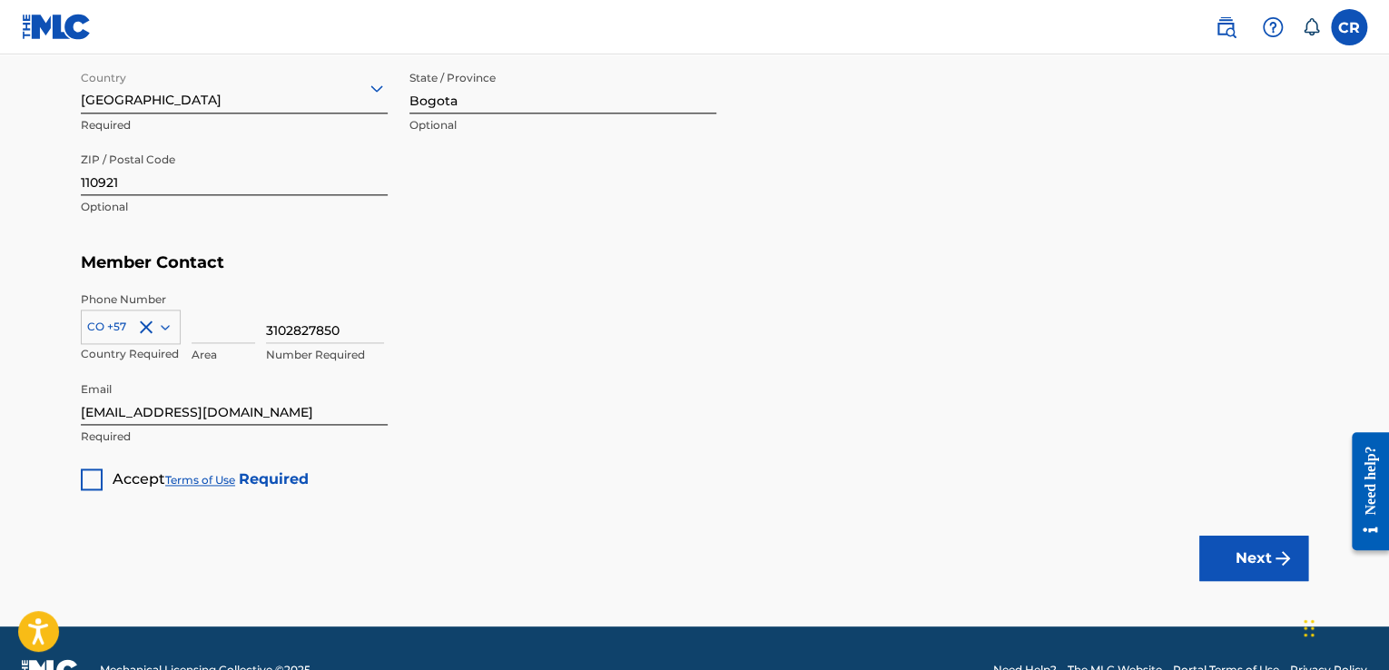
scroll to position [1059, 0]
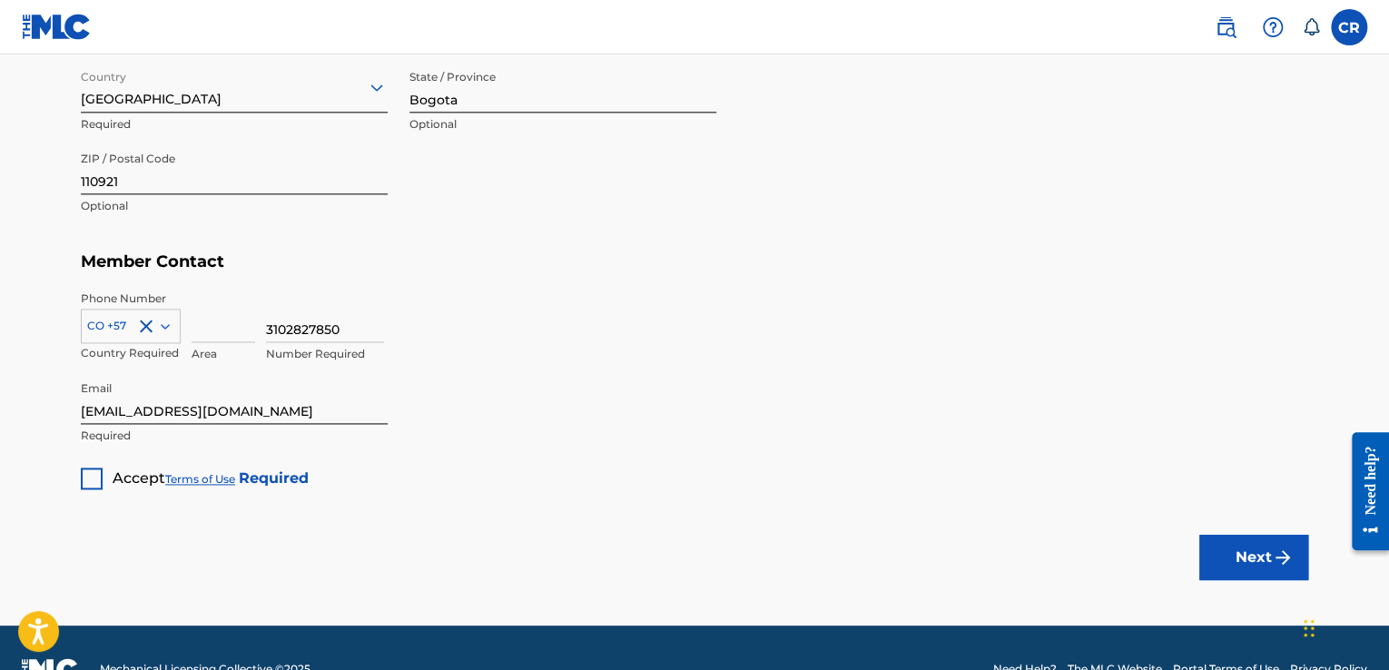
click at [93, 469] on div at bounding box center [92, 478] width 22 height 22
click at [1238, 552] on button "Next" at bounding box center [1253, 557] width 109 height 45
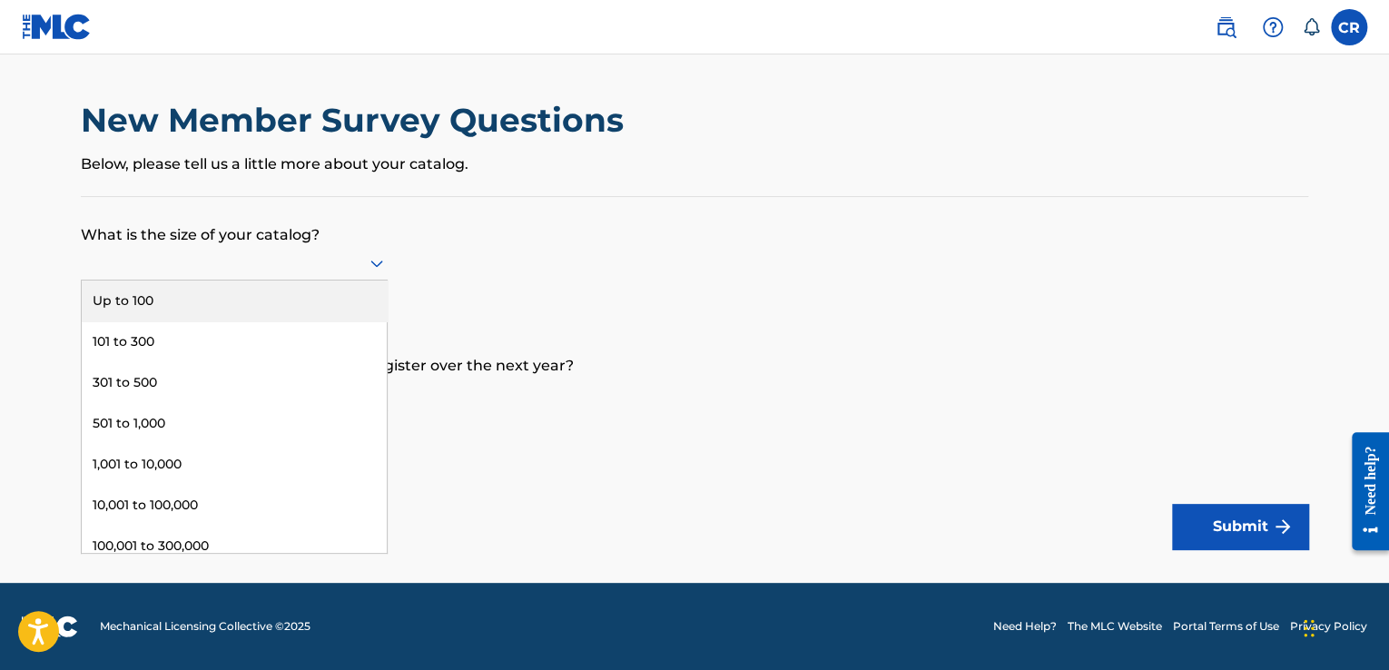
click at [382, 262] on icon at bounding box center [377, 263] width 22 height 22
click at [272, 310] on div "Up to 100" at bounding box center [234, 300] width 305 height 41
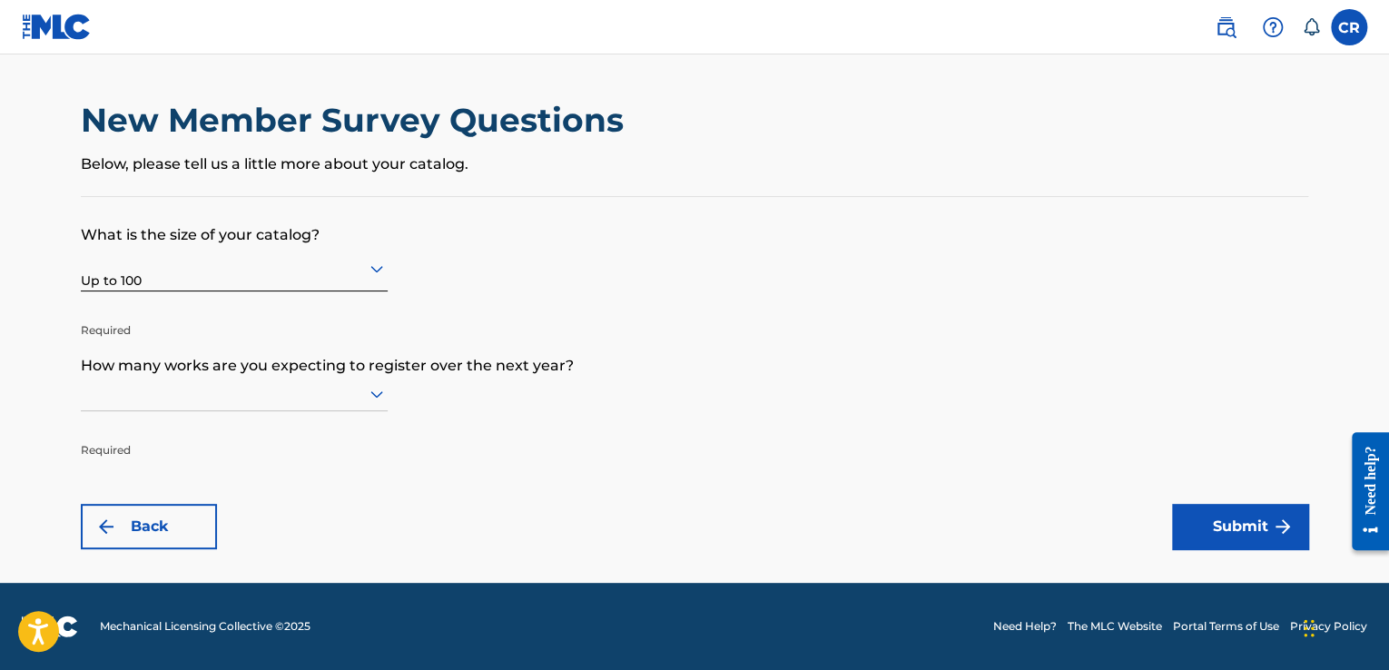
click at [298, 393] on div at bounding box center [234, 393] width 307 height 23
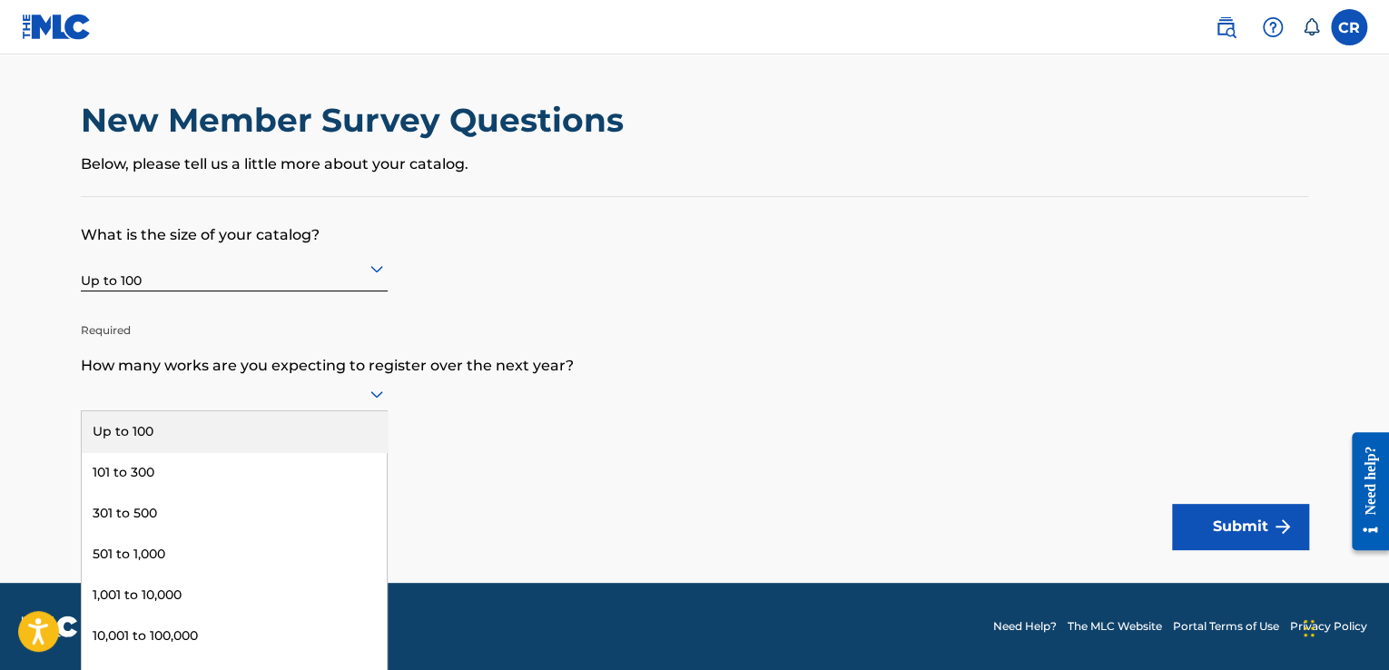
click at [302, 423] on div "Up to 100" at bounding box center [234, 431] width 305 height 41
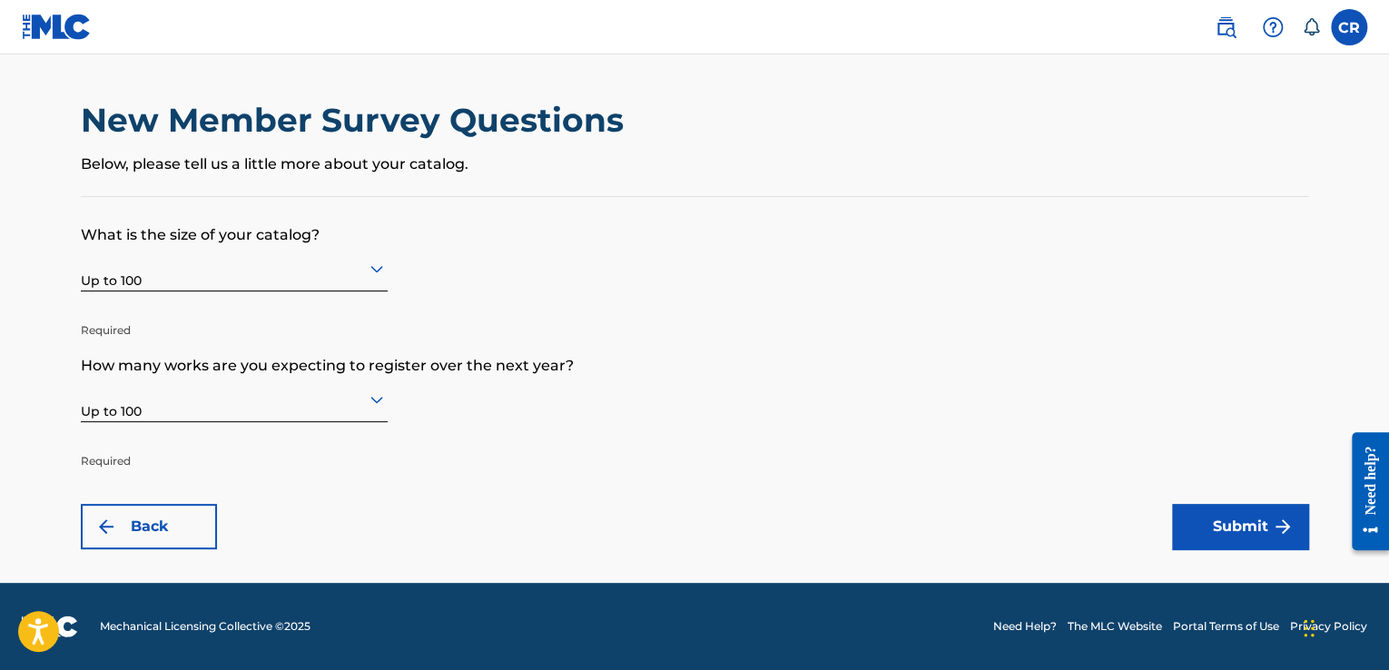
click at [1266, 523] on button "Submit" at bounding box center [1240, 526] width 136 height 45
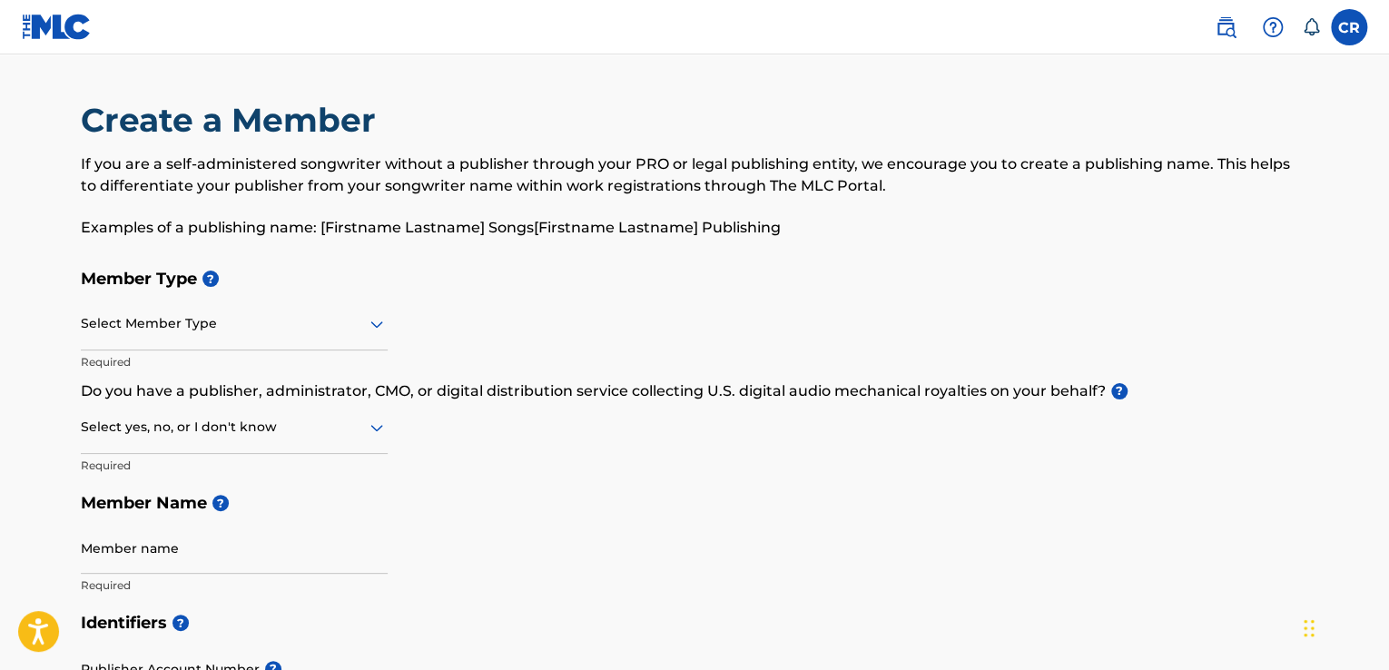
click at [349, 324] on div at bounding box center [234, 323] width 307 height 23
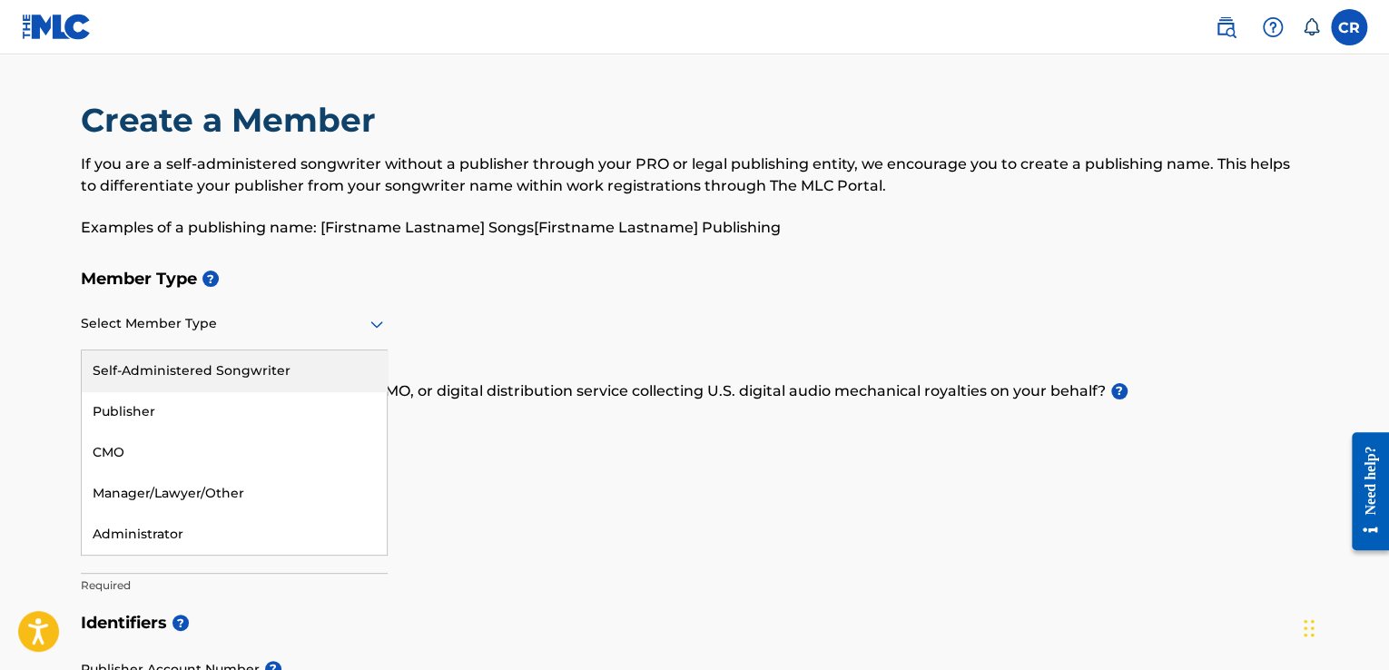
click at [300, 377] on div "Self-Administered Songwriter" at bounding box center [234, 370] width 305 height 41
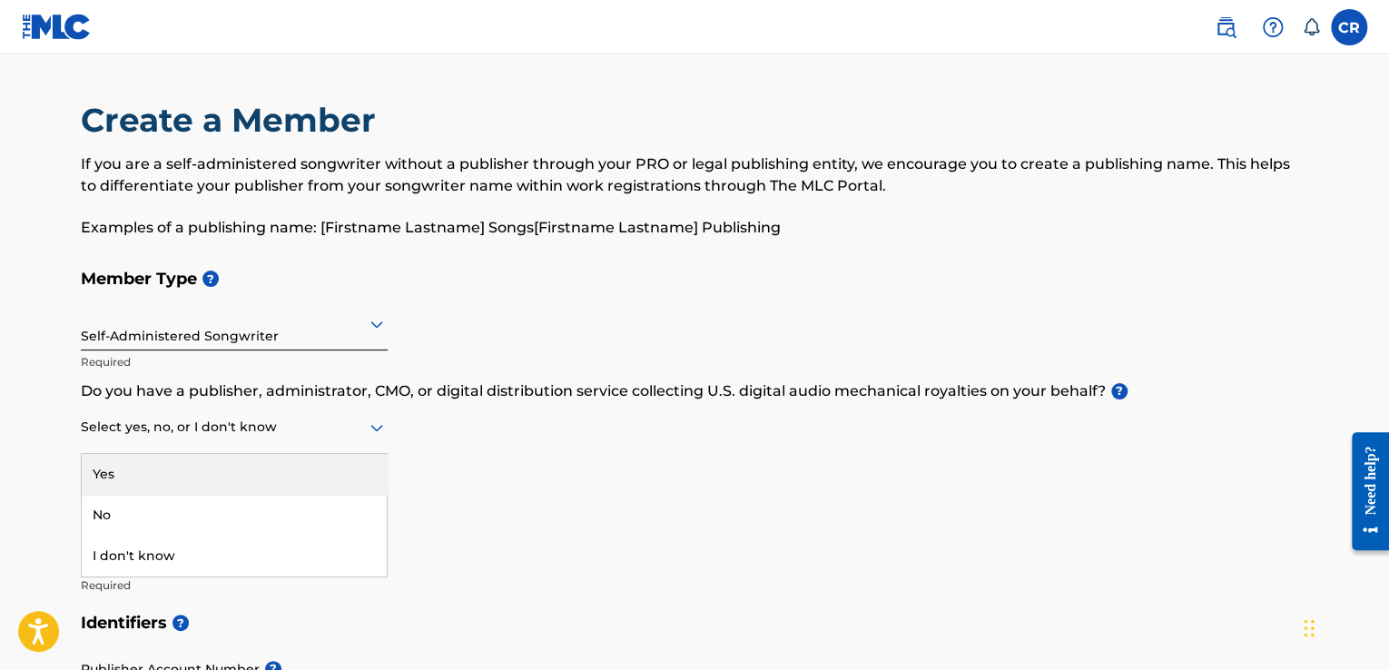
click at [289, 431] on div at bounding box center [234, 427] width 307 height 23
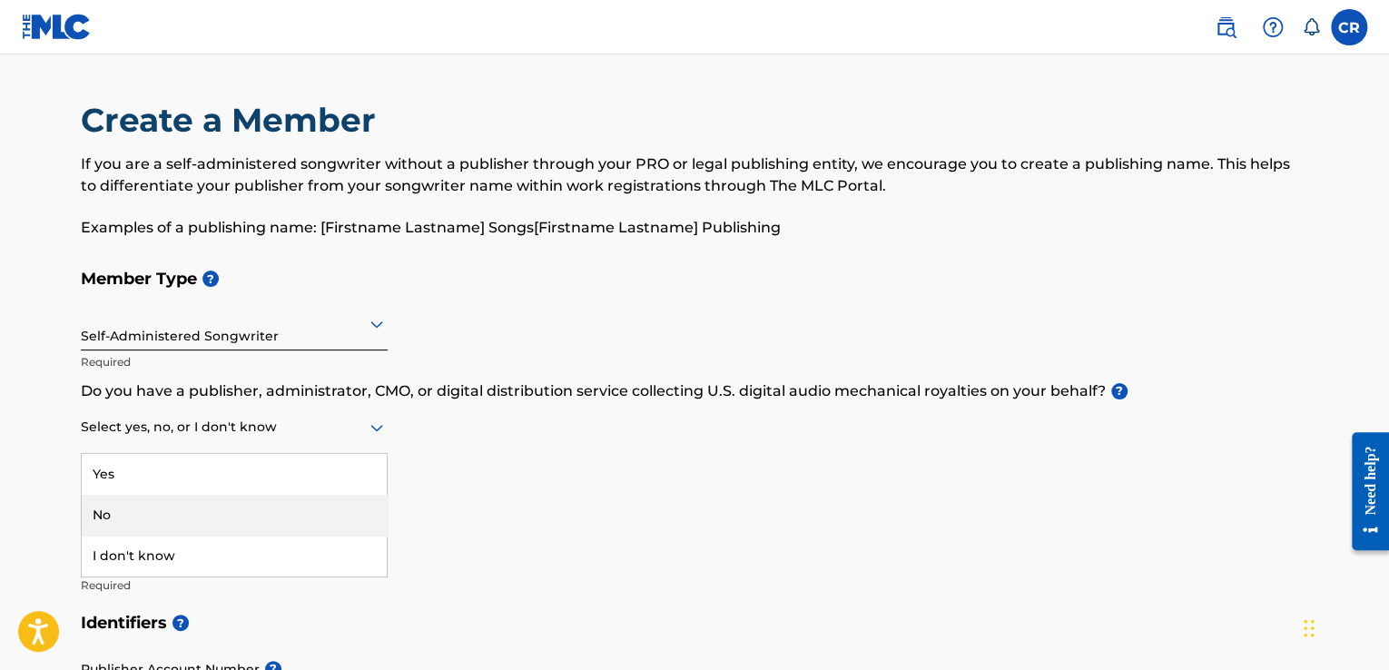
click at [243, 505] on div "No" at bounding box center [234, 515] width 305 height 41
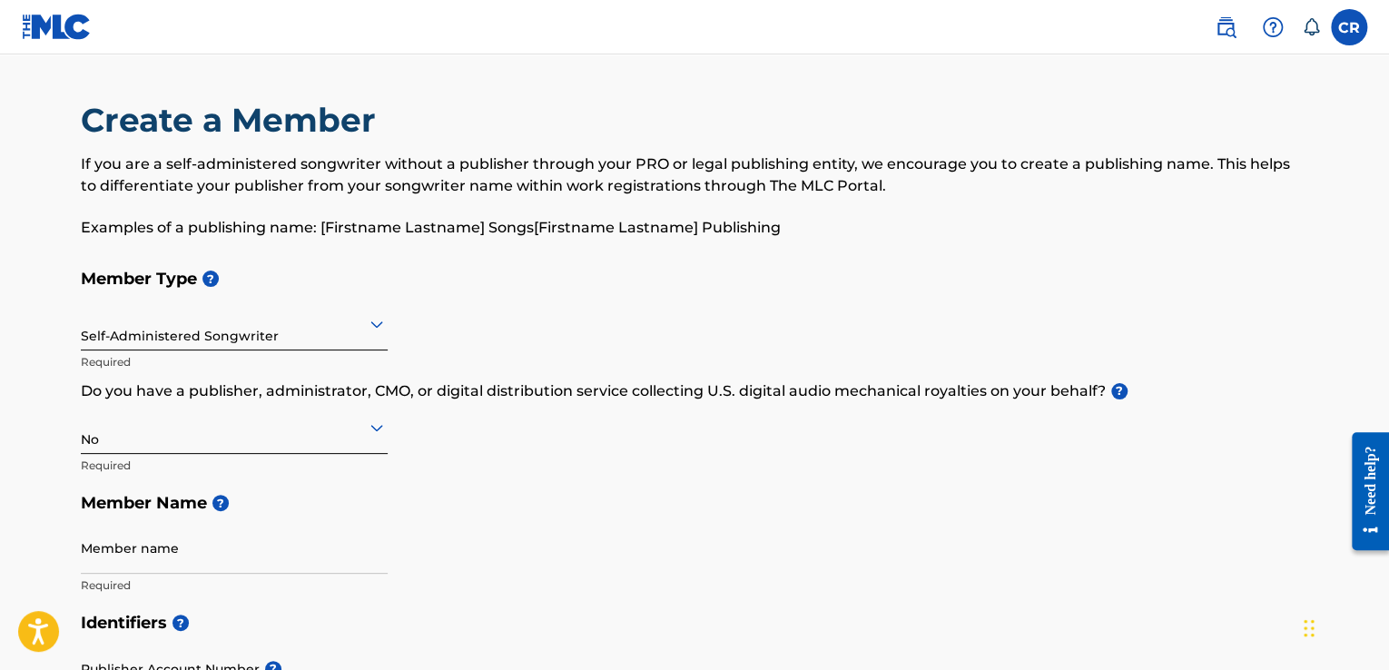
click at [297, 551] on input "Member name" at bounding box center [234, 548] width 307 height 52
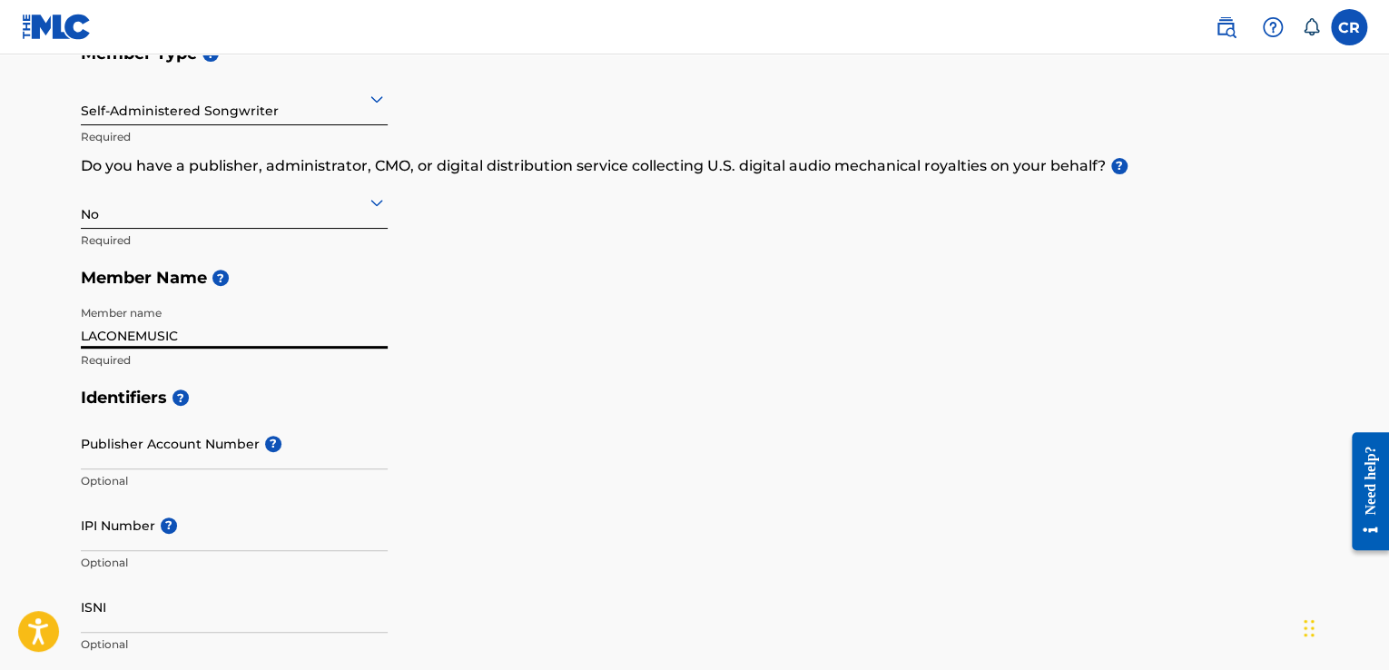
scroll to position [272, 0]
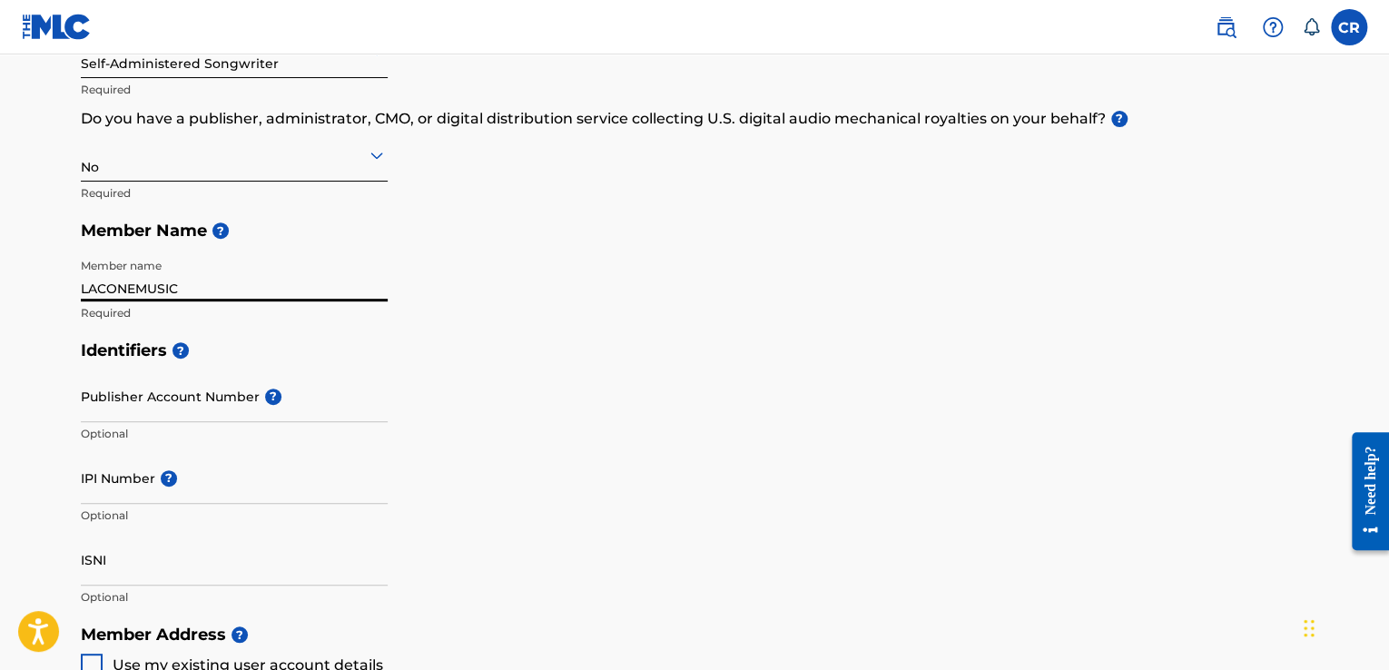
type input "LACONEMUSIC"
click at [175, 404] on input "Publisher Account Number ?" at bounding box center [234, 396] width 307 height 52
click at [210, 487] on input "IPI Number ?" at bounding box center [234, 478] width 307 height 52
type input "1215876544"
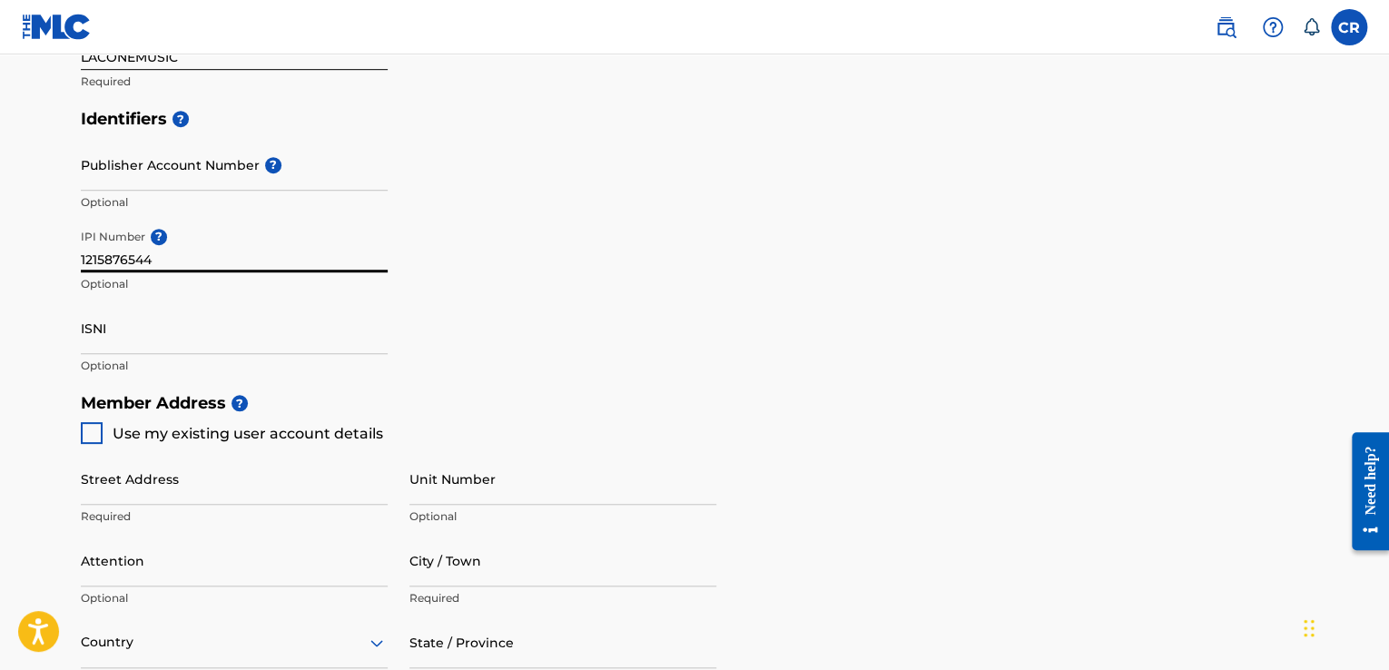
scroll to position [519, 0]
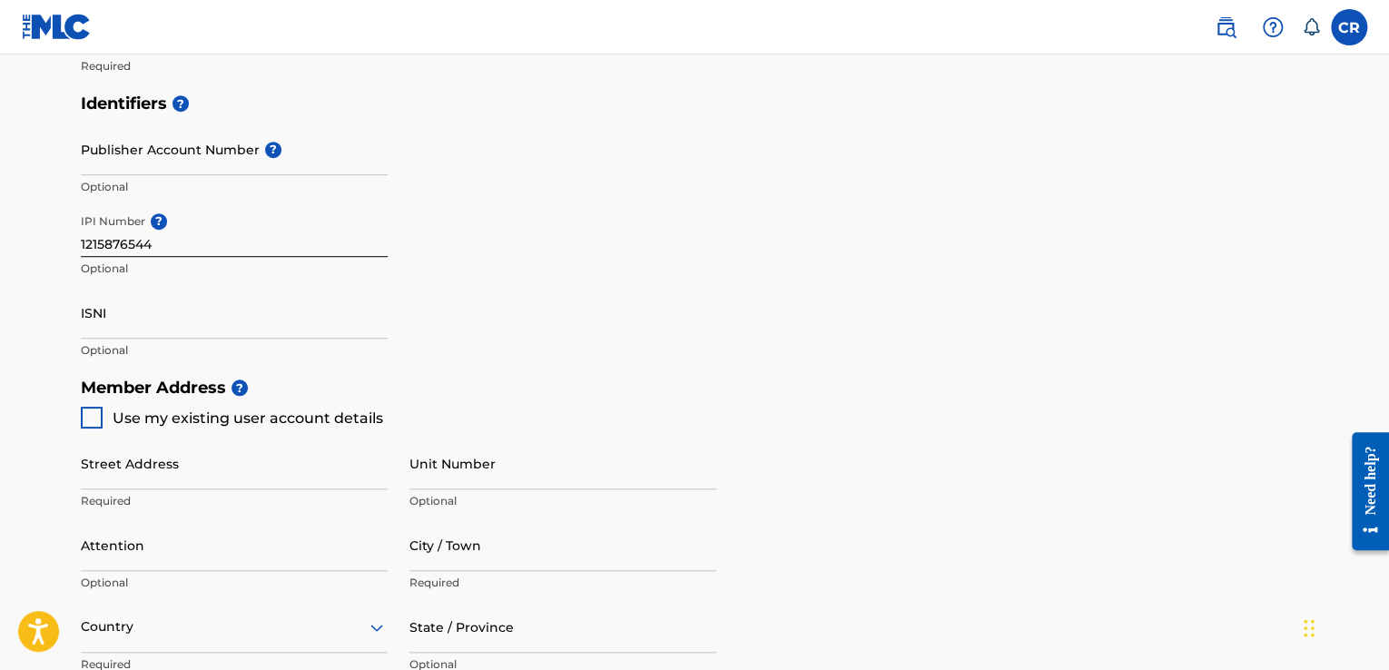
click at [93, 415] on div at bounding box center [92, 418] width 22 height 22
type input "Calle 21a #96c-66"
type input "Bogota"
type input "110921"
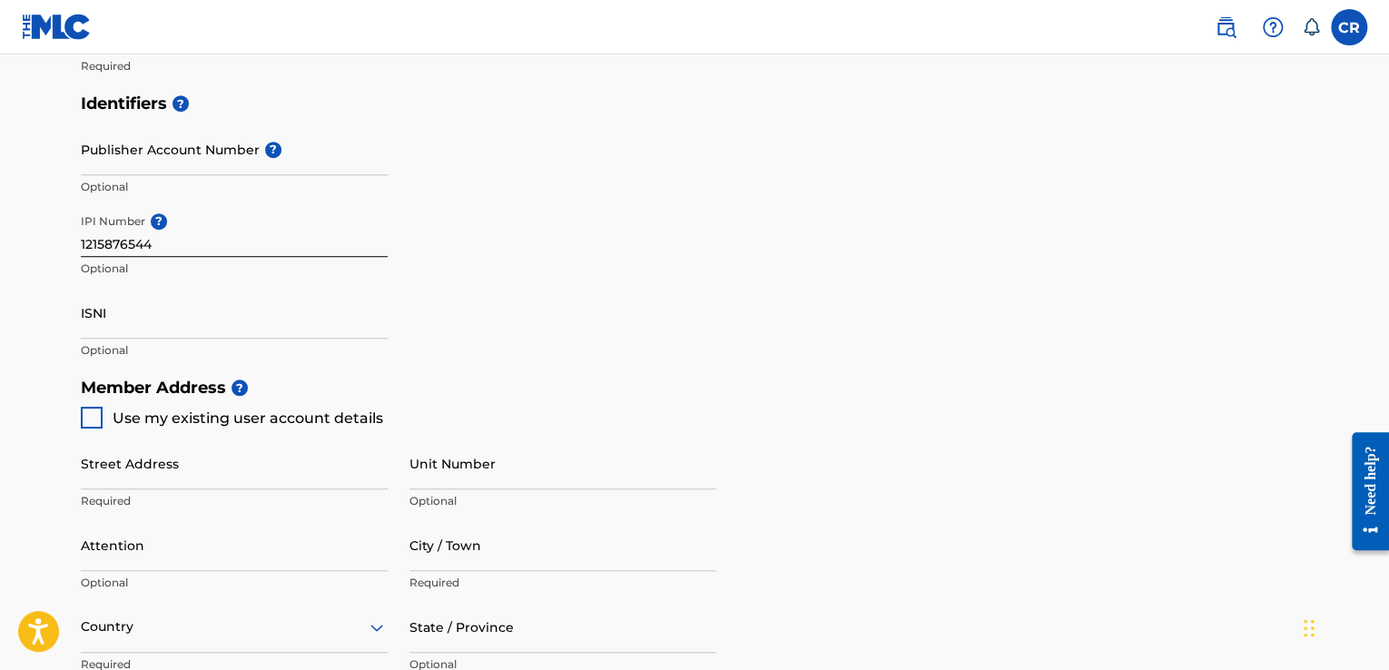
type input "3102827850"
type input "[EMAIL_ADDRESS][DOMAIN_NAME]"
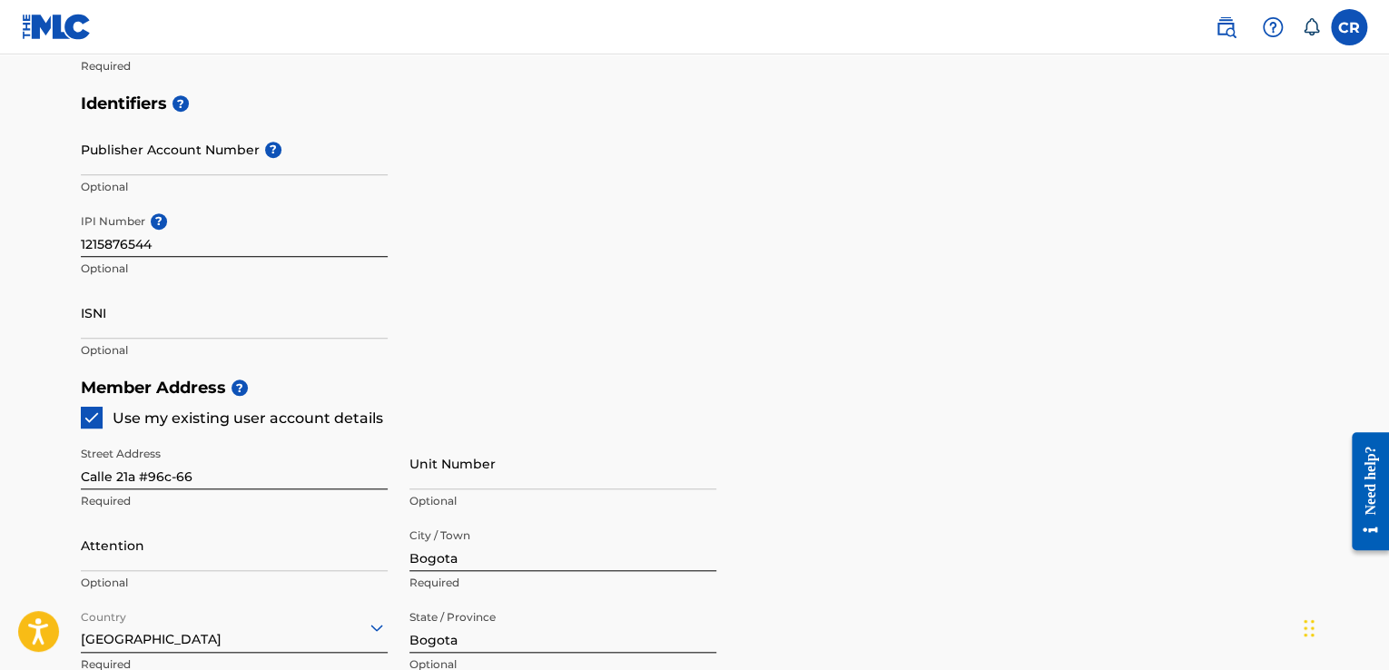
scroll to position [1101, 0]
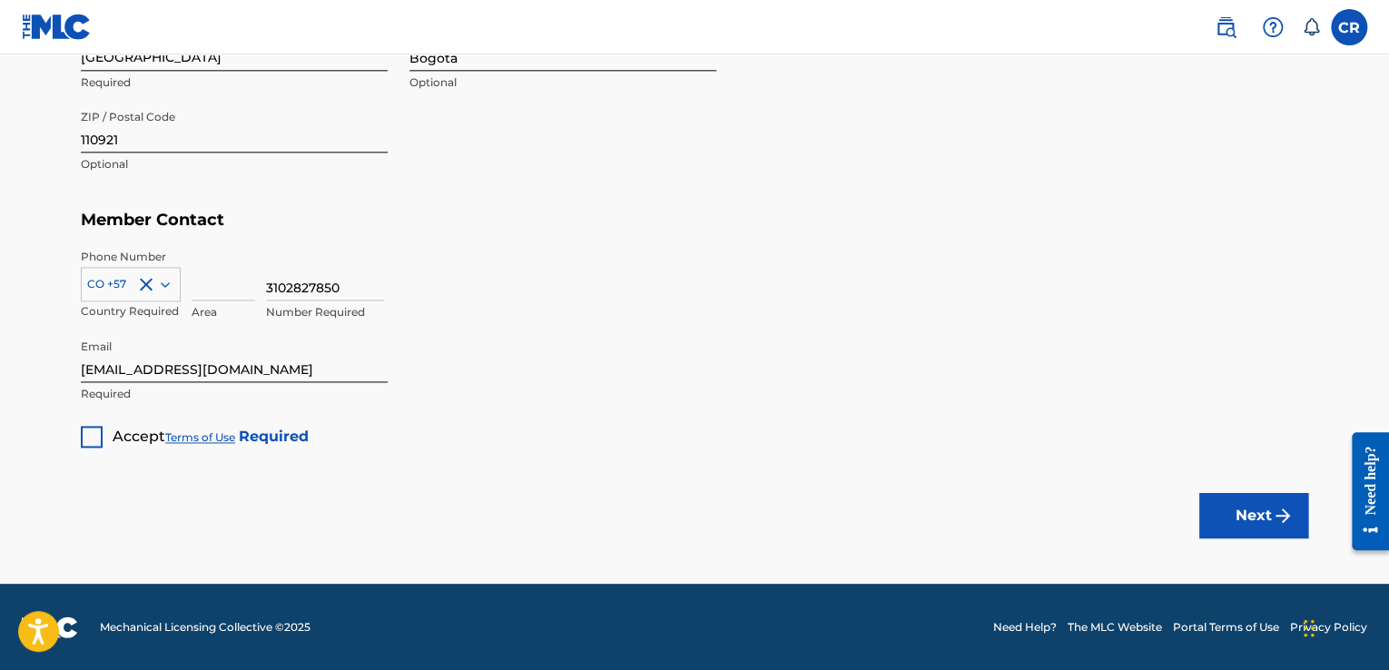
click at [93, 435] on div at bounding box center [92, 437] width 22 height 22
click at [1211, 516] on button "Next" at bounding box center [1253, 515] width 109 height 45
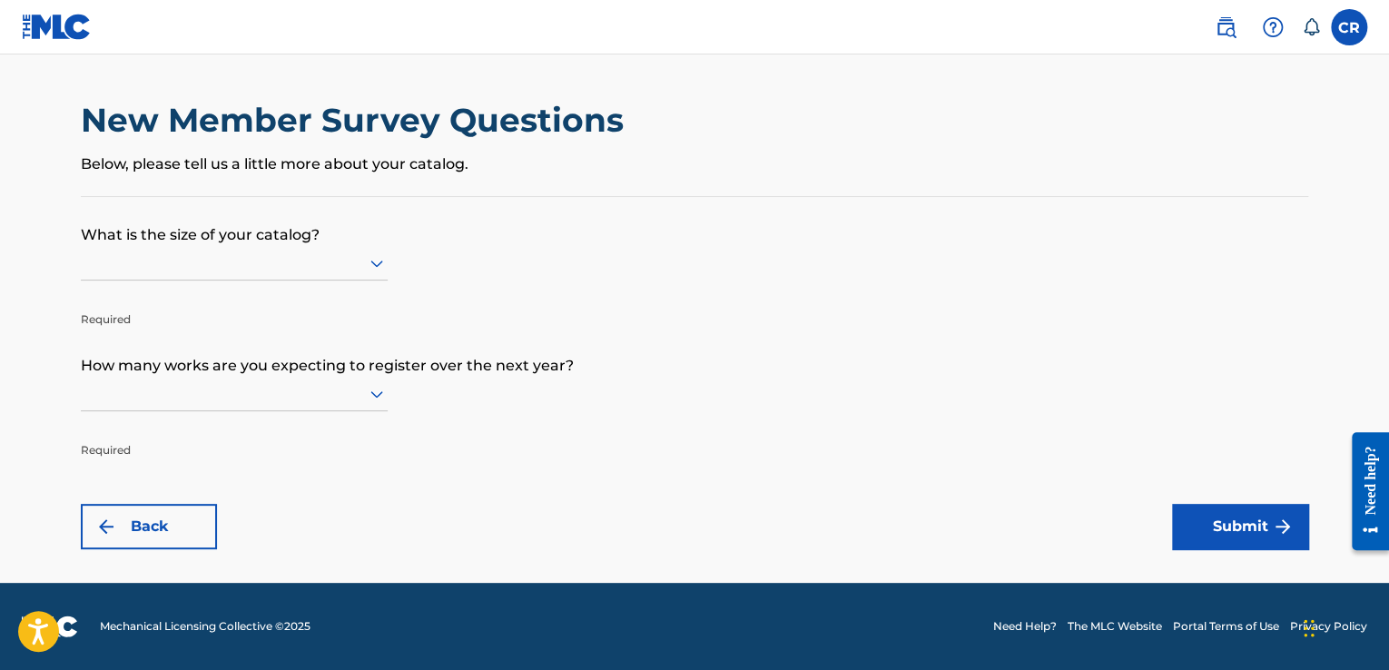
click at [369, 266] on icon at bounding box center [377, 263] width 22 height 22
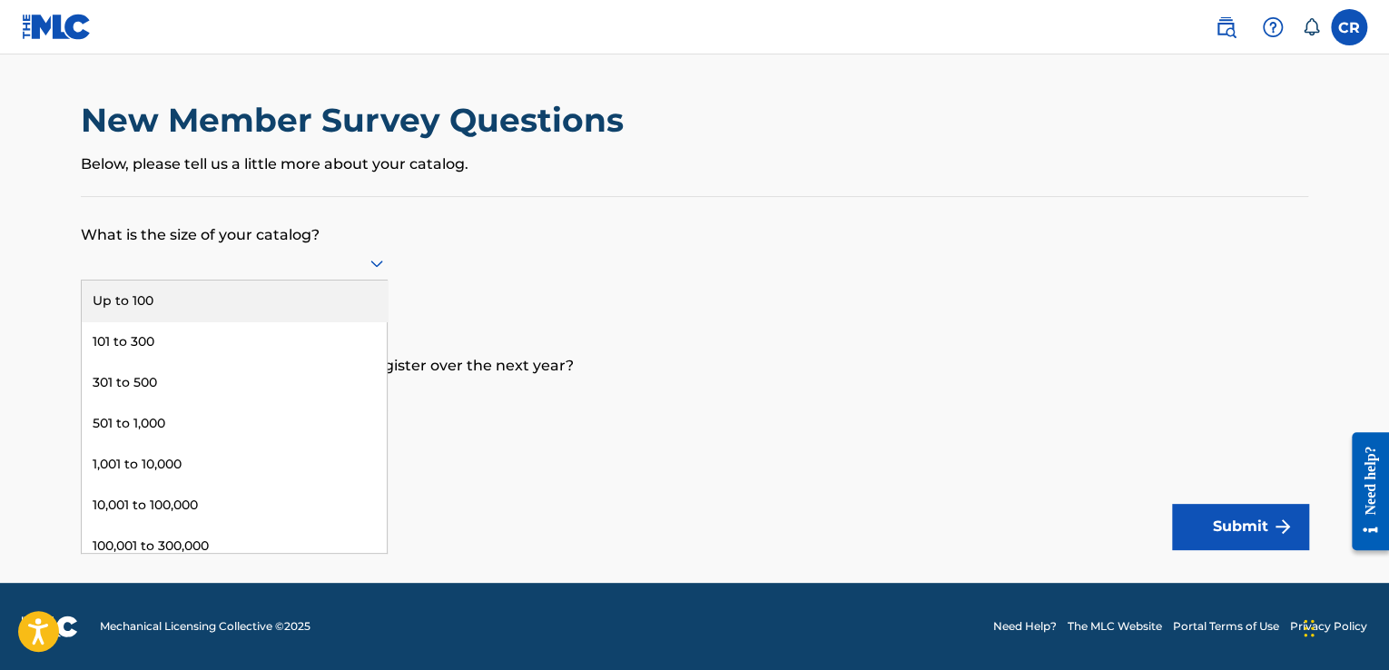
click at [334, 298] on div "Up to 100" at bounding box center [234, 300] width 305 height 41
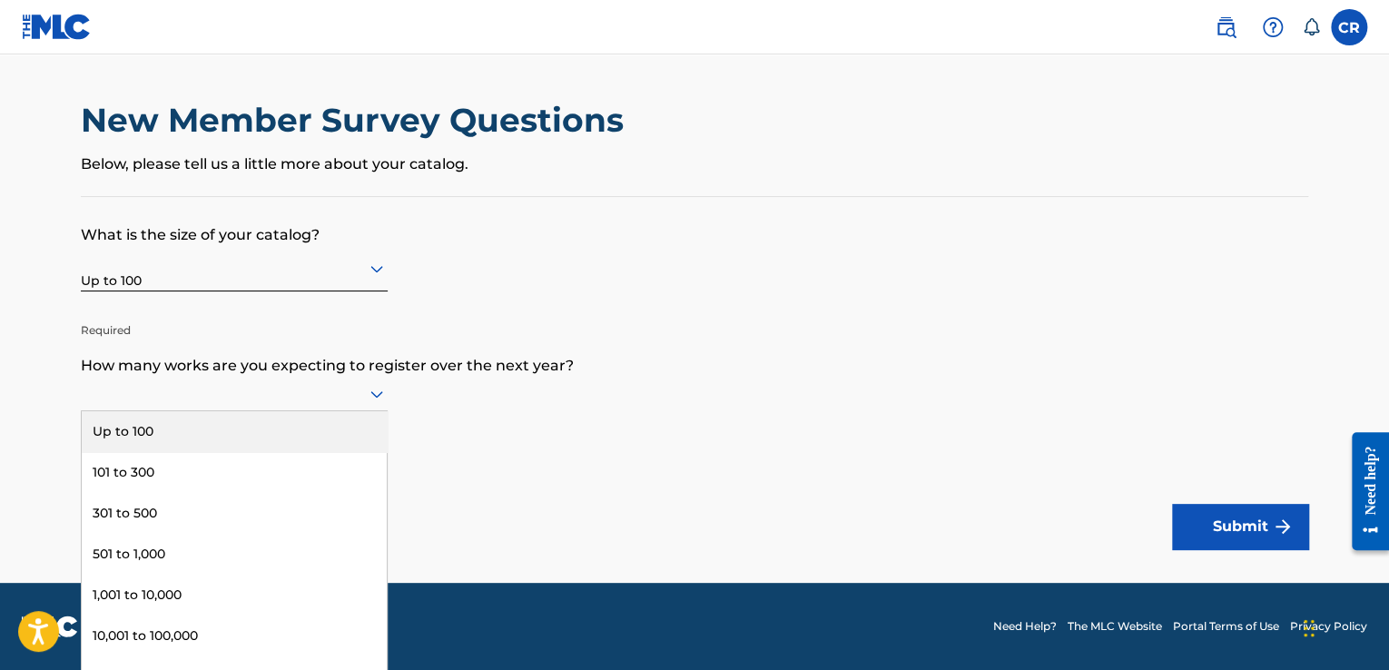
click at [302, 402] on div at bounding box center [234, 393] width 307 height 23
click at [287, 437] on div "Up to 100" at bounding box center [234, 431] width 305 height 41
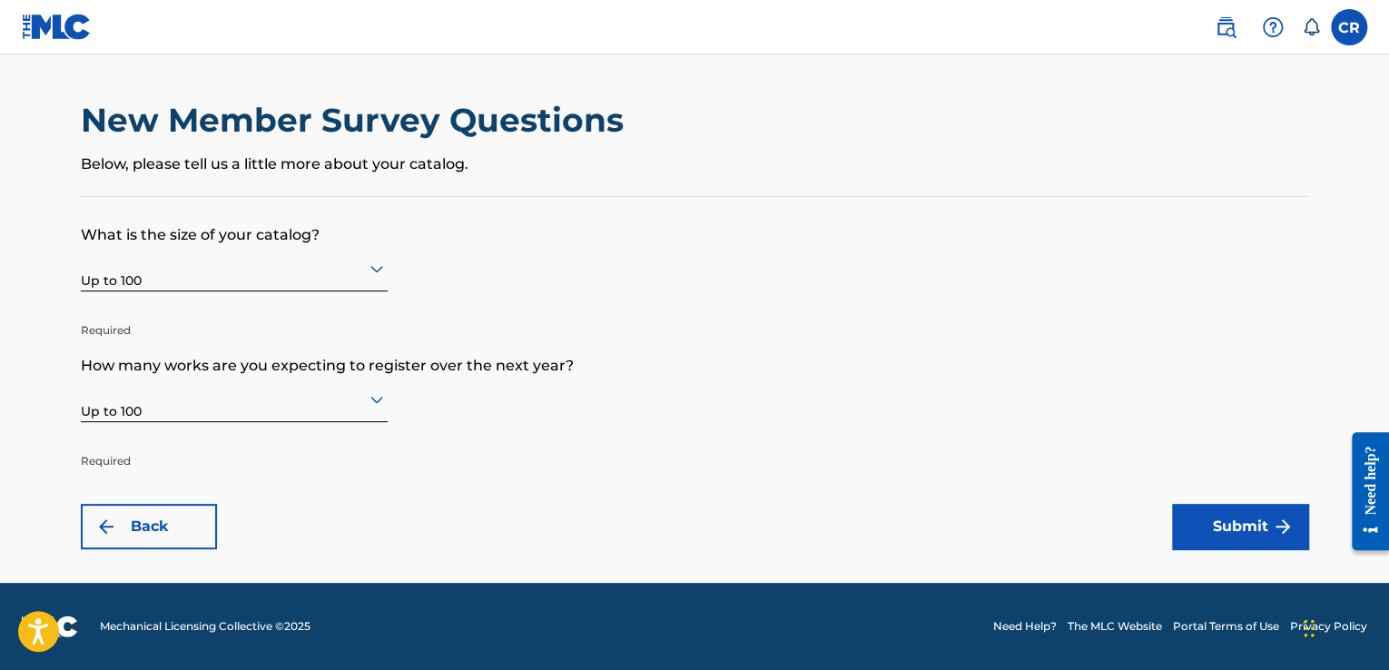
click at [1269, 512] on button "Submit" at bounding box center [1240, 526] width 136 height 45
